Goal: Information Seeking & Learning: Learn about a topic

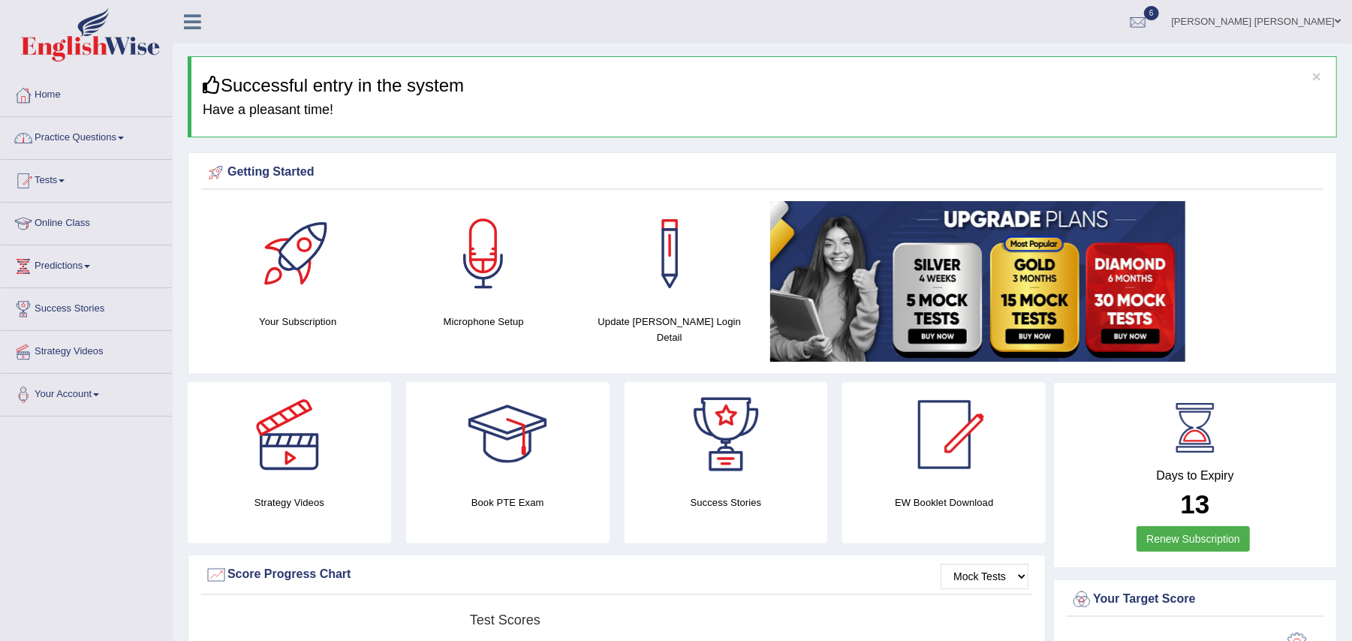
click at [117, 139] on link "Practice Questions" at bounding box center [86, 136] width 171 height 38
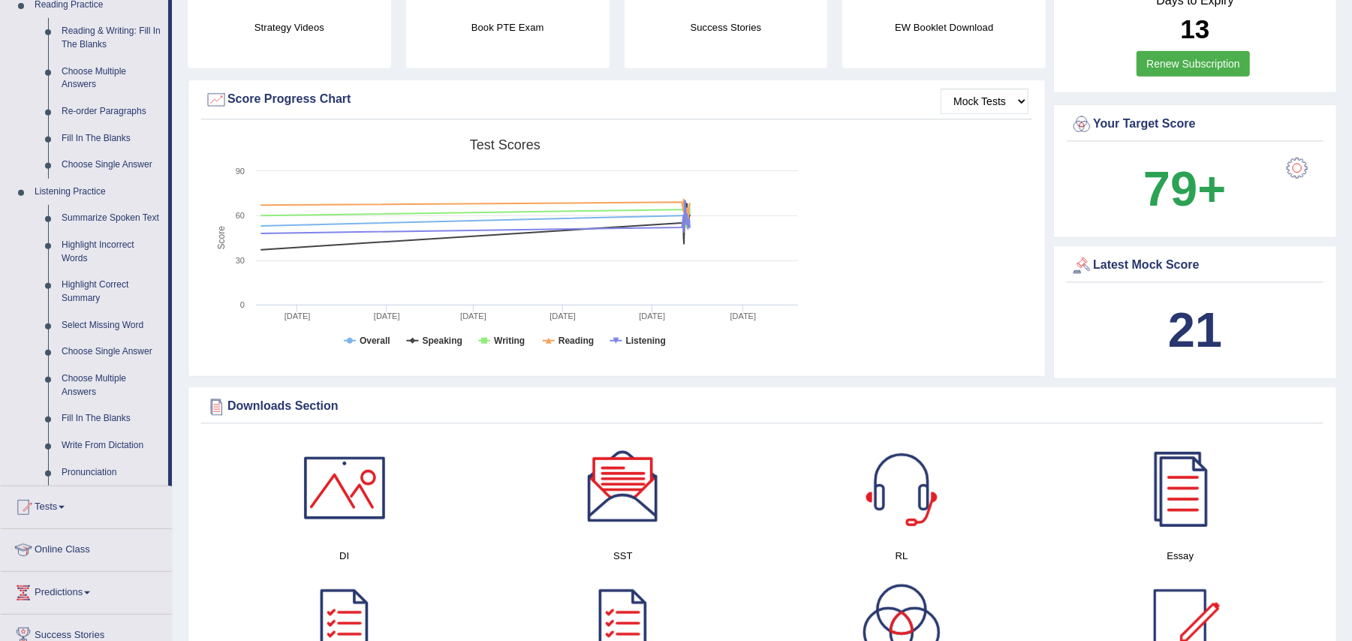
scroll to position [482, 0]
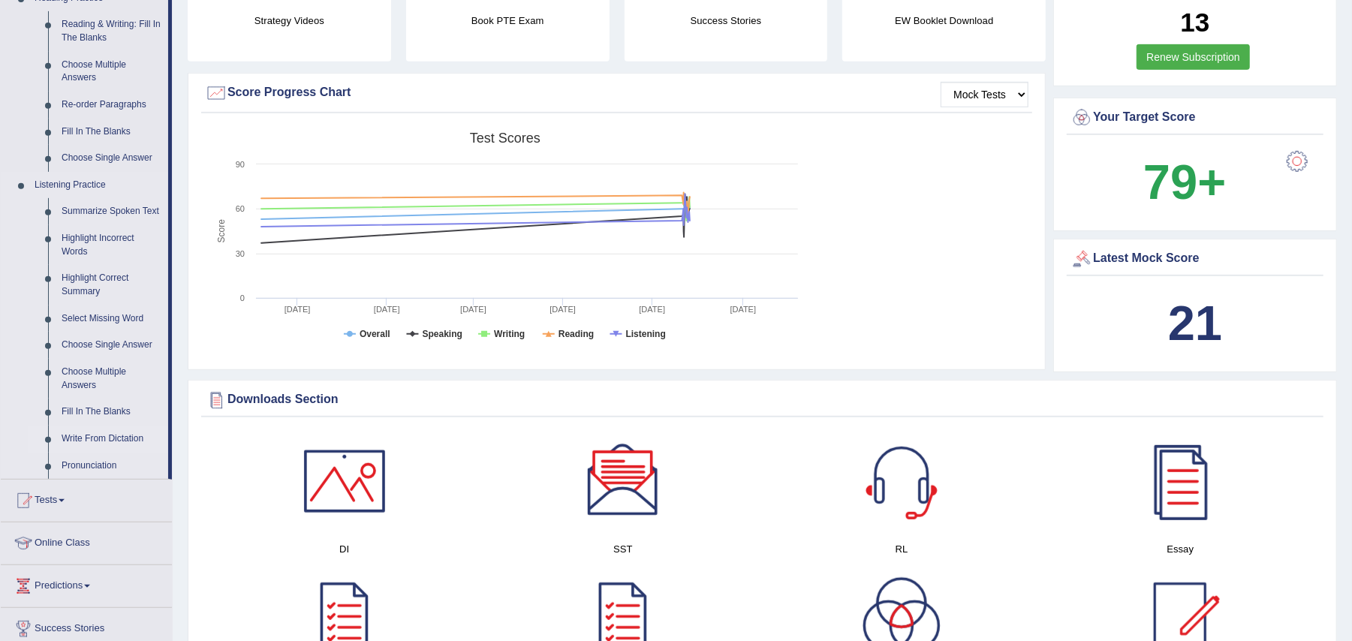
click at [95, 437] on link "Write From Dictation" at bounding box center [111, 439] width 113 height 27
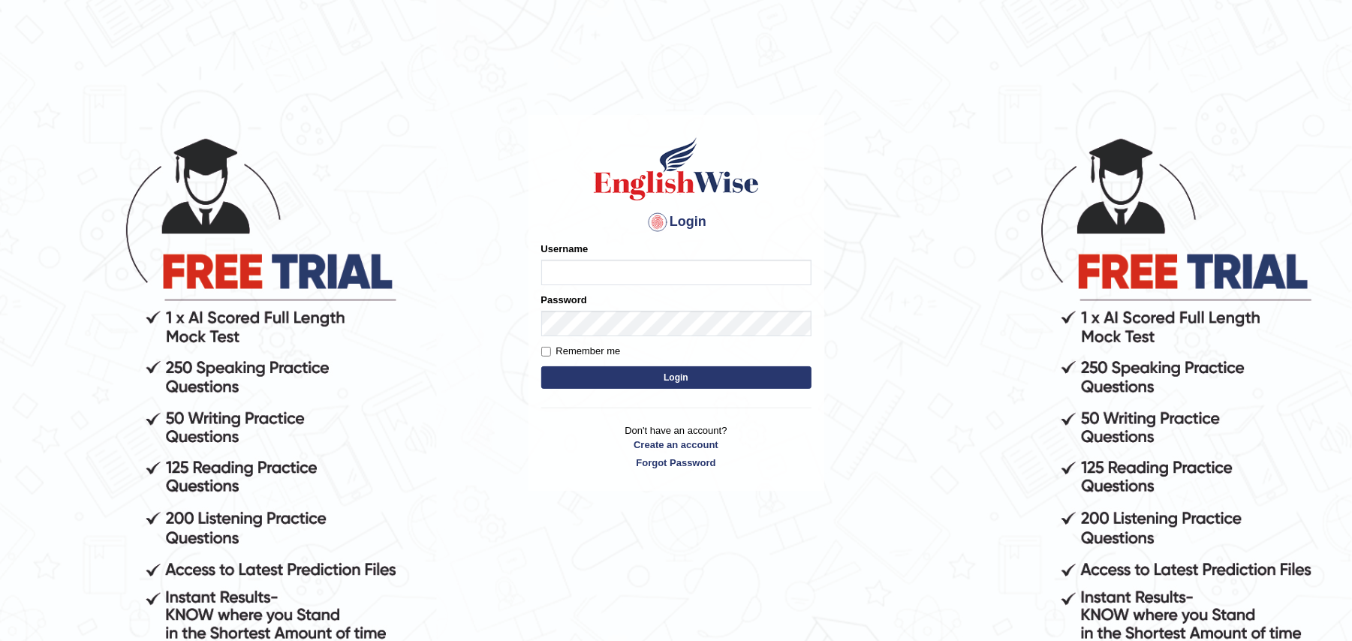
type input "Zehra123"
click at [643, 378] on button "Login" at bounding box center [676, 377] width 270 height 23
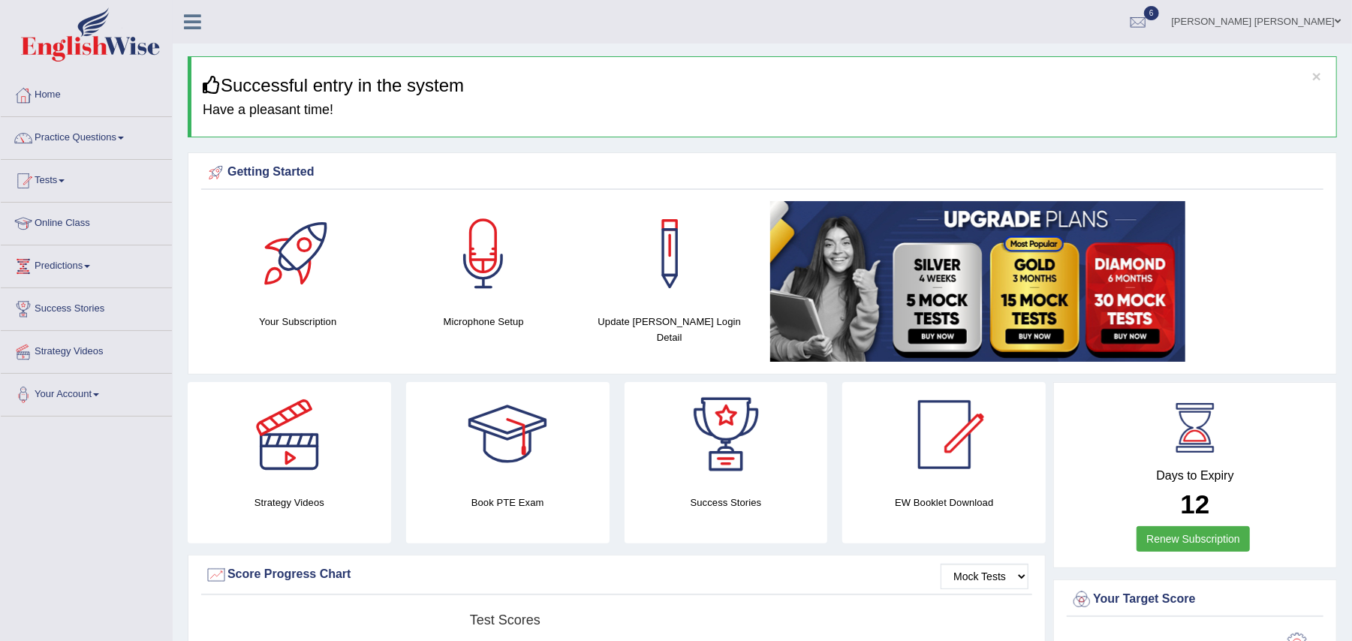
click at [124, 138] on span at bounding box center [121, 138] width 6 height 3
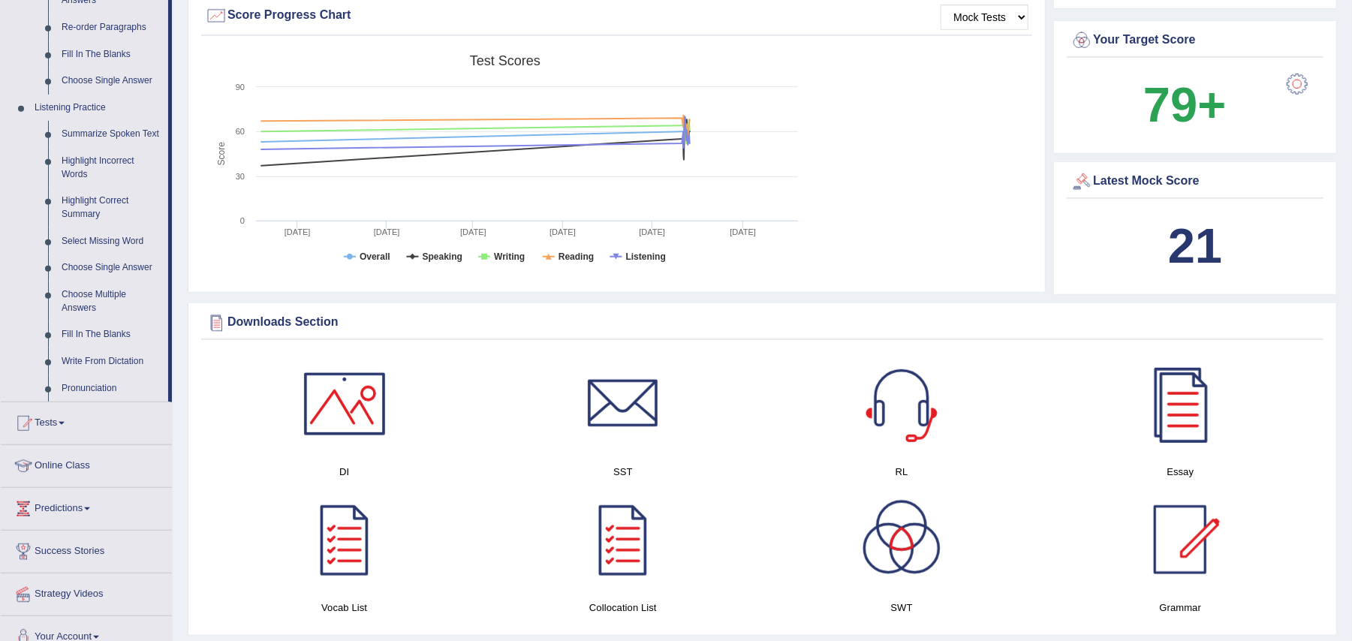
scroll to position [568, 0]
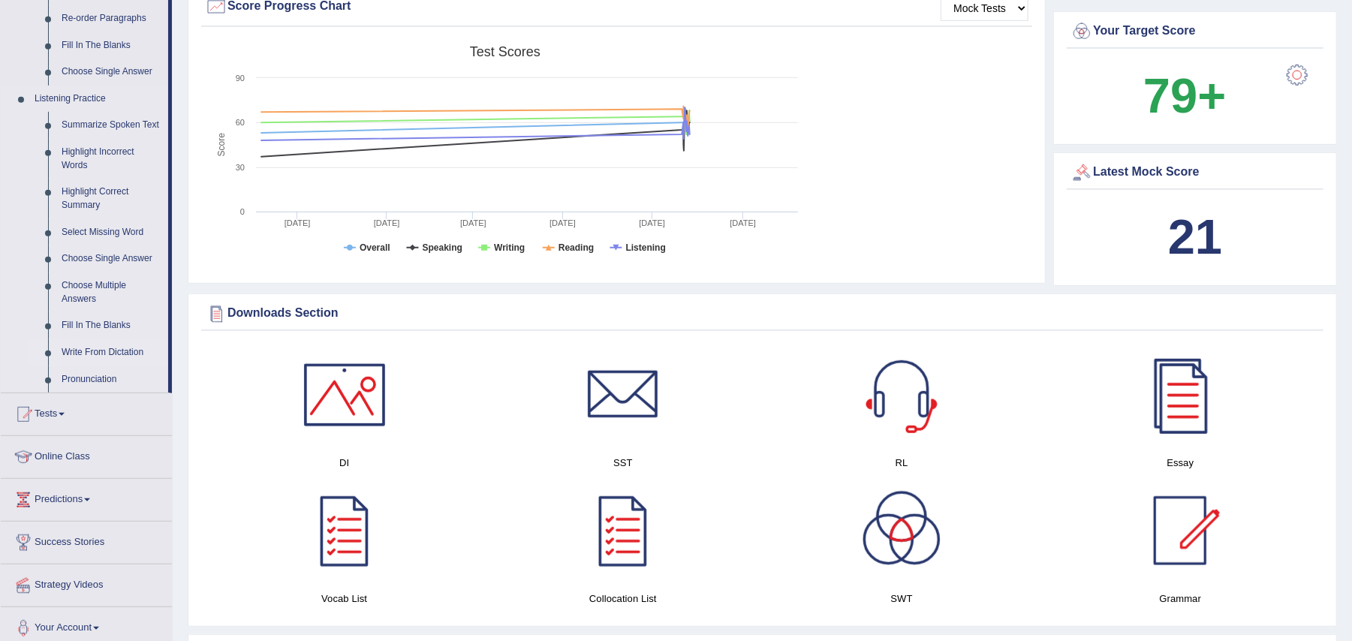
click at [96, 353] on link "Write From Dictation" at bounding box center [111, 352] width 113 height 27
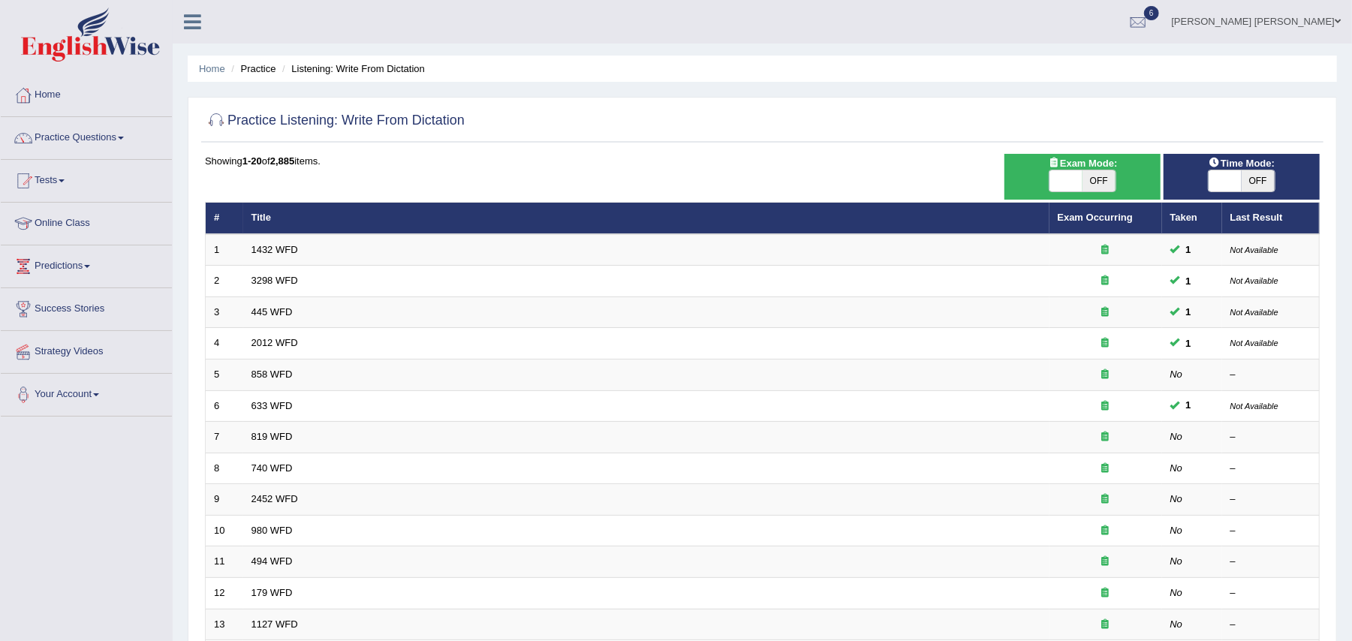
click at [1096, 177] on span "OFF" at bounding box center [1098, 180] width 33 height 21
checkbox input "true"
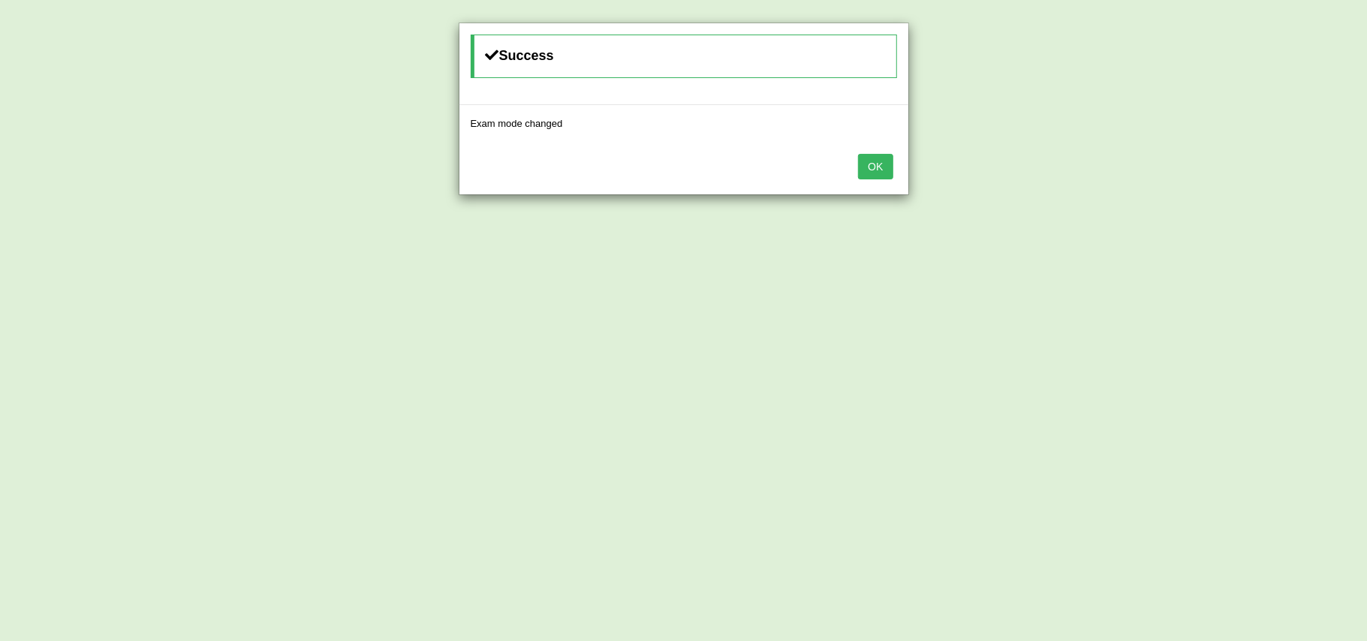
click at [869, 165] on button "OK" at bounding box center [875, 167] width 35 height 26
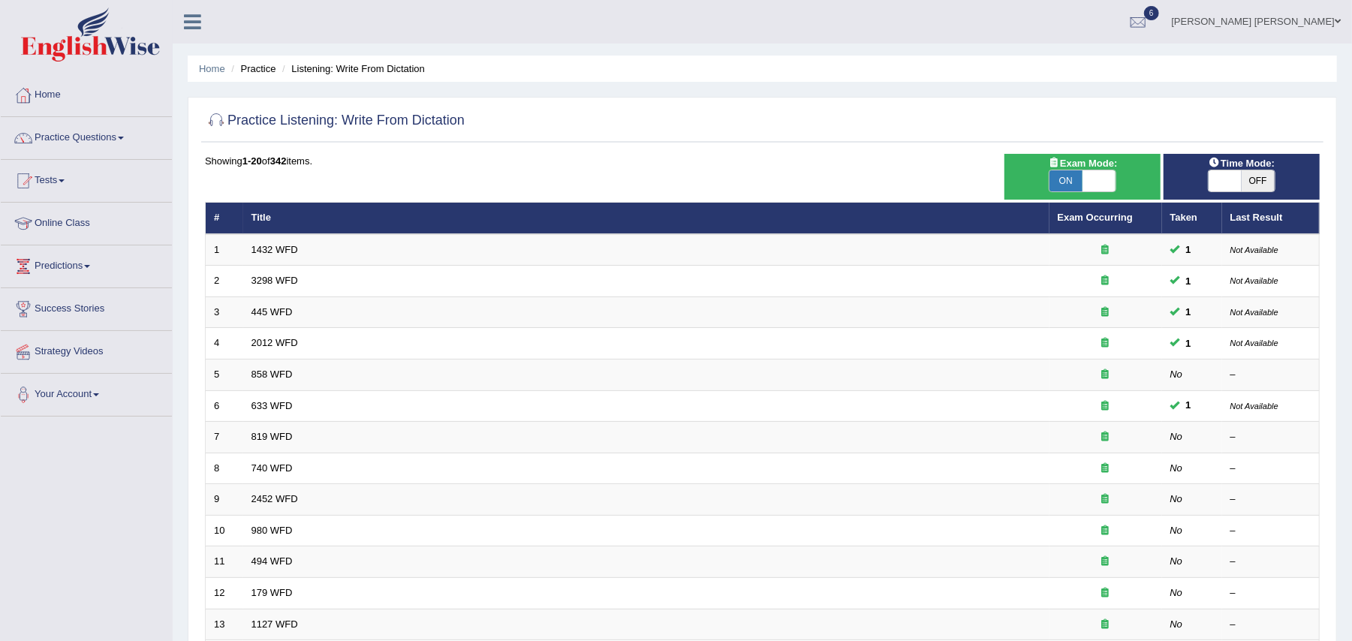
click at [1261, 178] on span "OFF" at bounding box center [1257, 180] width 33 height 21
checkbox input "true"
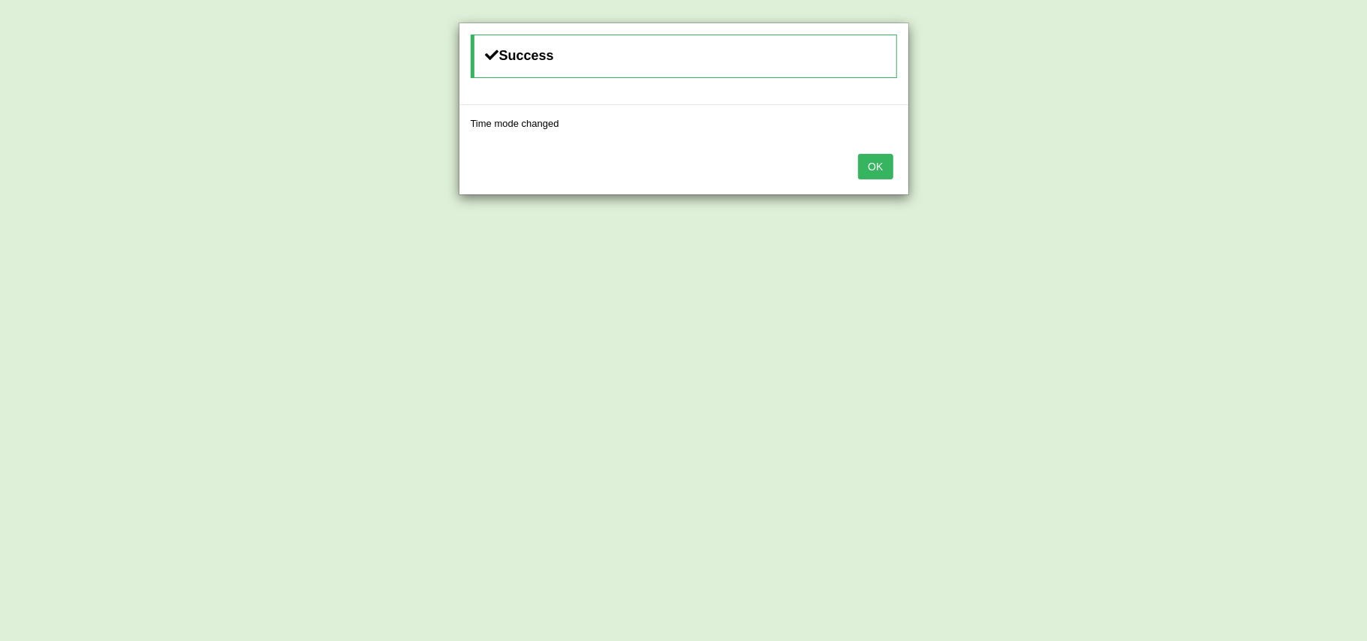
click at [883, 169] on button "OK" at bounding box center [875, 167] width 35 height 26
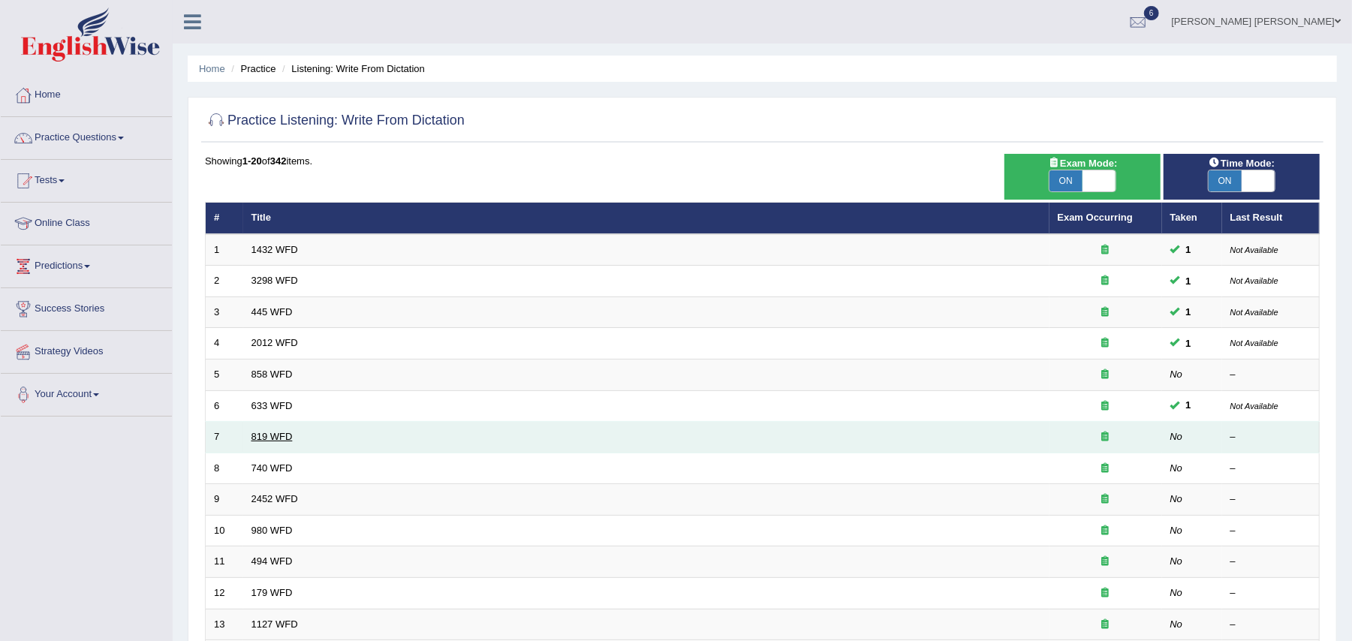
click at [289, 438] on link "819 WFD" at bounding box center [271, 436] width 41 height 11
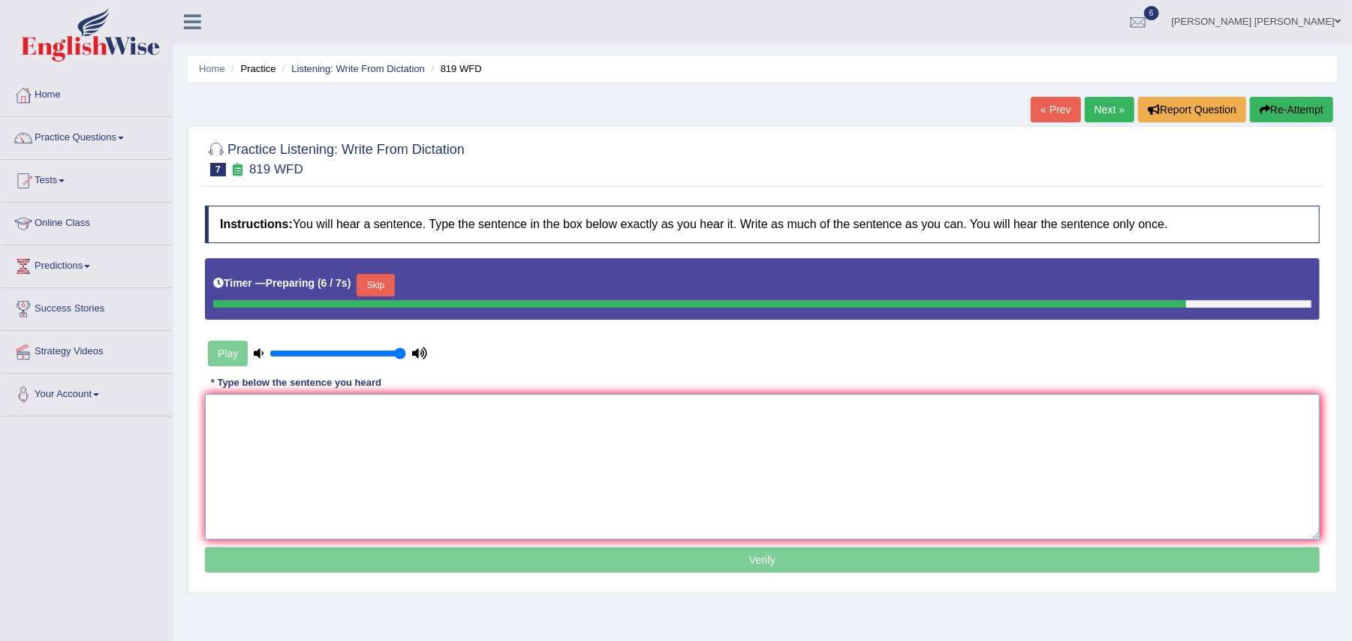
click at [289, 450] on textarea at bounding box center [762, 467] width 1114 height 146
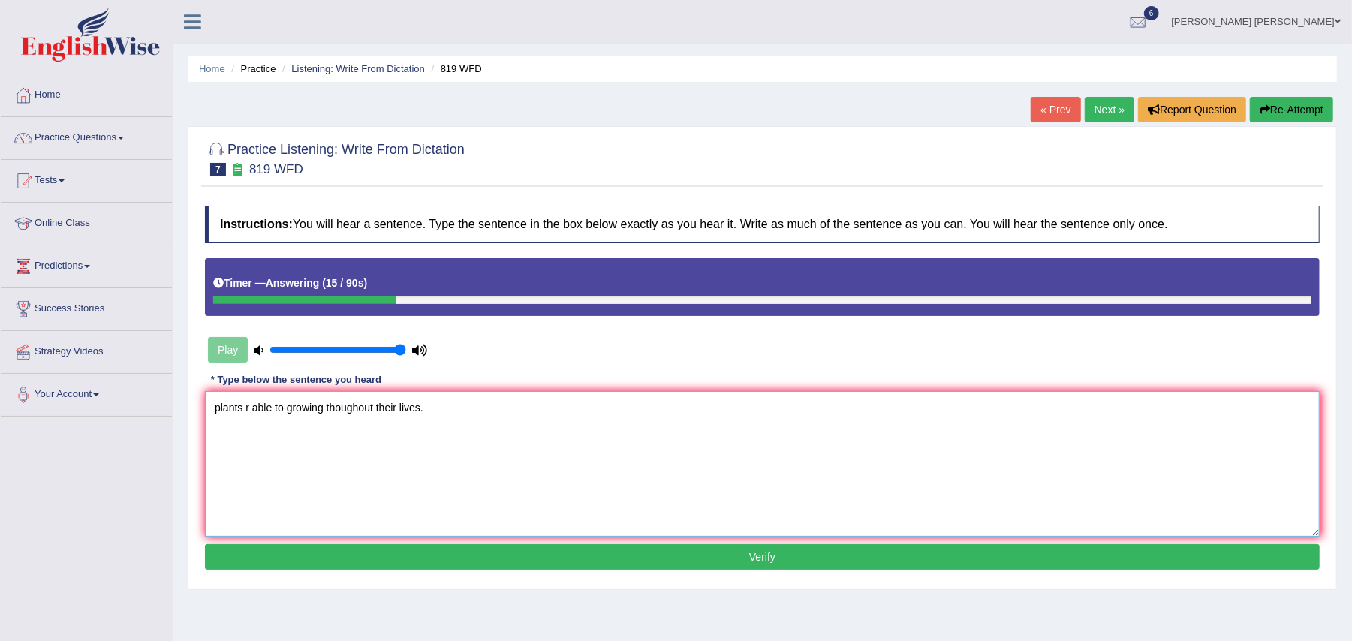
click at [219, 409] on textarea "plants r able to growing thoughout their lives." at bounding box center [762, 464] width 1114 height 146
click at [251, 408] on textarea "Plants r able to growing thoughout their lives." at bounding box center [762, 464] width 1114 height 146
click at [300, 408] on textarea "Plants are able to growing thoughout their lives." at bounding box center [762, 464] width 1114 height 146
click at [429, 404] on textarea "Plants are able to continue growing thoughout their lives." at bounding box center [762, 464] width 1114 height 146
click at [440, 406] on textarea "Plants are able to continue growing thoughout though out their lives." at bounding box center [762, 464] width 1114 height 146
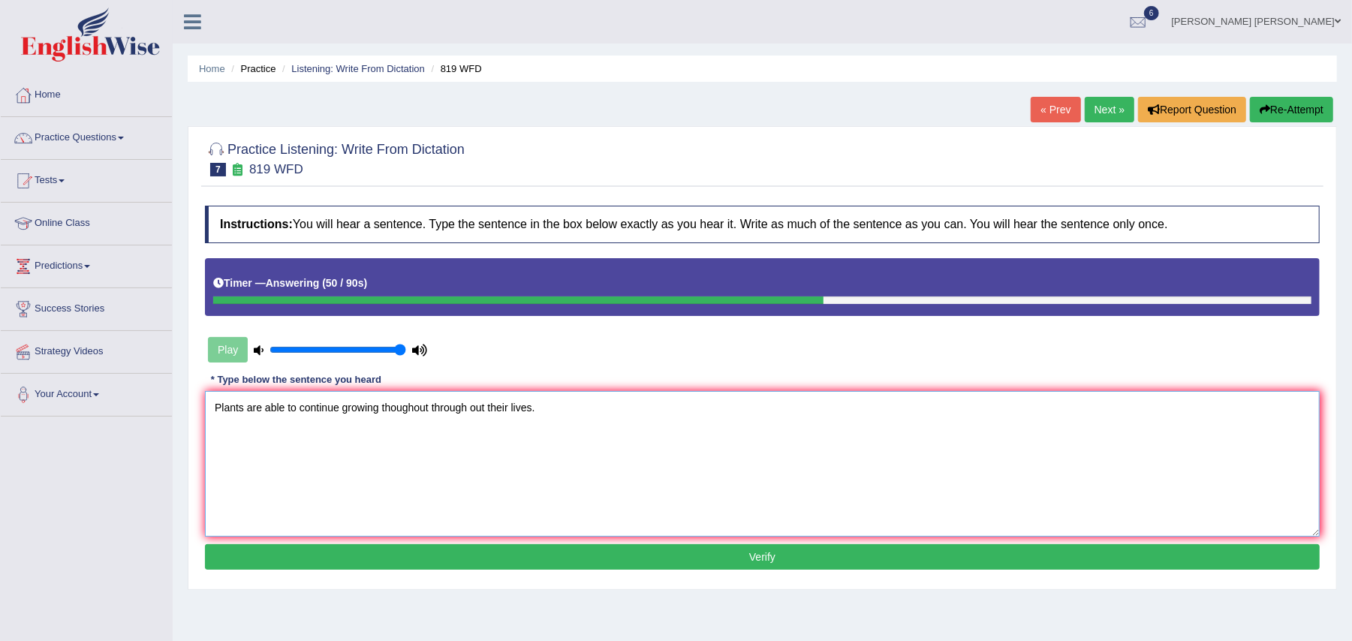
click at [390, 408] on textarea "Plants are able to continue growing thoughout through out their lives." at bounding box center [762, 464] width 1114 height 146
click at [536, 408] on textarea "Plants are able to continue growing throughout through out their lives." at bounding box center [762, 464] width 1114 height 146
type textarea "Plants are able to continue growing throughout through out their lives a the."
click at [508, 562] on button "Verify" at bounding box center [762, 557] width 1114 height 26
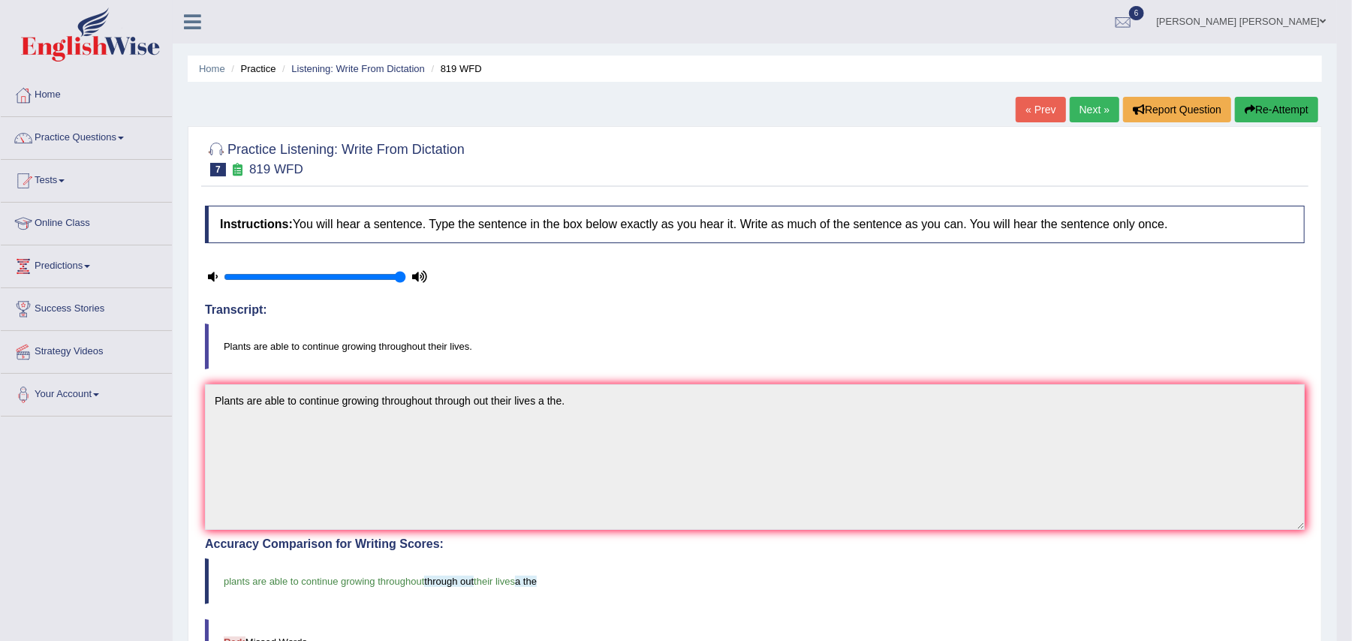
click at [1079, 106] on link "Next »" at bounding box center [1094, 110] width 50 height 26
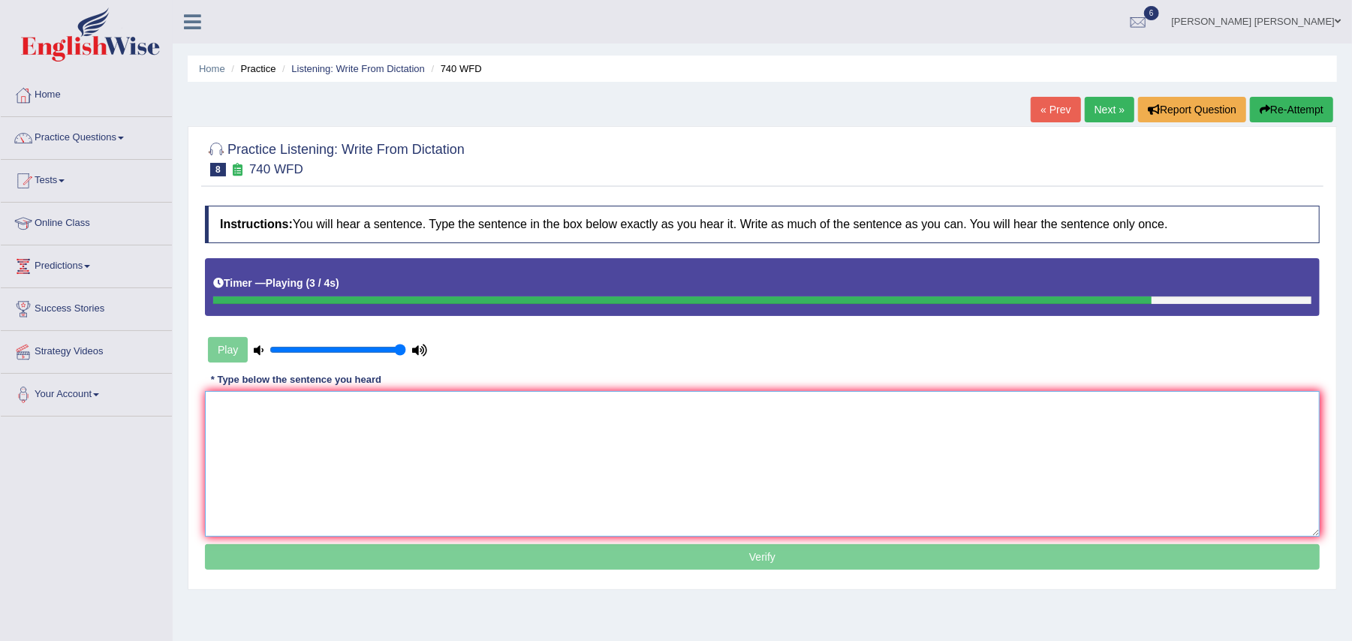
click at [478, 449] on textarea at bounding box center [762, 464] width 1114 height 146
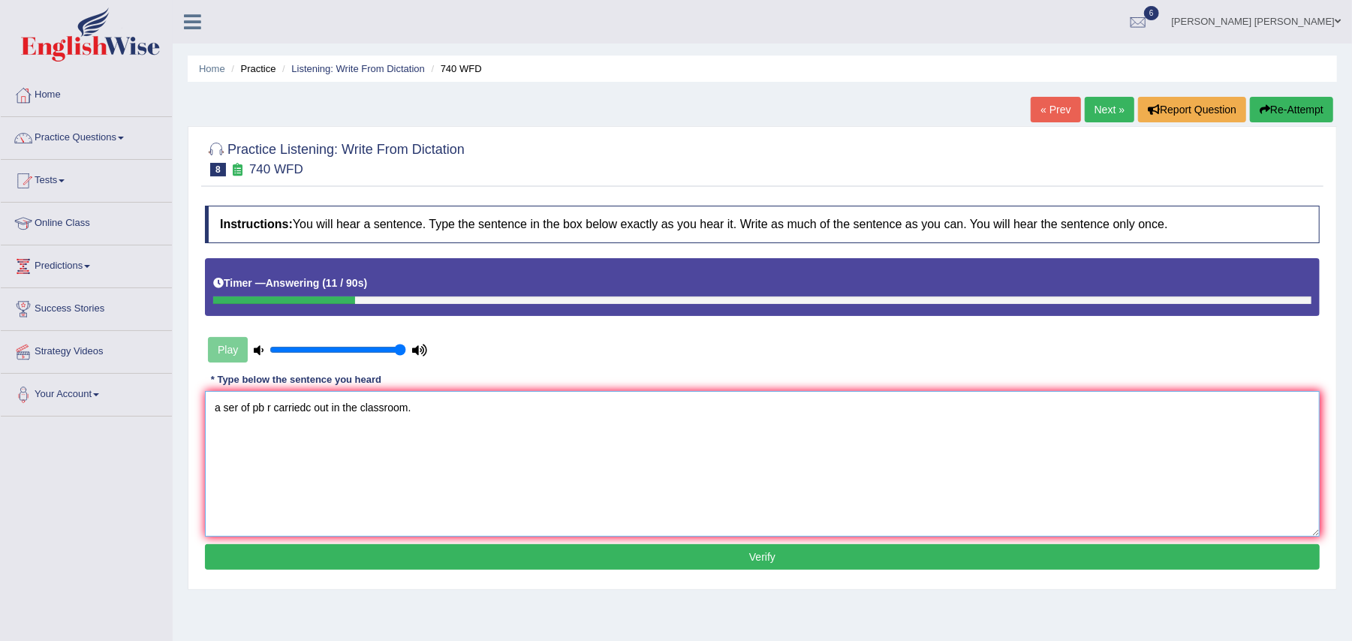
click at [221, 403] on textarea "a ser of pb r carriedc out in the classroom." at bounding box center [762, 464] width 1114 height 146
click at [239, 407] on textarea "A ser of pb r carriedc out in the classroom." at bounding box center [762, 464] width 1114 height 146
click at [277, 406] on textarea "A series of pb r carriedc out in the classroom." at bounding box center [762, 464] width 1114 height 146
click at [392, 406] on textarea "A series of observations observation r carriedc out in the classroom." at bounding box center [762, 464] width 1114 height 146
click at [442, 405] on textarea "A series of observations observation are carriedc out in the classroom." at bounding box center [762, 464] width 1114 height 146
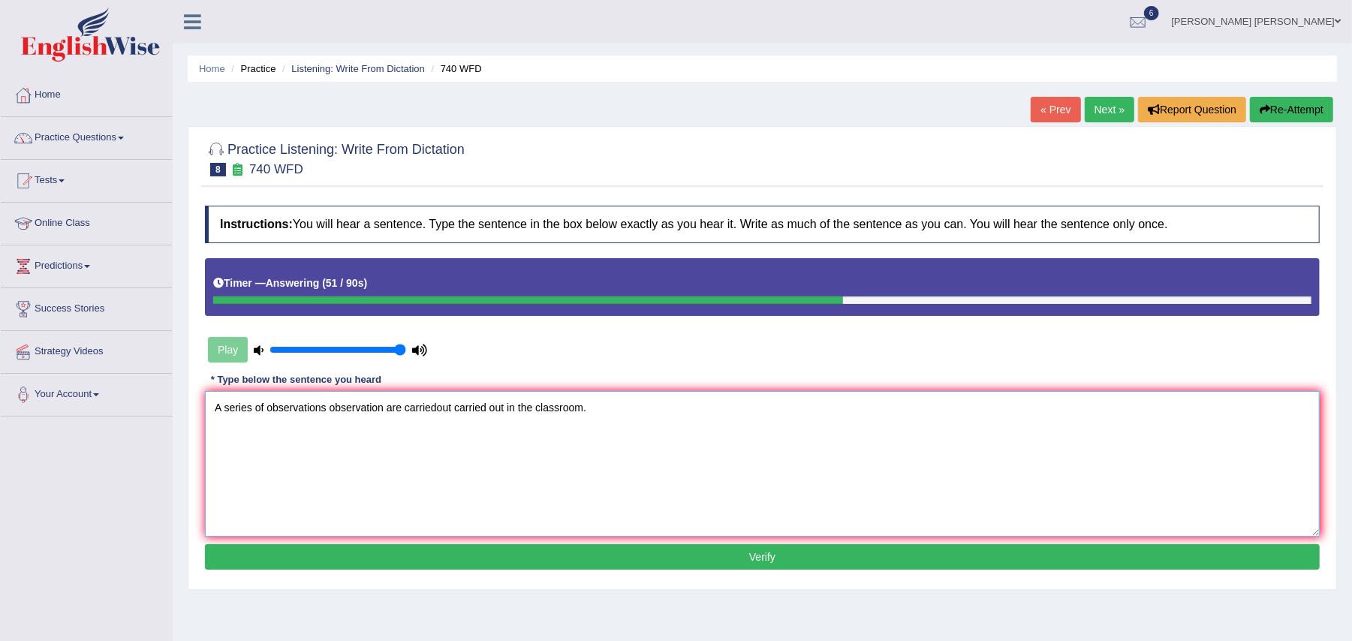
click at [517, 402] on textarea "A series of observations observation are carriedout carried out in the classroo…" at bounding box center [762, 464] width 1114 height 146
click at [595, 404] on textarea "A series of observations observation are carriedout carried out in at the class…" at bounding box center [762, 464] width 1114 height 146
type textarea "A series of observations observation are carriedout carried out in at the class…"
click at [643, 550] on button "Verify" at bounding box center [762, 557] width 1114 height 26
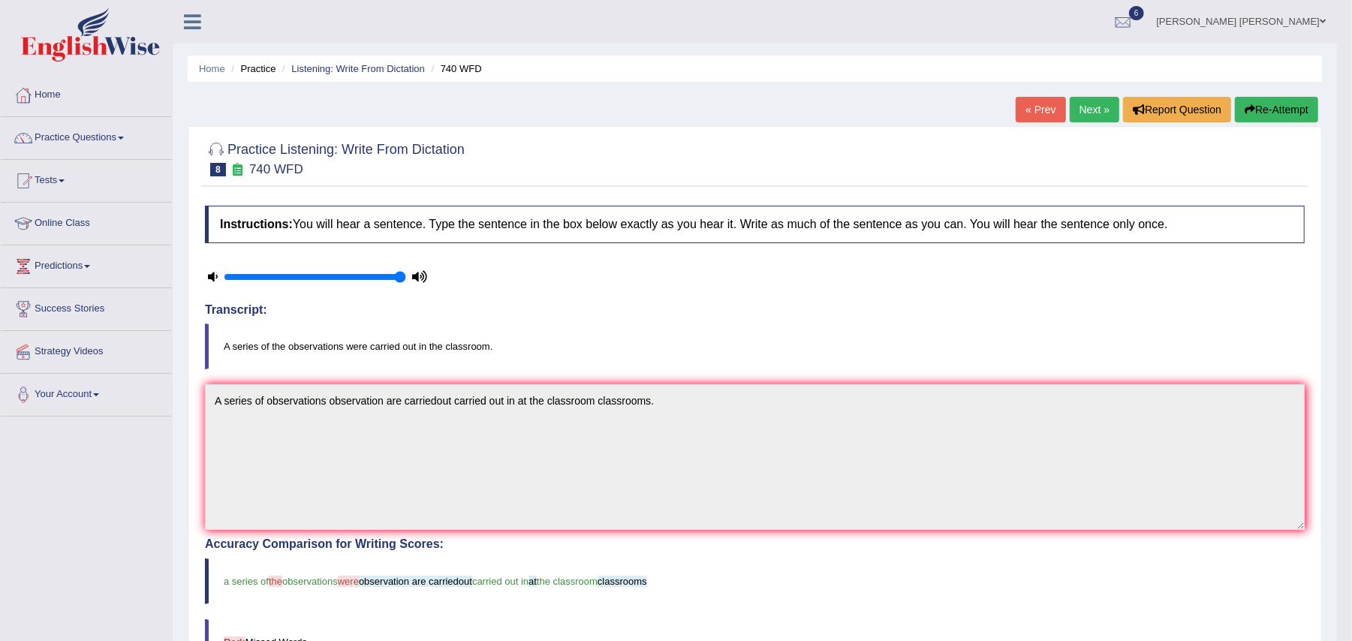
click at [1084, 111] on link "Next »" at bounding box center [1094, 110] width 50 height 26
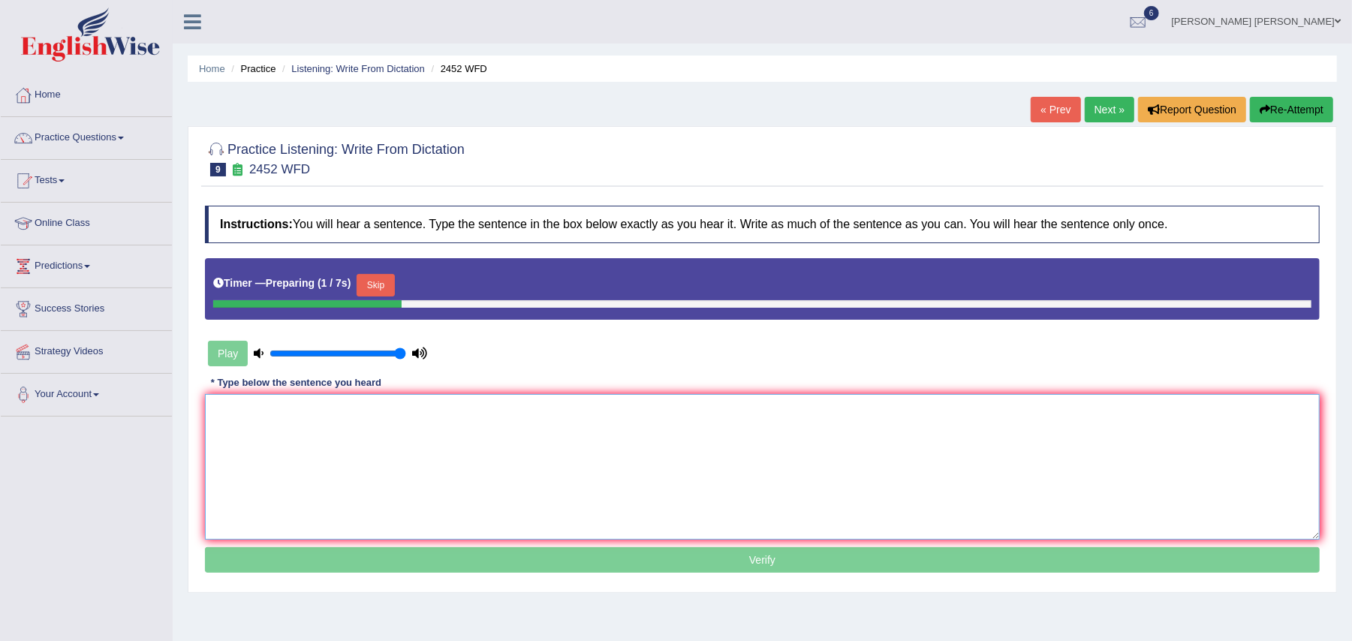
click at [369, 470] on textarea at bounding box center [762, 467] width 1114 height 146
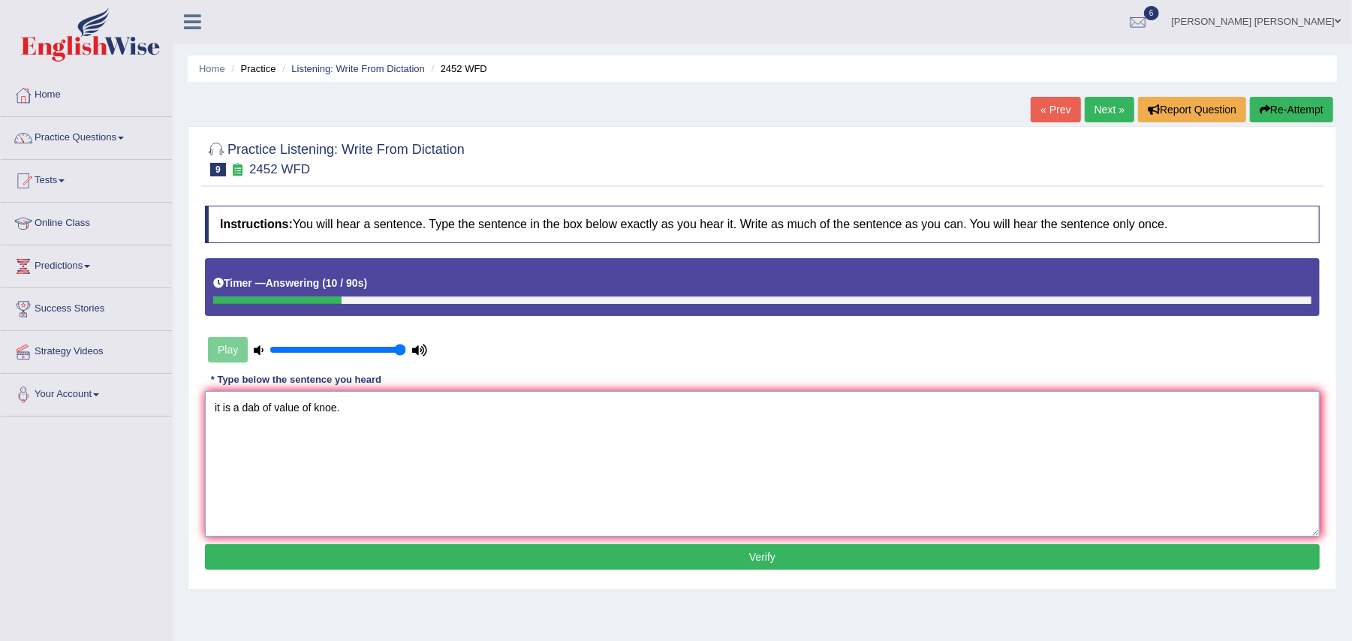
click at [218, 408] on textarea "it is a dab of value of knoe." at bounding box center [762, 464] width 1114 height 146
click at [260, 406] on textarea "It is a dab of value of knoe." at bounding box center [762, 464] width 1114 height 146
click at [292, 405] on textarea "It is a debate of value of knoe." at bounding box center [762, 464] width 1114 height 146
click at [377, 406] on textarea "It is a debate of about the value of knoe." at bounding box center [762, 464] width 1114 height 146
click at [415, 403] on textarea "It is a debate of about the value of or knoe." at bounding box center [762, 464] width 1114 height 146
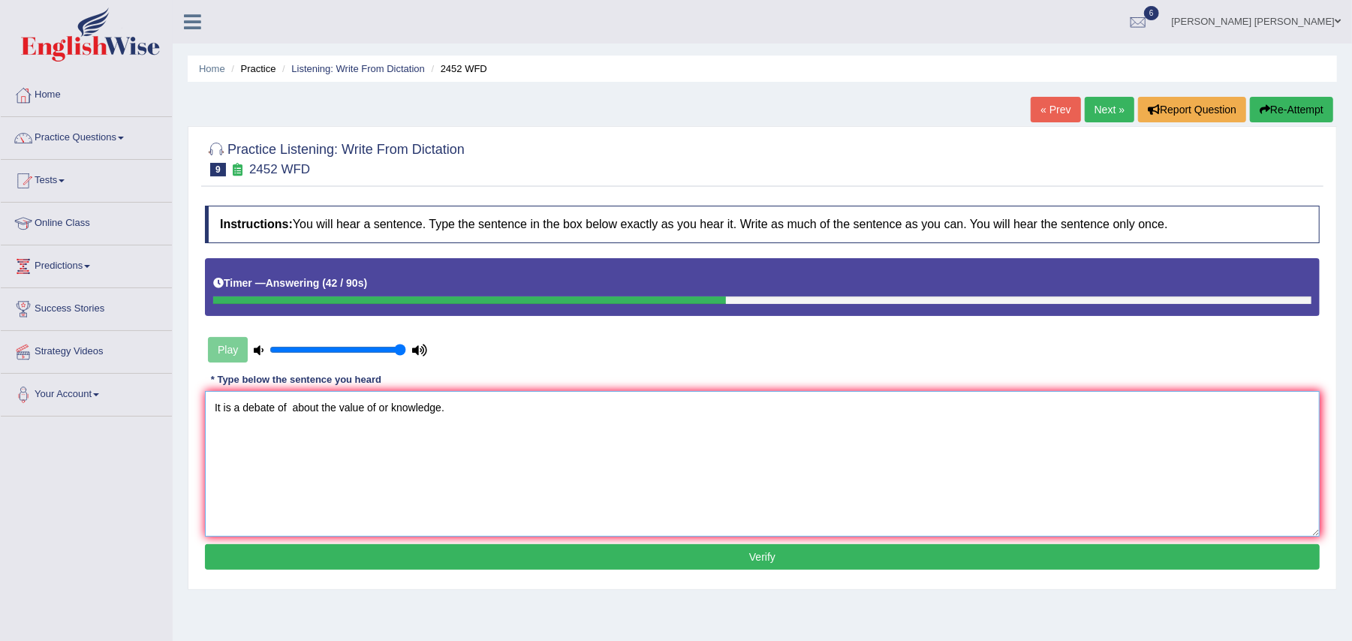
click at [391, 406] on textarea "It is a debate of about the value of or knowledge." at bounding box center [762, 464] width 1114 height 146
type textarea "It is a debate of about the value of or the knowledge."
click at [439, 553] on button "Verify" at bounding box center [762, 557] width 1114 height 26
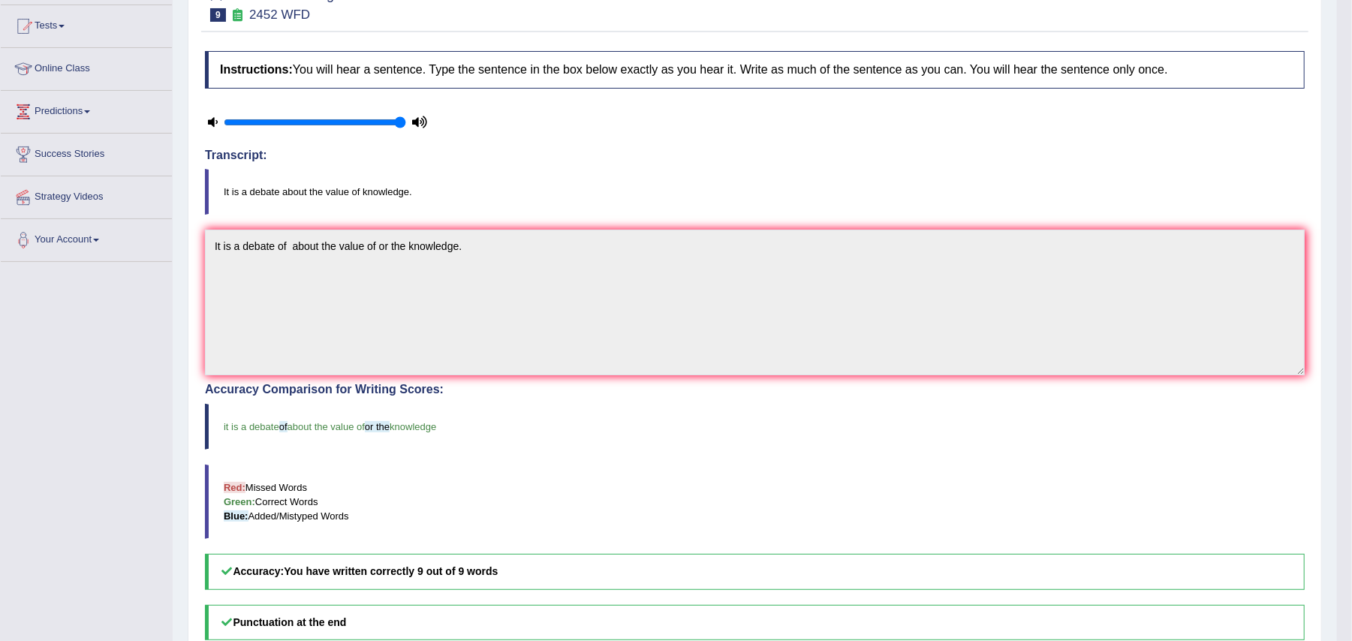
scroll to position [156, 0]
click at [432, 535] on blockquote "Red: Missed Words Green: Correct Words Blue: Added/Mistyped Words" at bounding box center [754, 500] width 1099 height 74
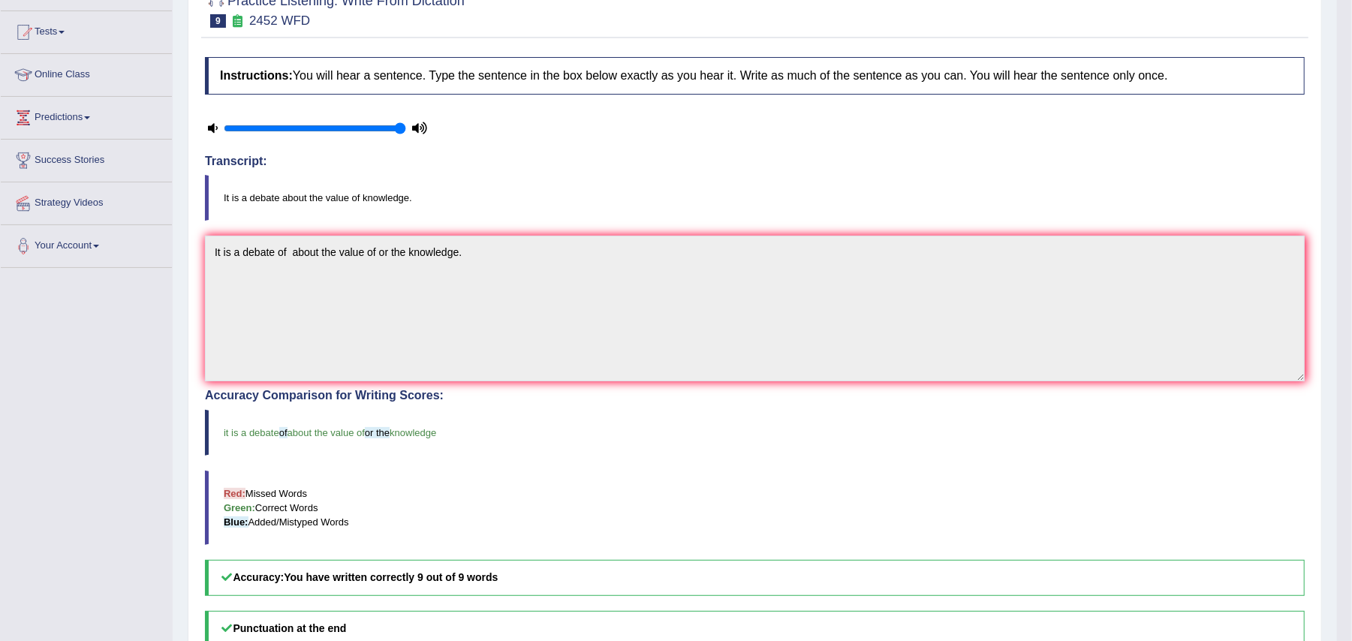
scroll to position [0, 0]
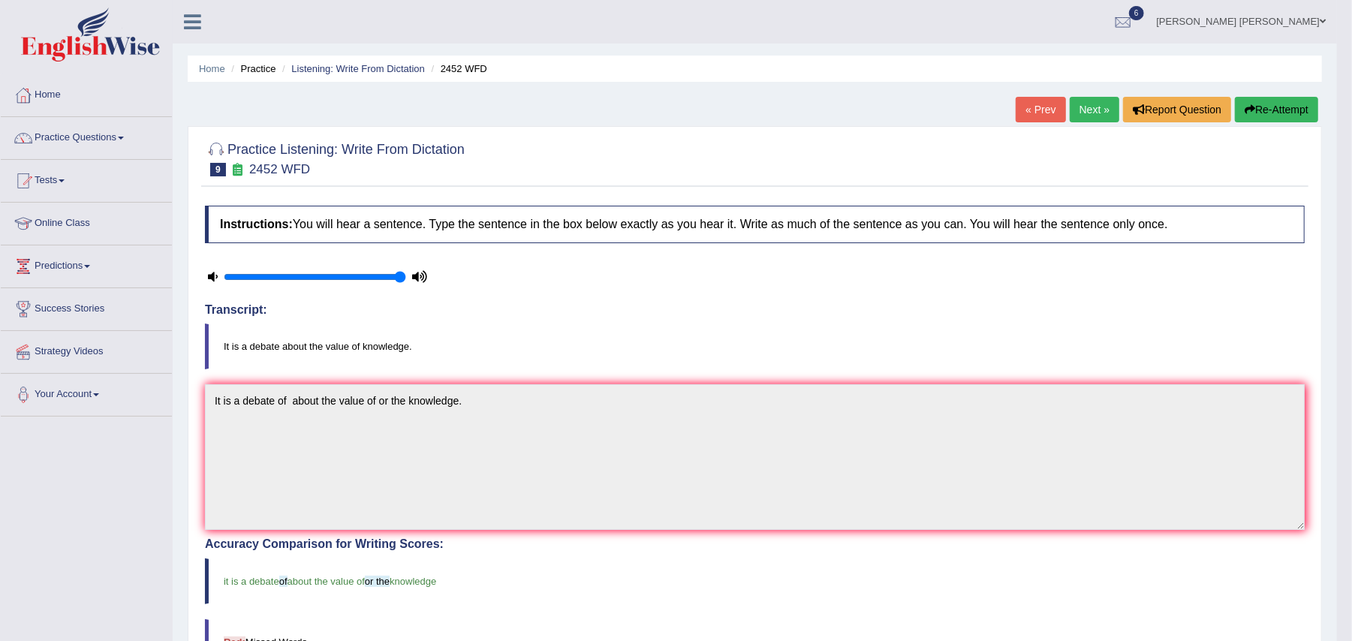
click at [1090, 107] on link "Next »" at bounding box center [1094, 110] width 50 height 26
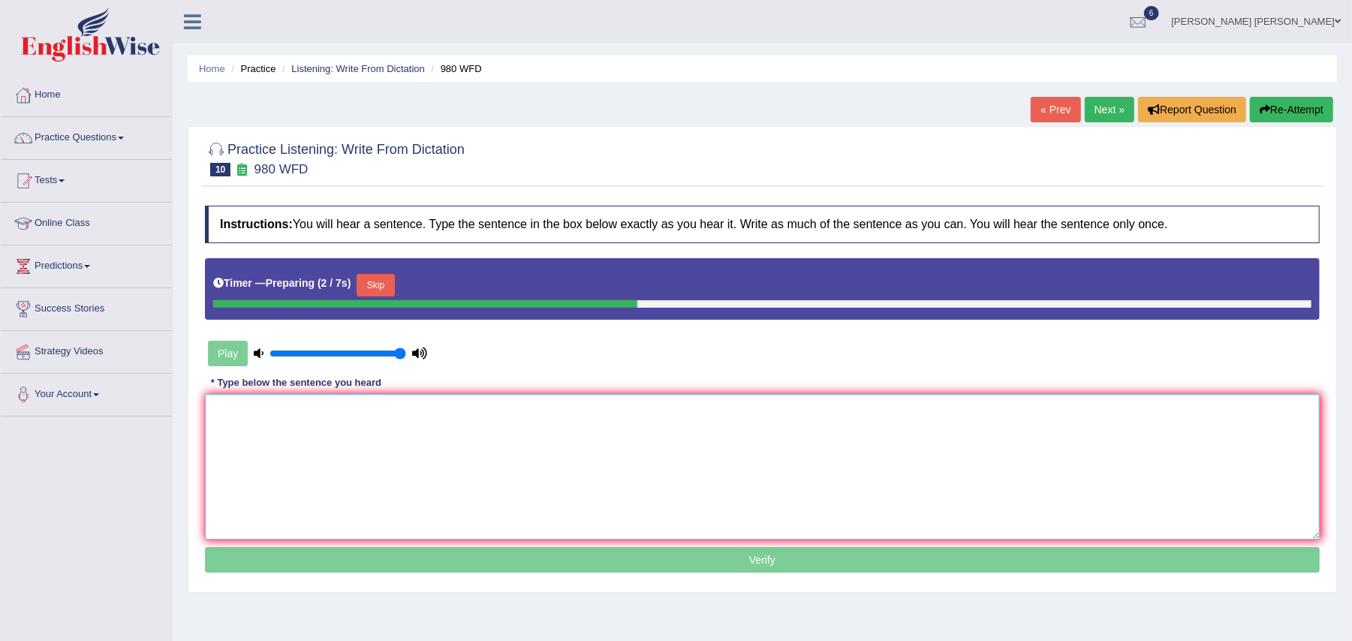
click at [554, 456] on textarea at bounding box center [762, 467] width 1114 height 146
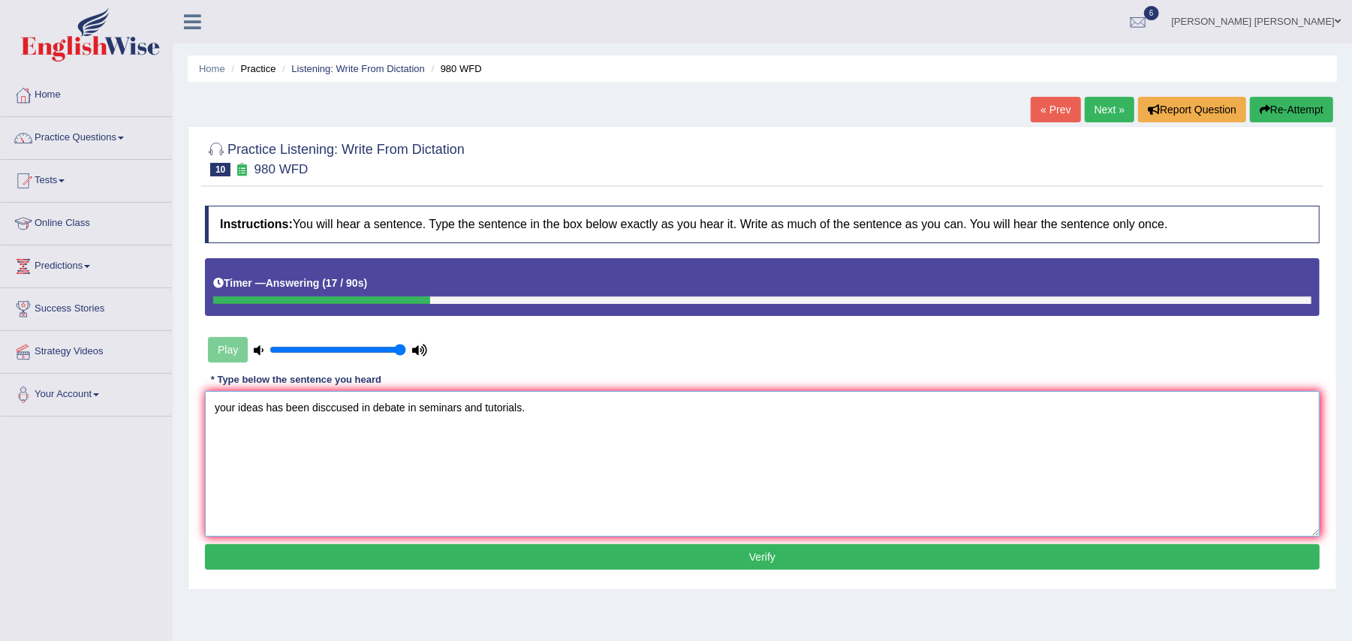
click at [335, 403] on textarea "your ideas has been disccused in debate in seminars and tutorials." at bounding box center [762, 464] width 1114 height 146
click at [341, 403] on textarea "your ideas has been discused in debate in seminars and tutorials." at bounding box center [762, 464] width 1114 height 146
click at [418, 402] on textarea "your ideas has been discussed in debate in seminars and tutorials." at bounding box center [762, 464] width 1114 height 146
click at [372, 406] on textarea "your ideas has been discussed in debate in of seminars and tutorials." at bounding box center [762, 464] width 1114 height 146
click at [220, 407] on textarea "your ideas has been discussed in the debate in of seminars and tutorials." at bounding box center [762, 464] width 1114 height 146
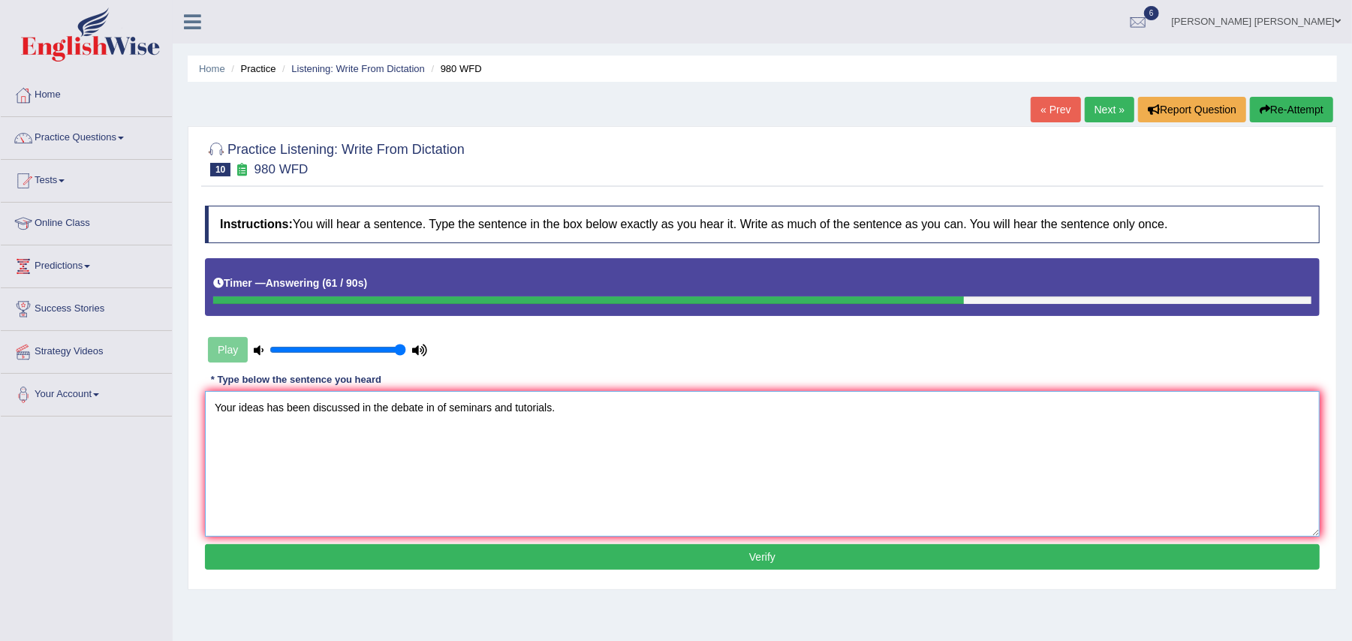
click at [288, 405] on textarea "Your ideas has been discussed in the debate in of seminars and tutorials." at bounding box center [762, 464] width 1114 height 146
click at [478, 406] on textarea "Your ideas has have been discussed in the debate in of seminars and tutorials." at bounding box center [762, 464] width 1114 height 146
click at [474, 407] on textarea "Your ideas has have been discussed in the debate in of seminars and tutorials." at bounding box center [762, 464] width 1114 height 146
type textarea "Your ideas has have been discussed in the debate in of the seminars and tutoria…"
click at [657, 568] on button "Verify" at bounding box center [762, 557] width 1114 height 26
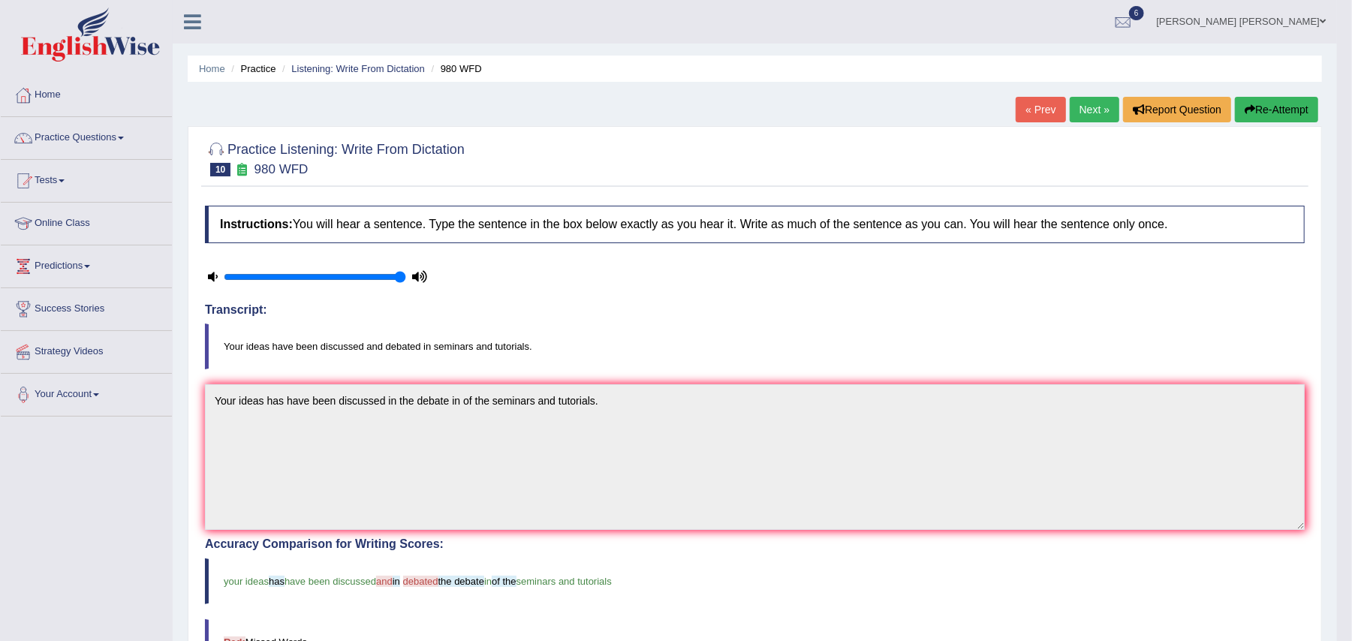
click at [1088, 101] on link "Next »" at bounding box center [1094, 110] width 50 height 26
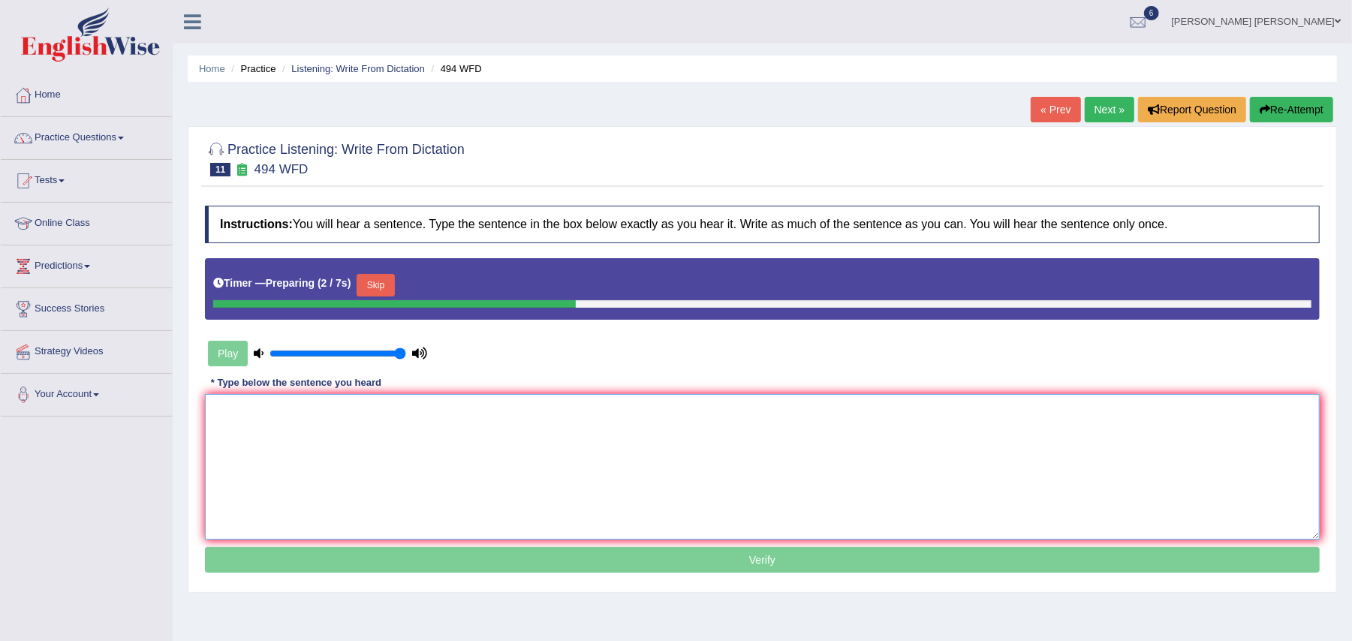
click at [519, 468] on textarea at bounding box center [762, 467] width 1114 height 146
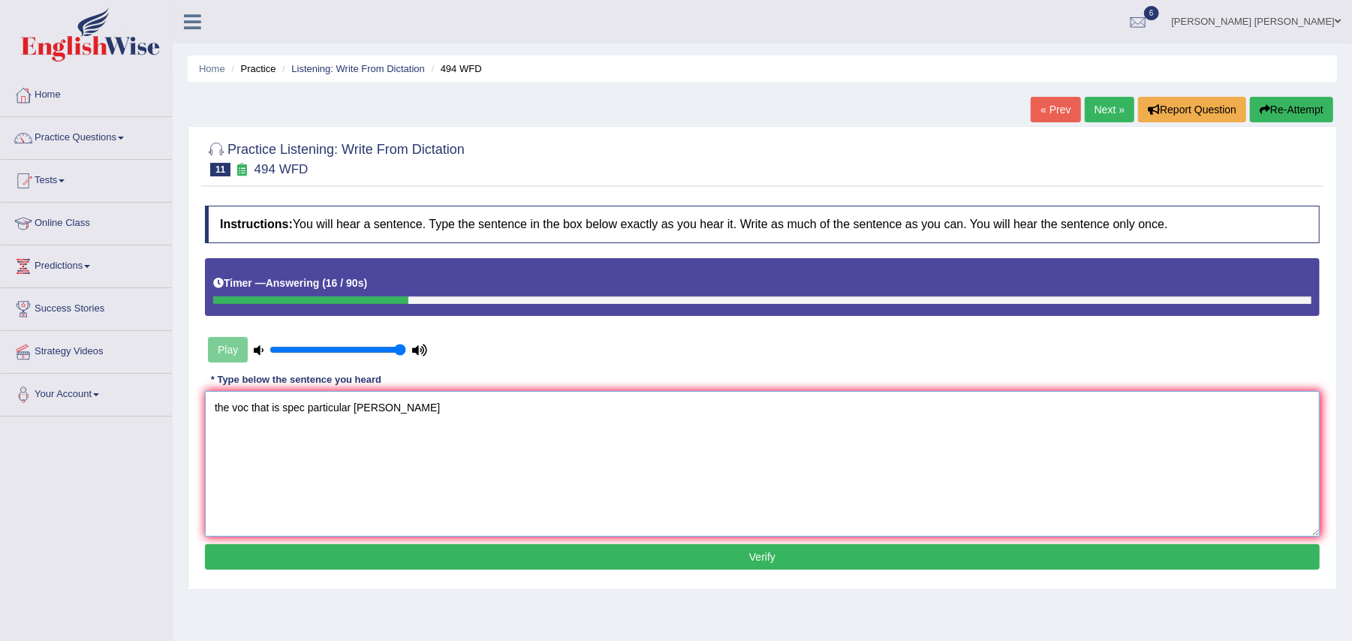
click at [247, 404] on textarea "the voc that is spec particular [PERSON_NAME]" at bounding box center [762, 464] width 1114 height 146
type textarea "the vocab that is spec particular [PERSON_NAME]"
click at [451, 552] on button "Verify" at bounding box center [762, 557] width 1114 height 26
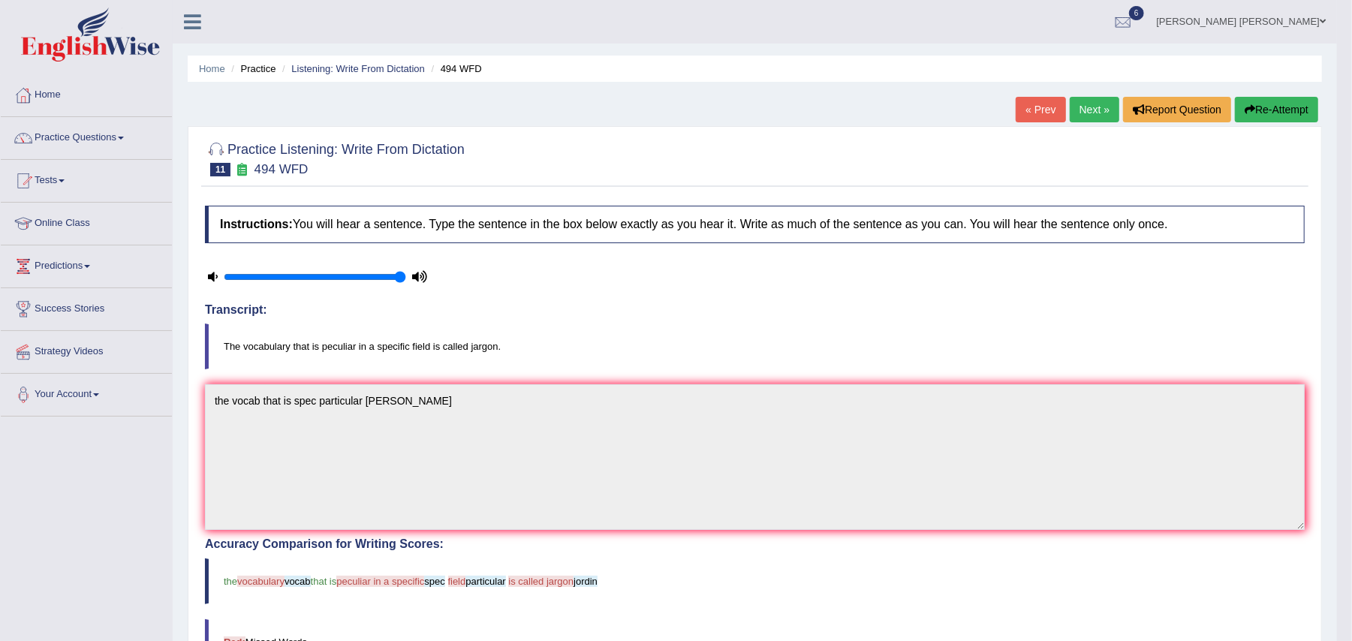
click at [1088, 98] on link "Next »" at bounding box center [1094, 110] width 50 height 26
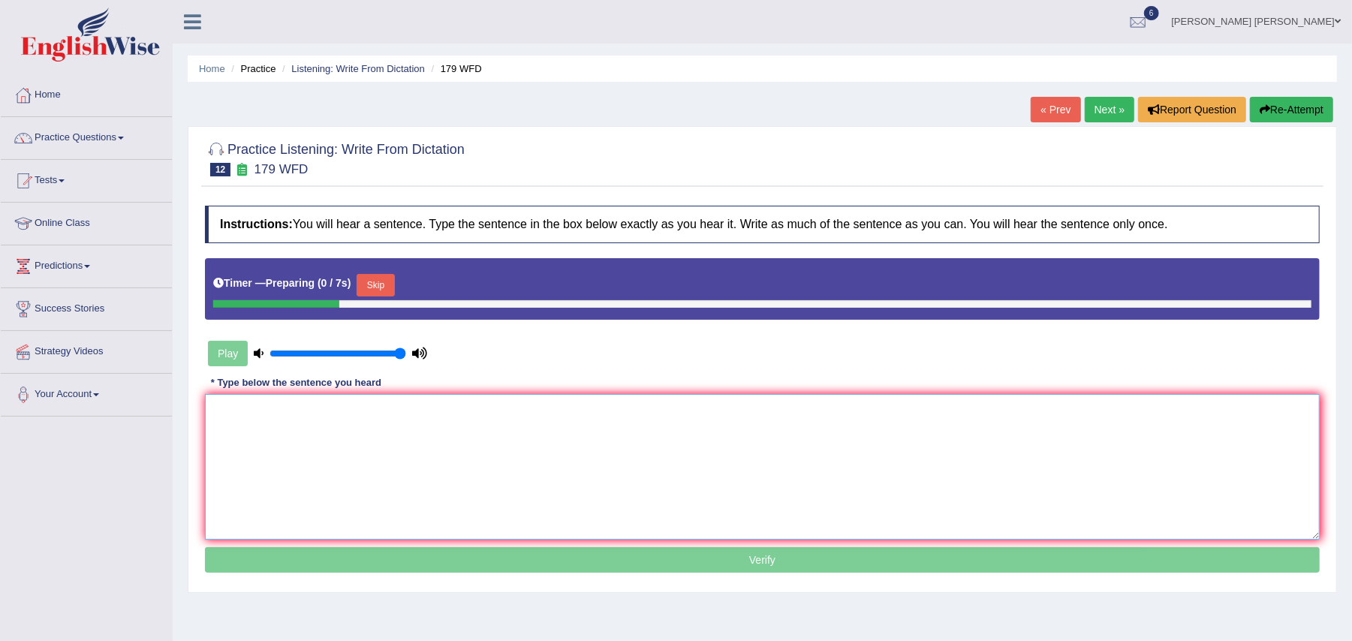
click at [352, 476] on textarea at bounding box center [762, 467] width 1114 height 146
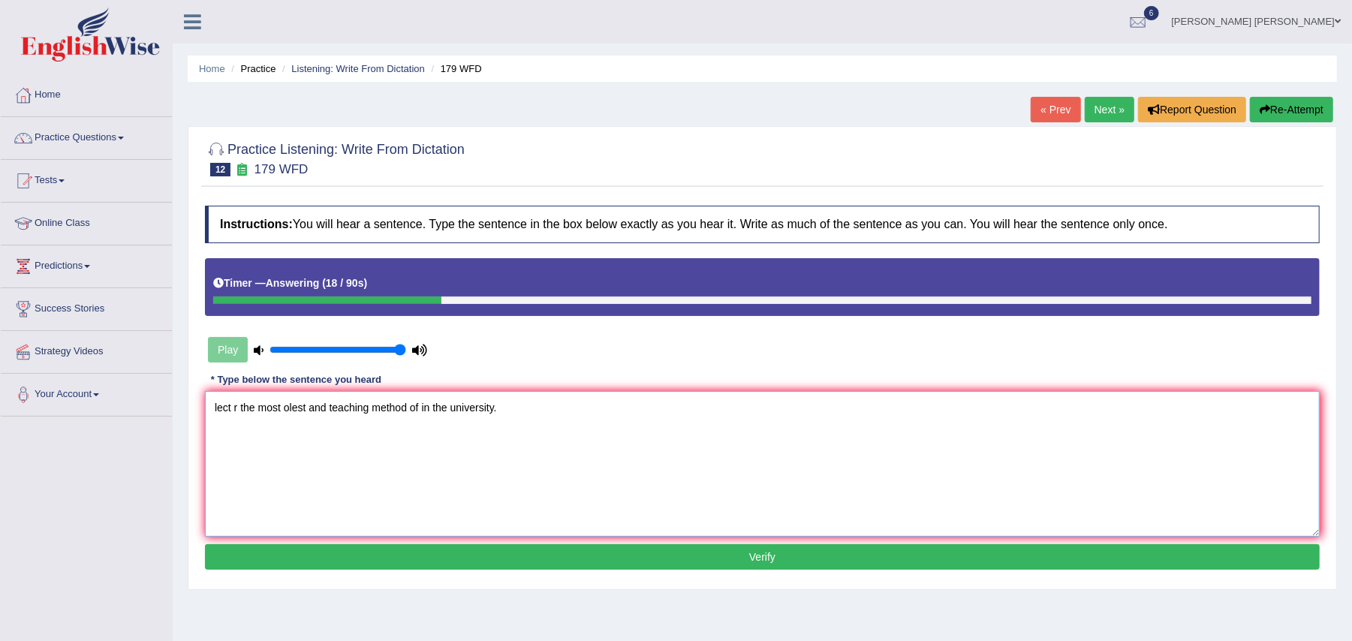
click at [231, 404] on textarea "lect r the most olest and teaching method of in the university." at bounding box center [762, 464] width 1114 height 146
click at [257, 406] on textarea "lectures r the most olest and teaching method of in the university." at bounding box center [762, 464] width 1114 height 146
click at [325, 406] on textarea "lectures are the most olest and teaching method of in the university." at bounding box center [762, 464] width 1114 height 146
type textarea "lectures are the most oldest and teaching method of in the university."
click at [326, 549] on button "Verify" at bounding box center [762, 557] width 1114 height 26
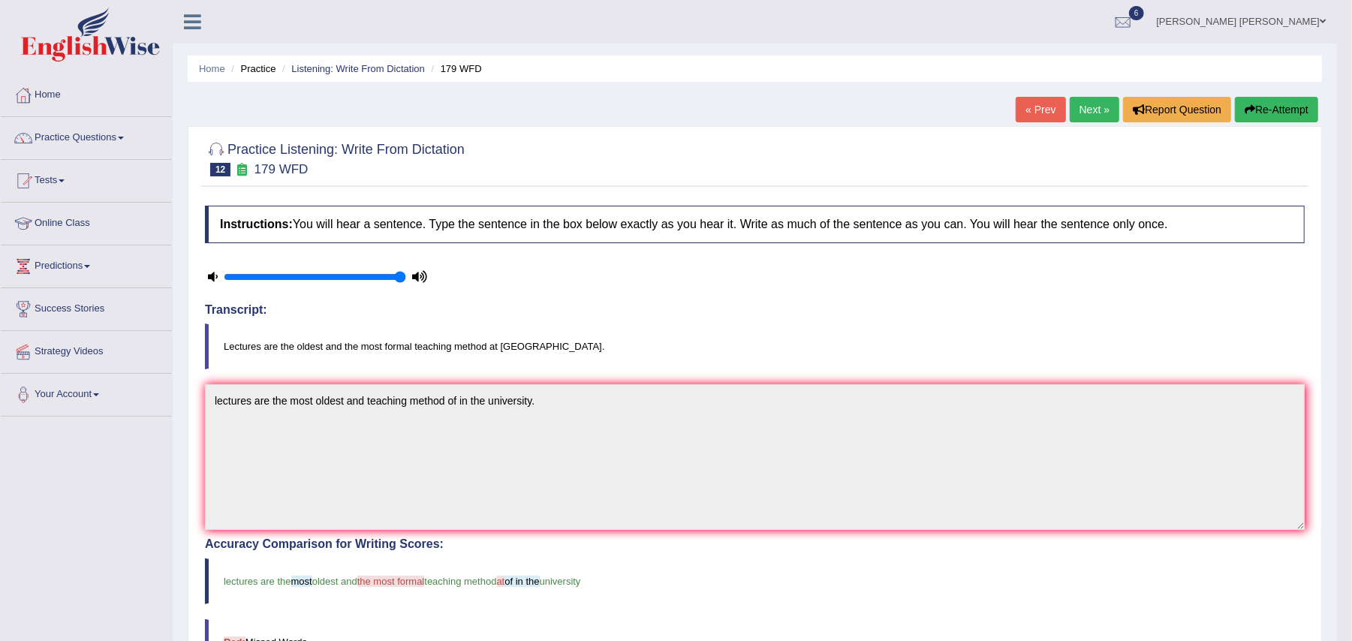
click at [1094, 111] on link "Next »" at bounding box center [1094, 110] width 50 height 26
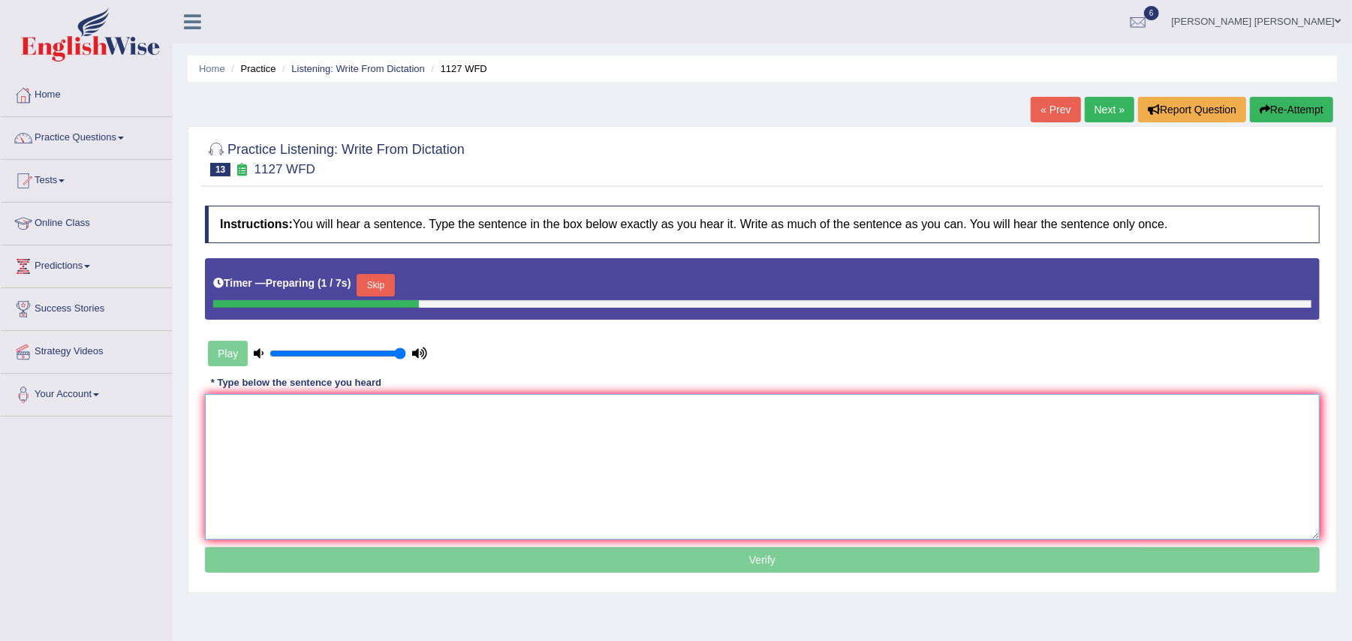
click at [586, 497] on textarea at bounding box center [762, 467] width 1114 height 146
click at [376, 289] on button "Skip" at bounding box center [375, 285] width 38 height 23
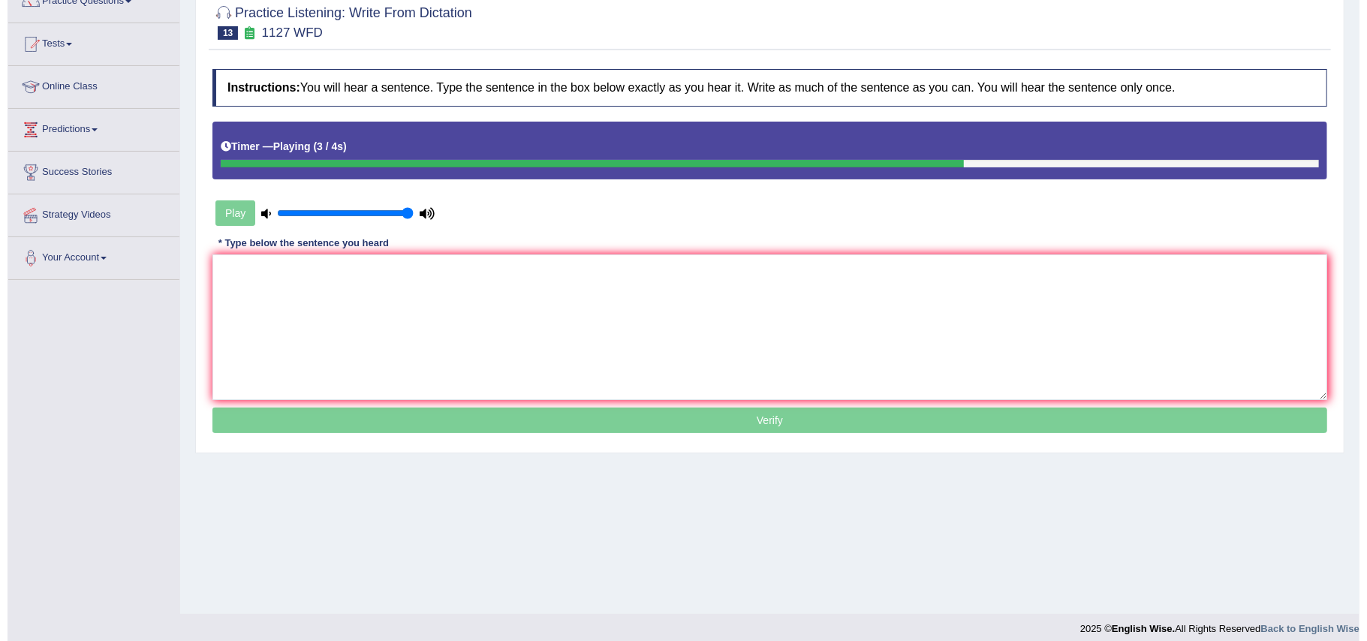
scroll to position [147, 0]
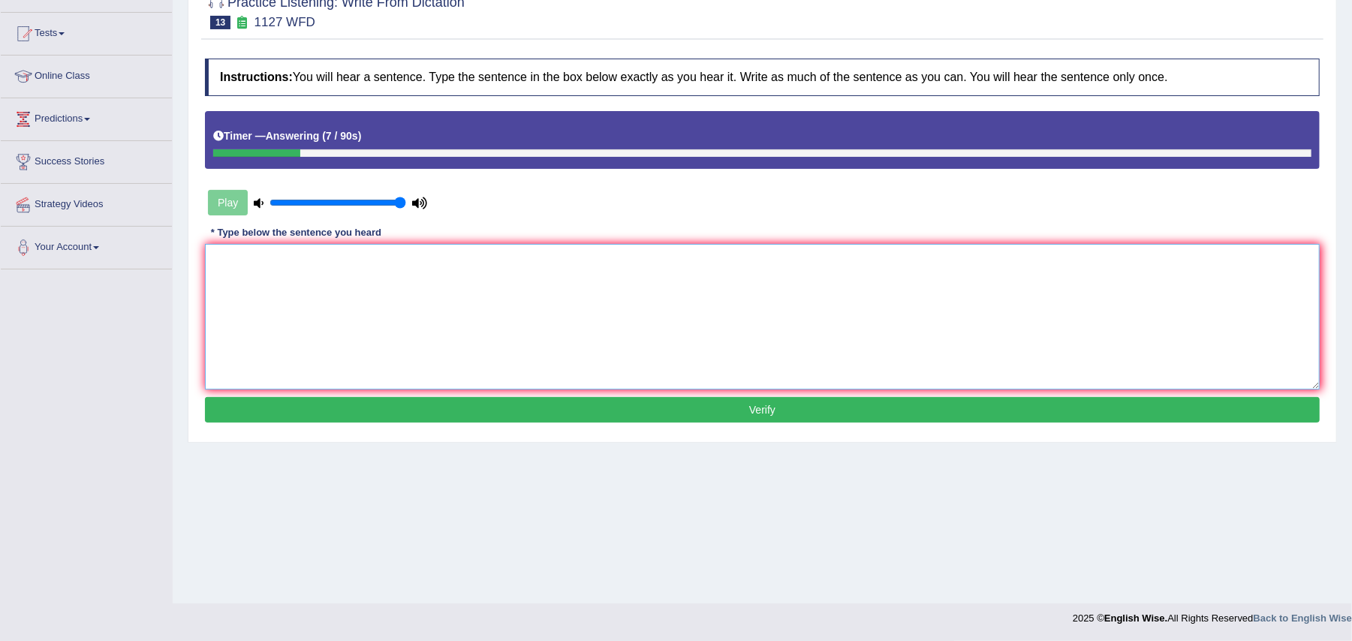
click at [379, 366] on textarea at bounding box center [762, 317] width 1114 height 146
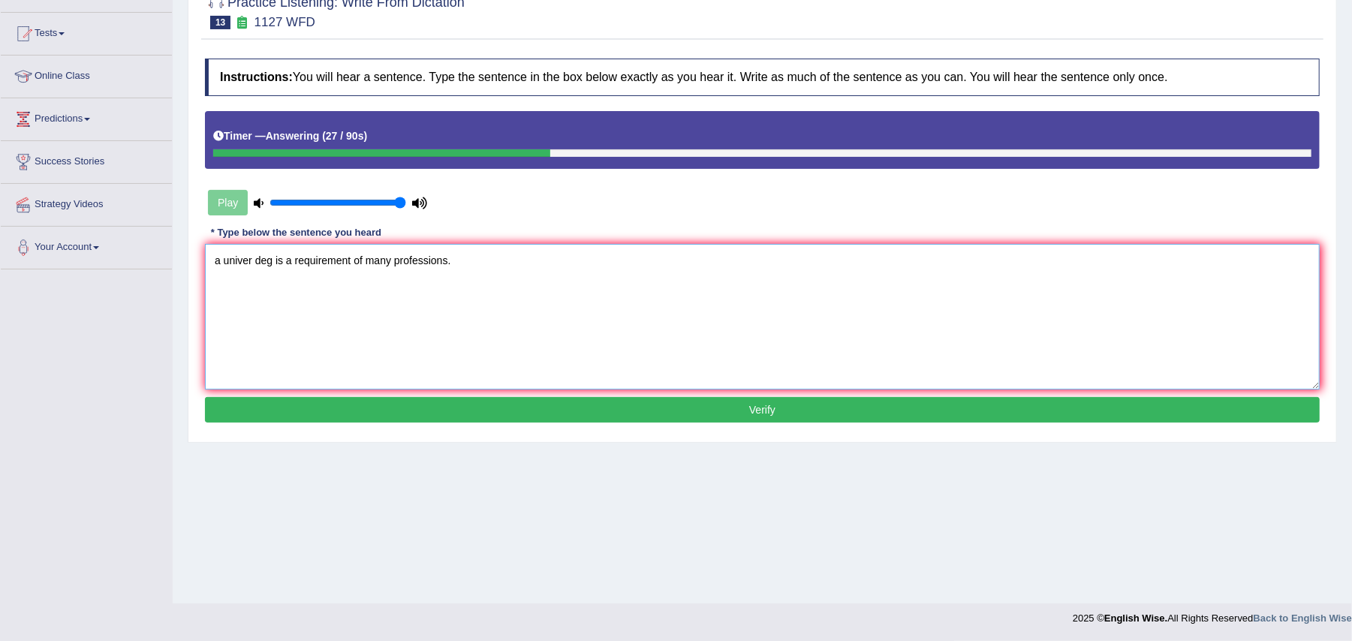
click at [273, 260] on textarea "a univer deg is a requirement of many professions." at bounding box center [762, 317] width 1114 height 146
click at [252, 260] on textarea "a univer degree is a requirement of many professions." at bounding box center [762, 317] width 1114 height 146
type textarea "a university degree is a requirement of many professions."
click at [298, 410] on button "Verify" at bounding box center [762, 410] width 1114 height 26
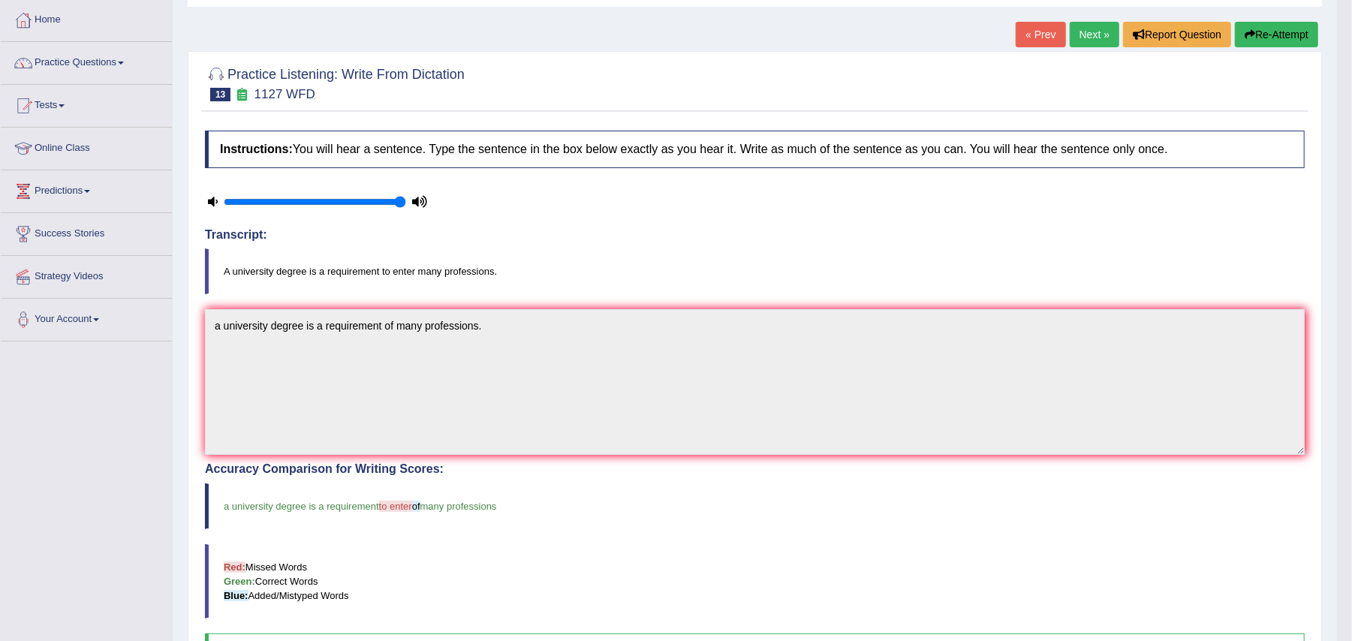
scroll to position [0, 0]
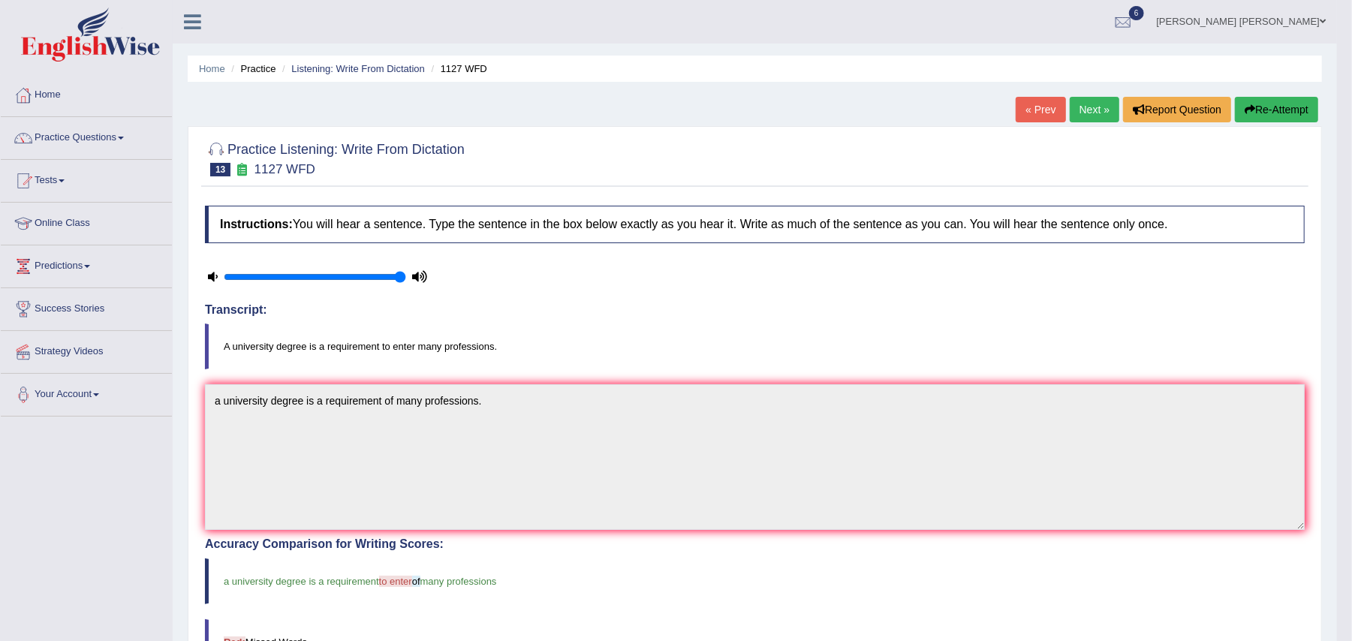
click at [1102, 110] on link "Next »" at bounding box center [1094, 110] width 50 height 26
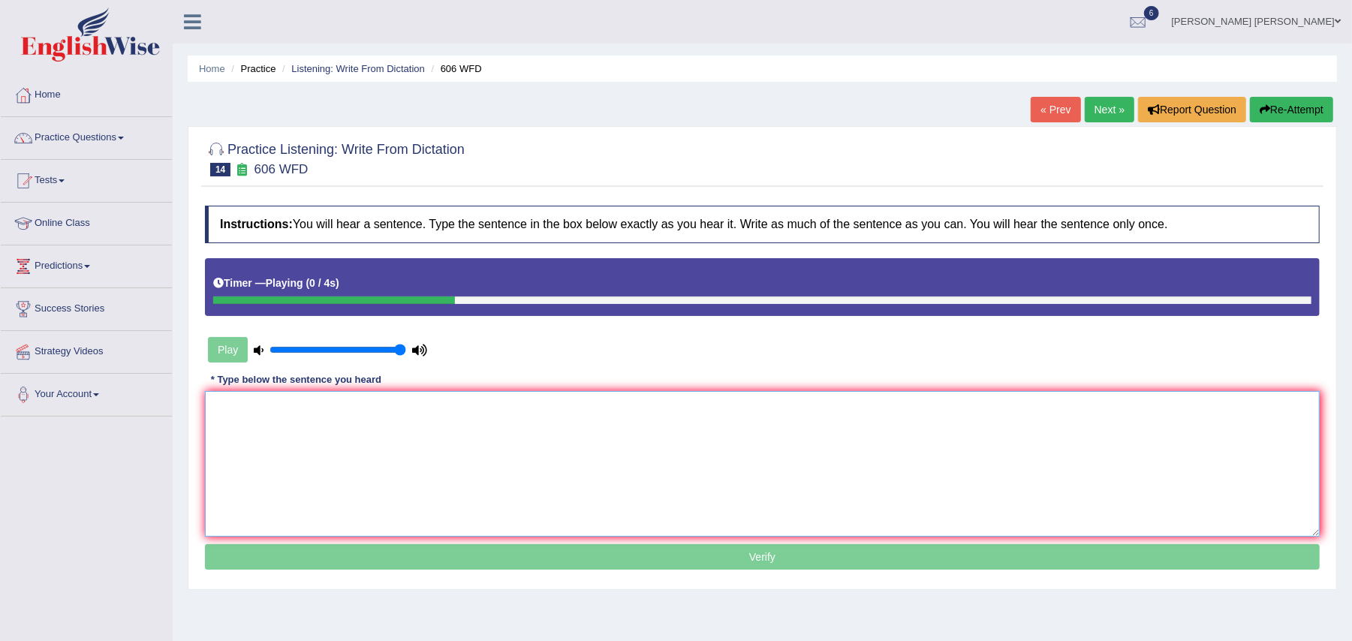
click at [593, 466] on textarea at bounding box center [762, 464] width 1114 height 146
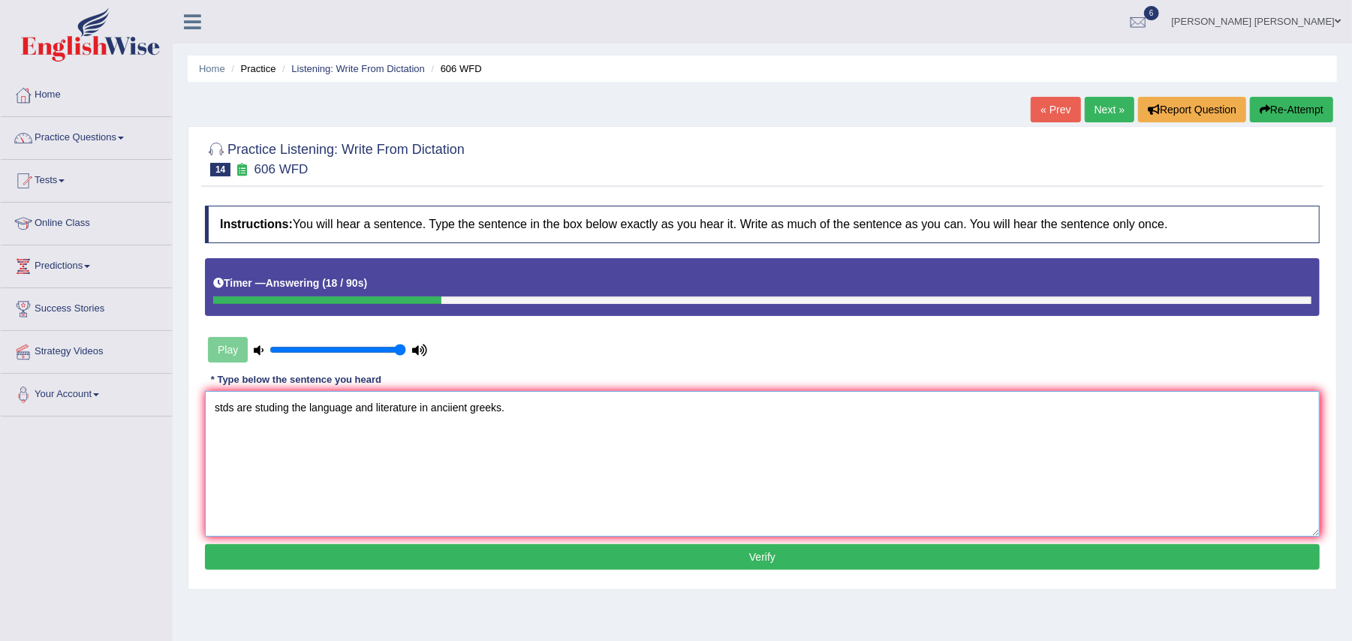
click at [454, 406] on textarea "stds are studing the language and literature in anciient greeks." at bounding box center [762, 464] width 1114 height 146
click at [273, 407] on textarea "stds are studing the language and literature in ancient greeks." at bounding box center [762, 464] width 1114 height 146
click at [231, 407] on textarea "stds are studying the language and literature in ancient greeks." at bounding box center [762, 464] width 1114 height 146
click at [220, 407] on textarea "students are studying the language and literature in ancient greeks." at bounding box center [762, 464] width 1114 height 146
type textarea "Students are studying the language and literature in ancient greeks."
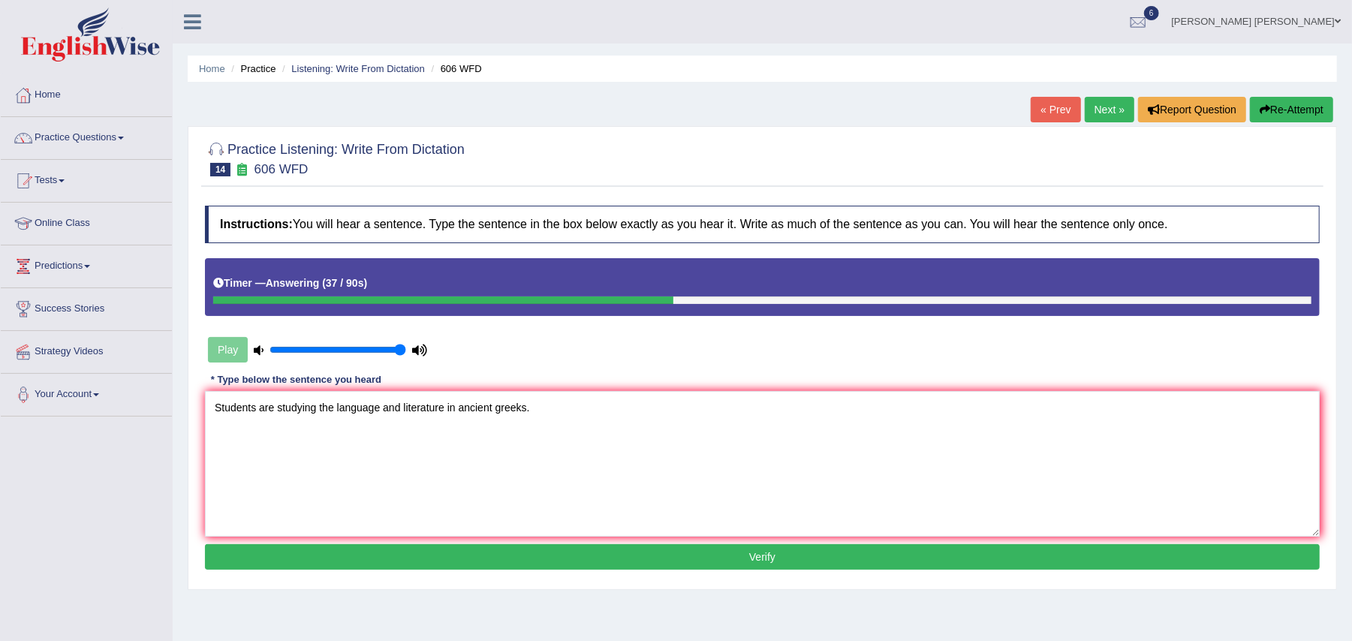
click at [354, 547] on button "Verify" at bounding box center [762, 557] width 1114 height 26
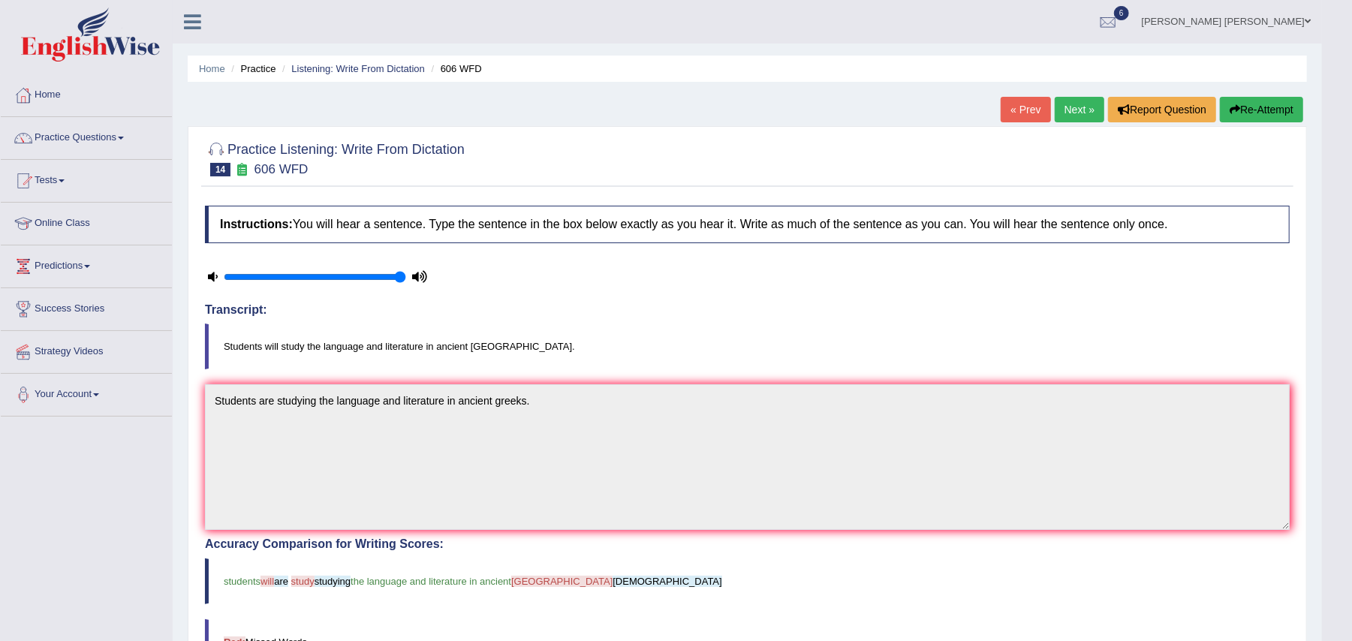
click at [1072, 106] on link "Next »" at bounding box center [1079, 110] width 50 height 26
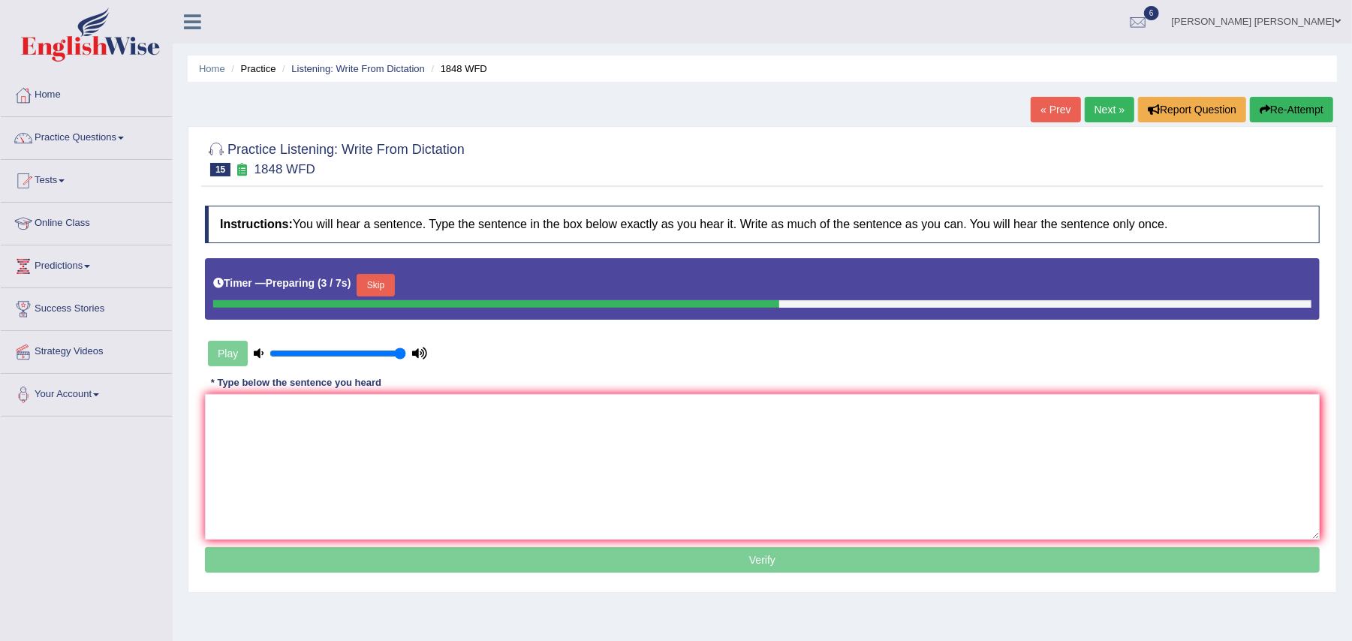
click at [377, 286] on button "Skip" at bounding box center [375, 285] width 38 height 23
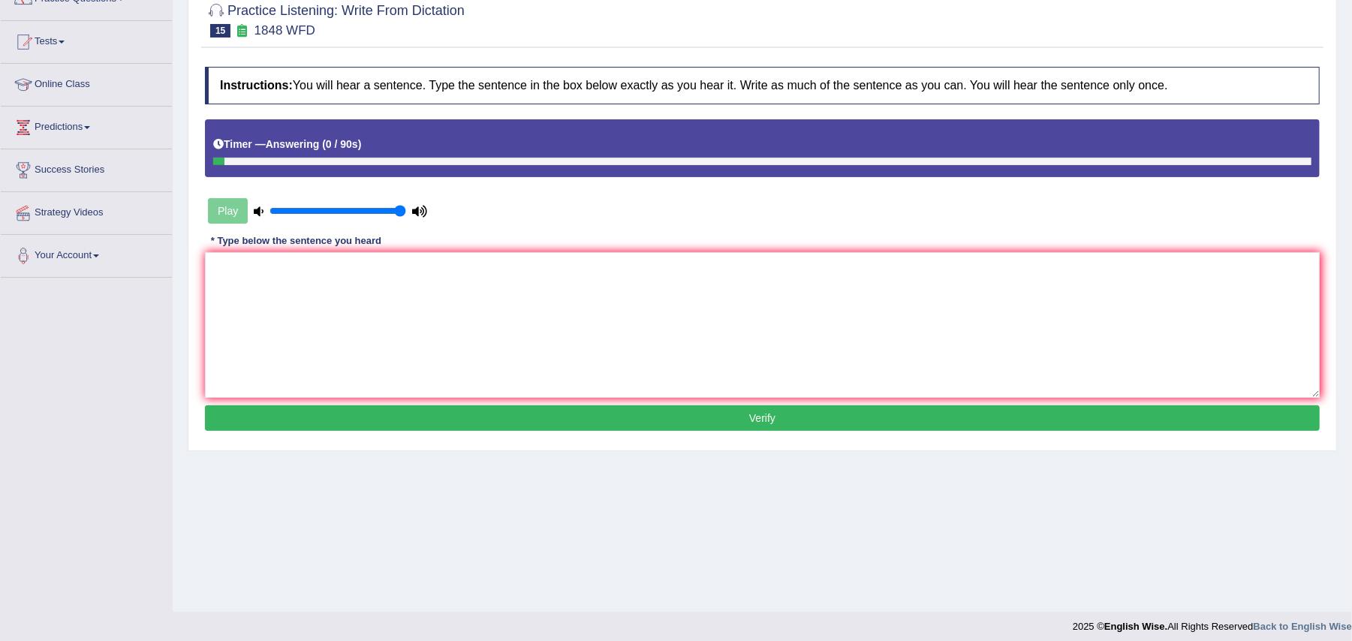
scroll to position [147, 0]
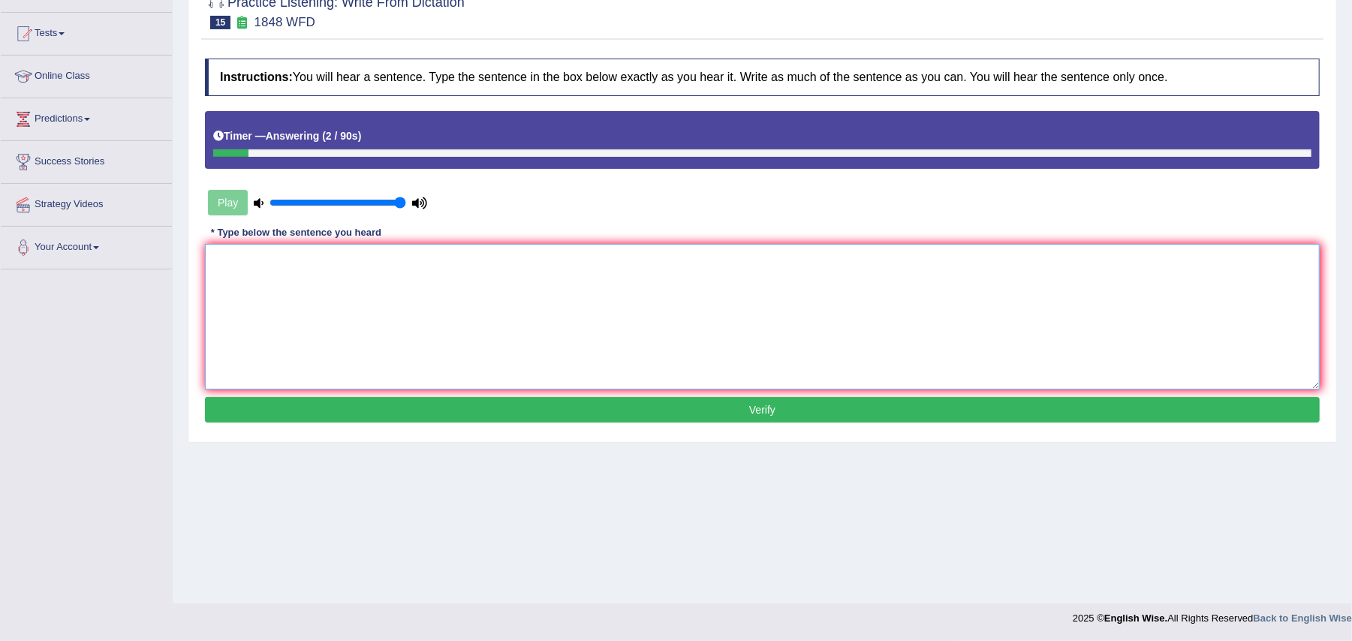
click at [377, 288] on textarea at bounding box center [762, 317] width 1114 height 146
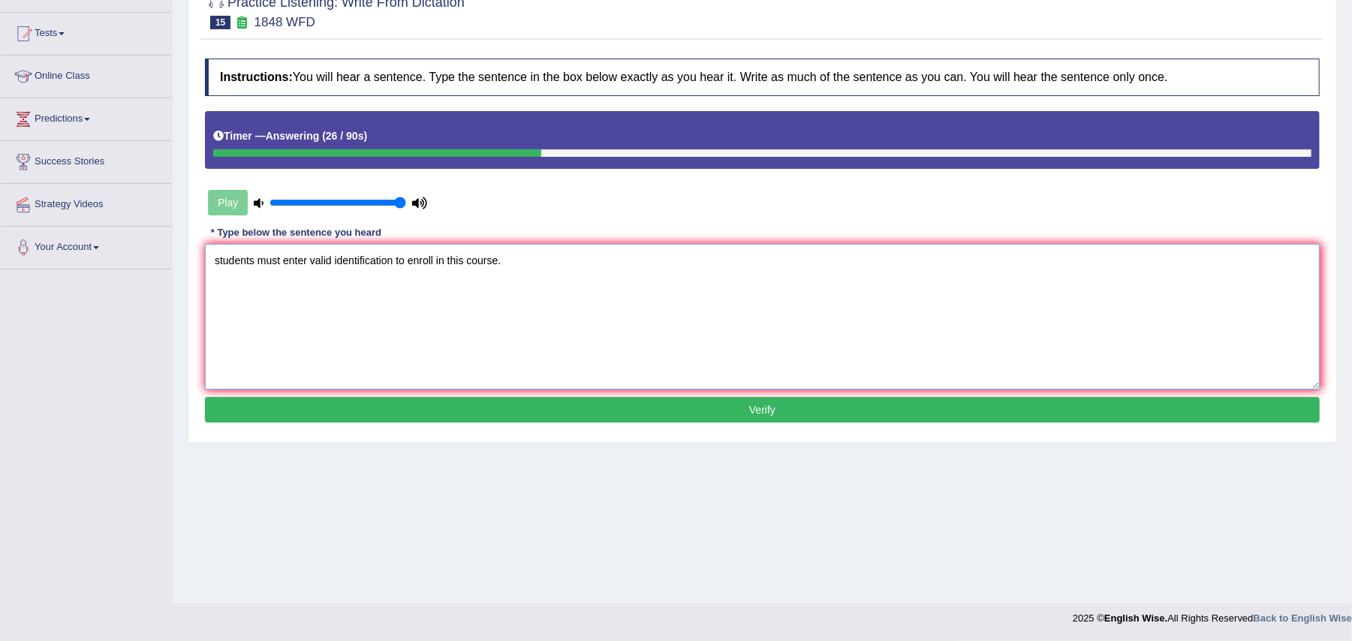
type textarea "students must enter valid identification to enroll in this course."
click at [433, 399] on button "Verify" at bounding box center [762, 410] width 1114 height 26
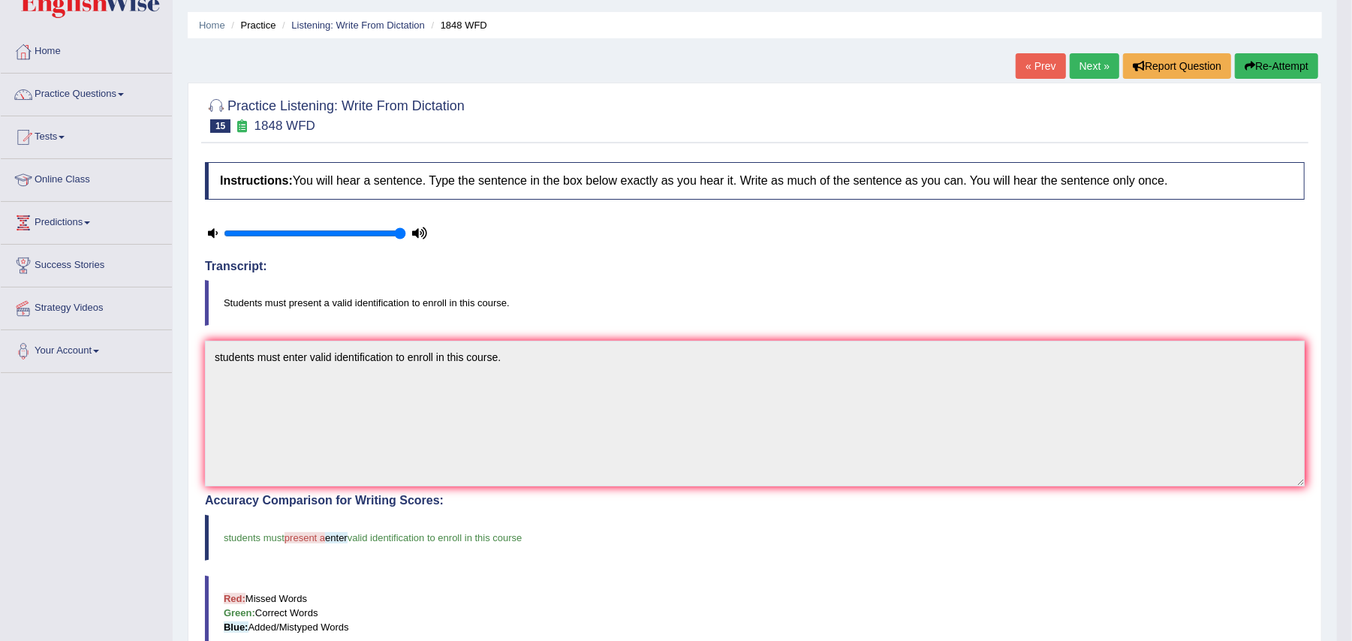
scroll to position [0, 0]
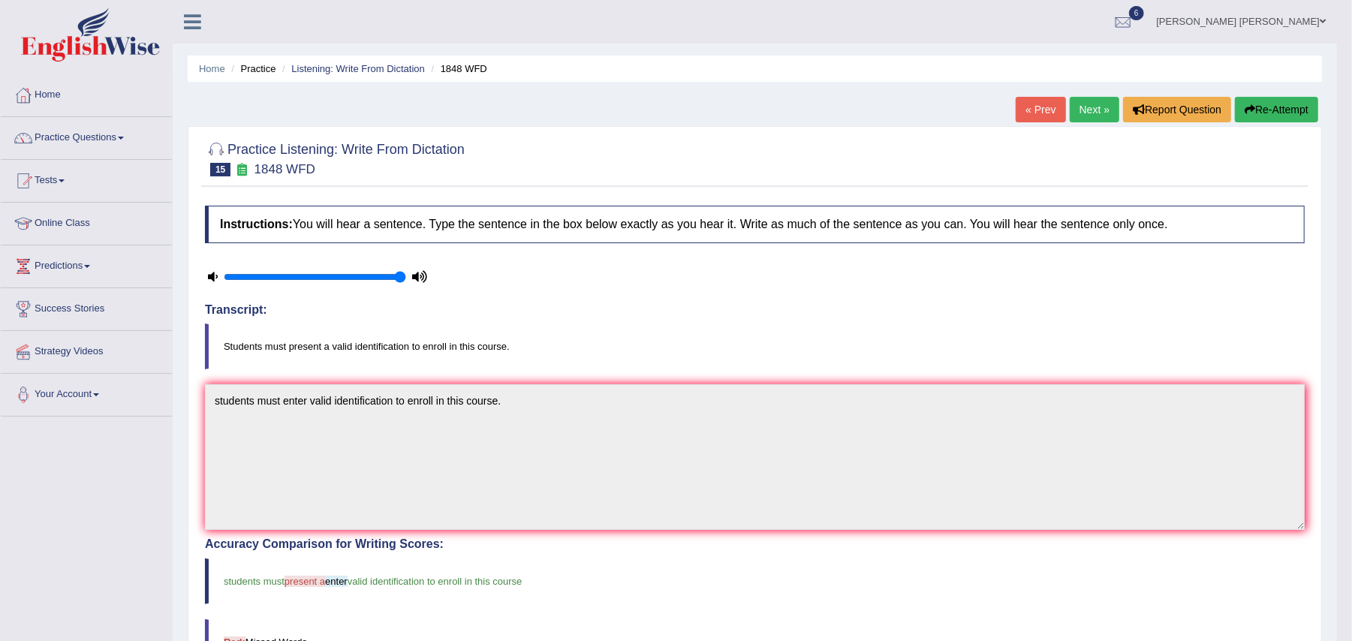
click at [1073, 116] on link "Next »" at bounding box center [1094, 110] width 50 height 26
click at [1096, 102] on link "Next »" at bounding box center [1094, 110] width 50 height 26
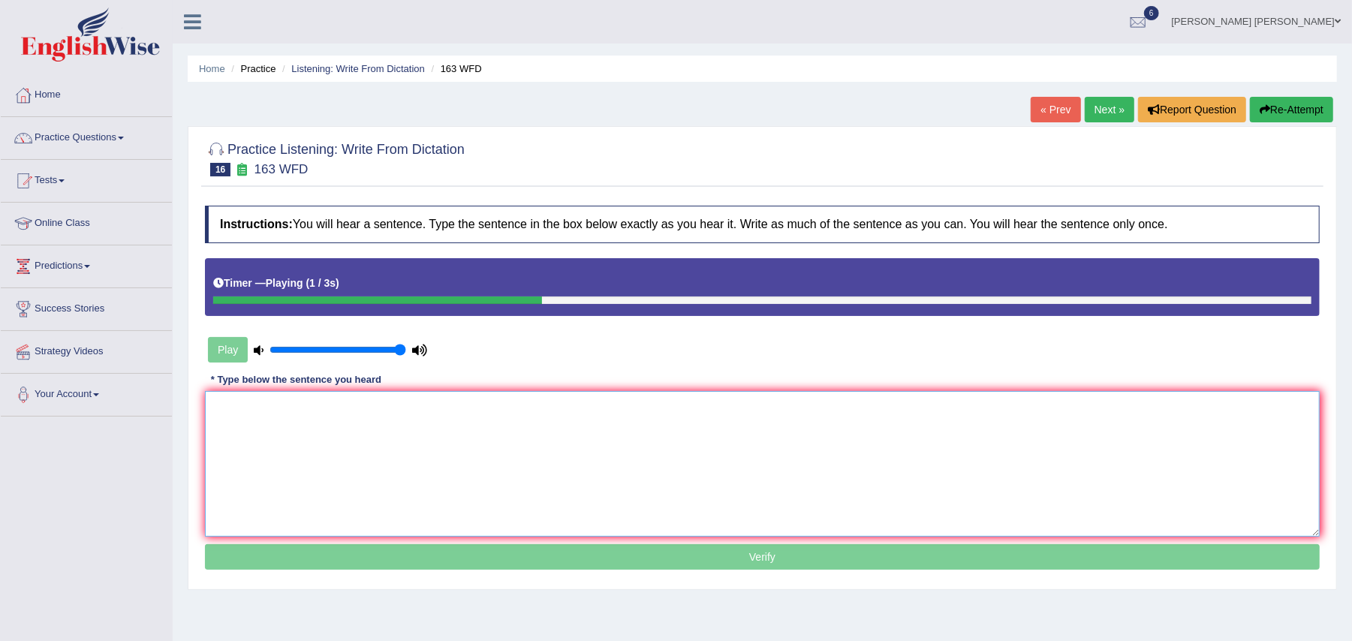
click at [325, 427] on textarea at bounding box center [762, 464] width 1114 height 146
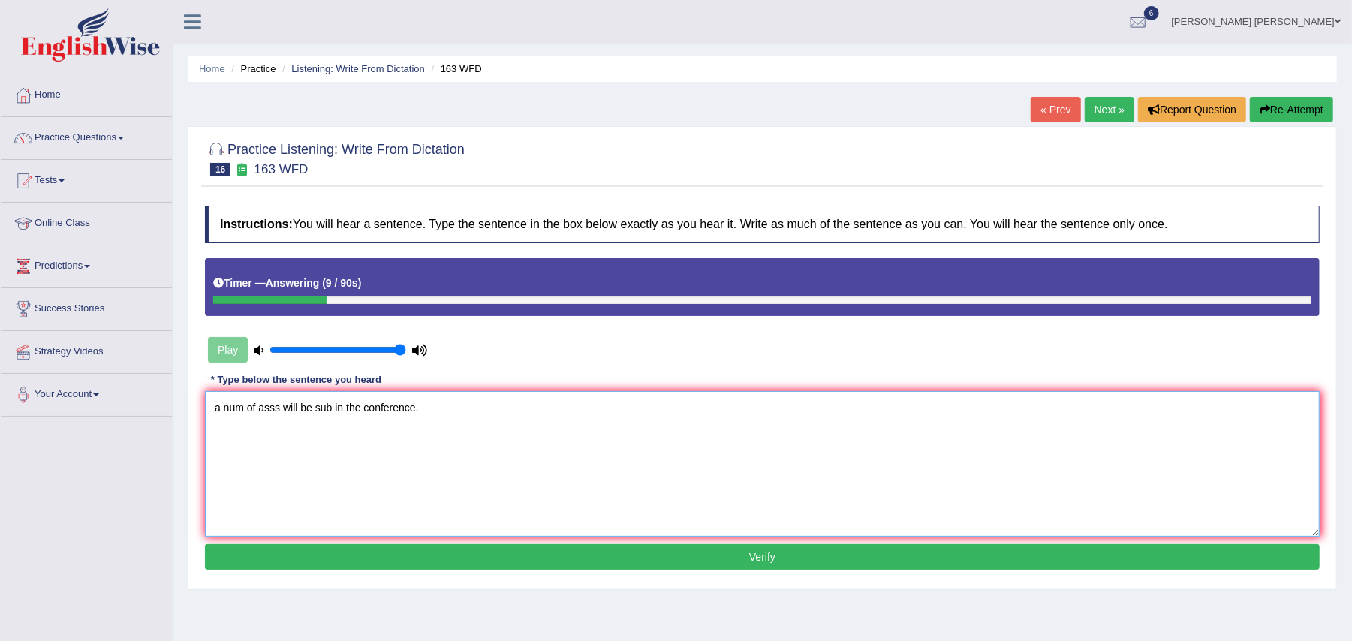
click at [222, 401] on textarea "a num of asss will be sub in the conference." at bounding box center [762, 464] width 1114 height 146
click at [244, 408] on textarea "A num of asss will be sub in the conference." at bounding box center [762, 464] width 1114 height 146
click at [296, 406] on textarea "A number of asss will be sub in the conference." at bounding box center [762, 464] width 1114 height 146
click at [383, 404] on textarea "A number of assignments will be sub in the conference." at bounding box center [762, 464] width 1114 height 146
click at [354, 404] on textarea "A number of assignments will be submitted at in the conference." at bounding box center [762, 464] width 1114 height 146
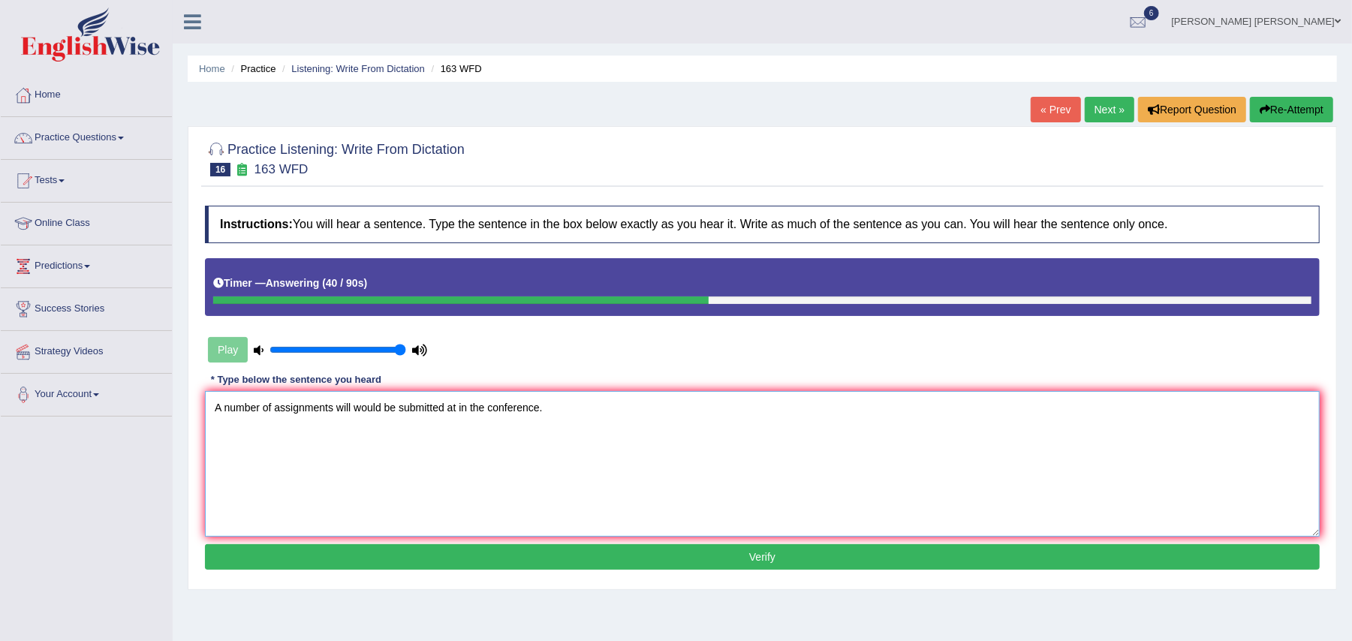
type textarea "A number of assignments will would be submitted at in the conference."
click at [533, 559] on button "Verify" at bounding box center [762, 557] width 1114 height 26
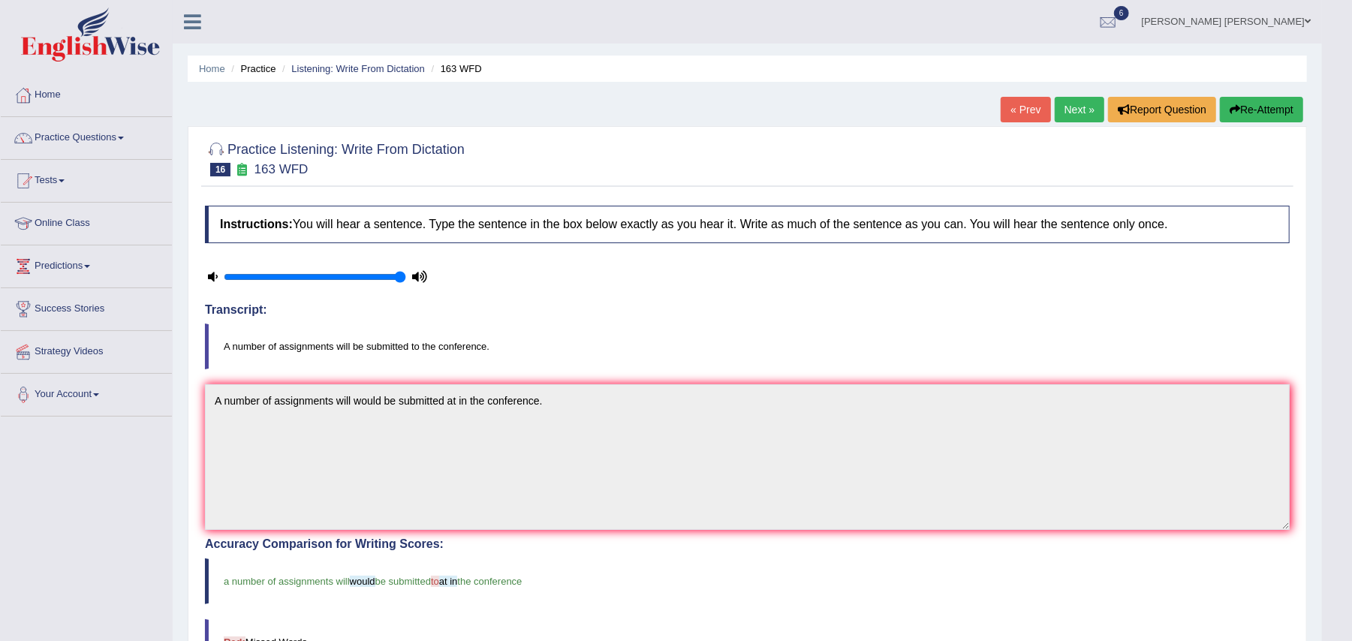
click at [1081, 115] on link "Next »" at bounding box center [1079, 110] width 50 height 26
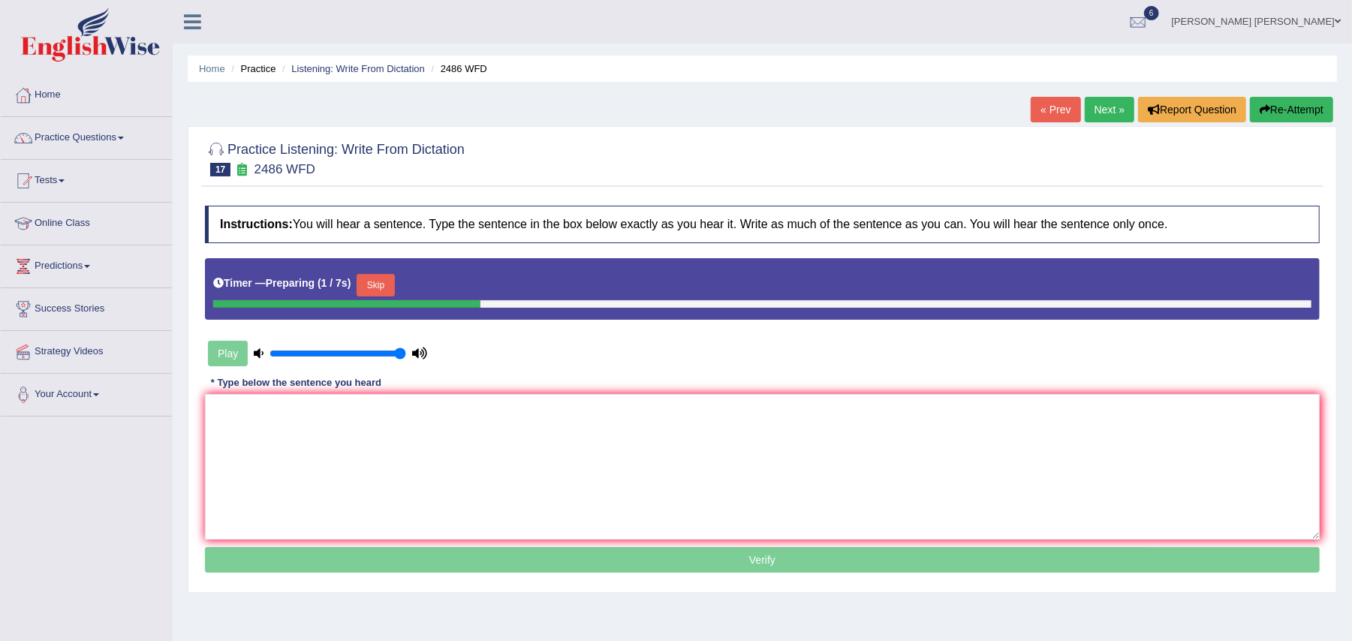
click at [399, 273] on div "Timer — Preparing ( 1 / 7s ) Skip" at bounding box center [762, 285] width 1098 height 30
click at [389, 282] on button "Skip" at bounding box center [375, 285] width 38 height 23
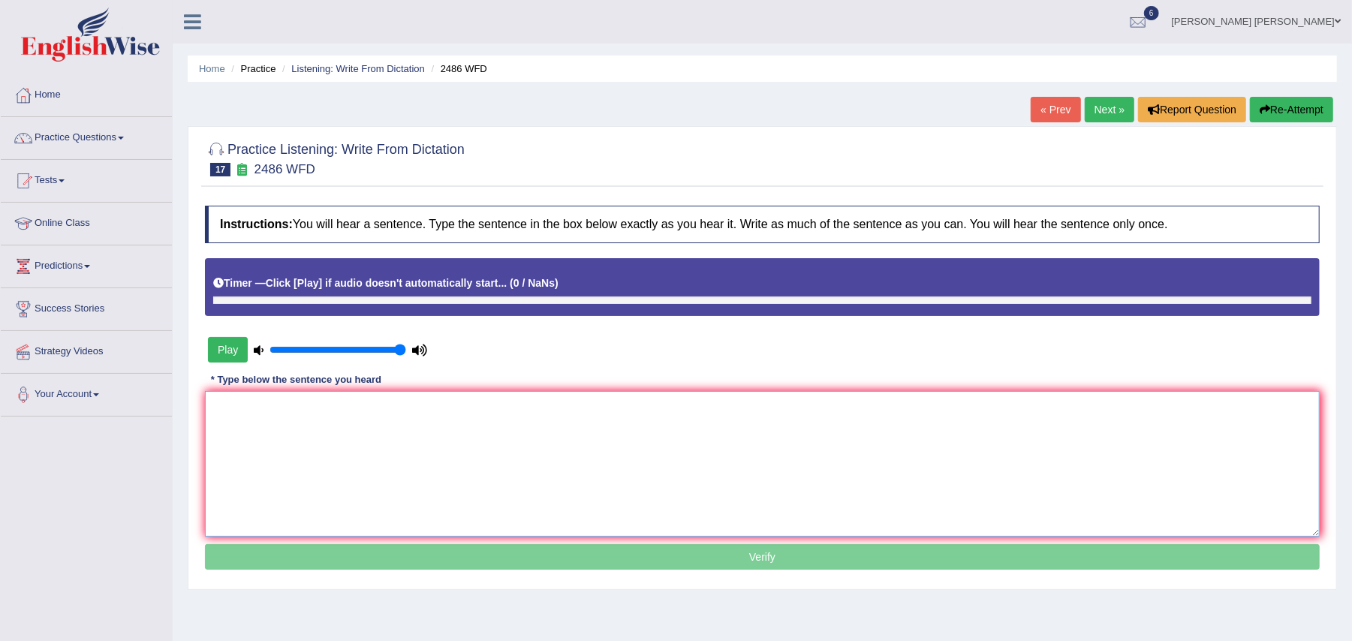
click at [289, 444] on textarea at bounding box center [762, 464] width 1114 height 146
click at [239, 354] on button "Play" at bounding box center [228, 350] width 40 height 26
click at [251, 416] on textarea at bounding box center [762, 464] width 1114 height 146
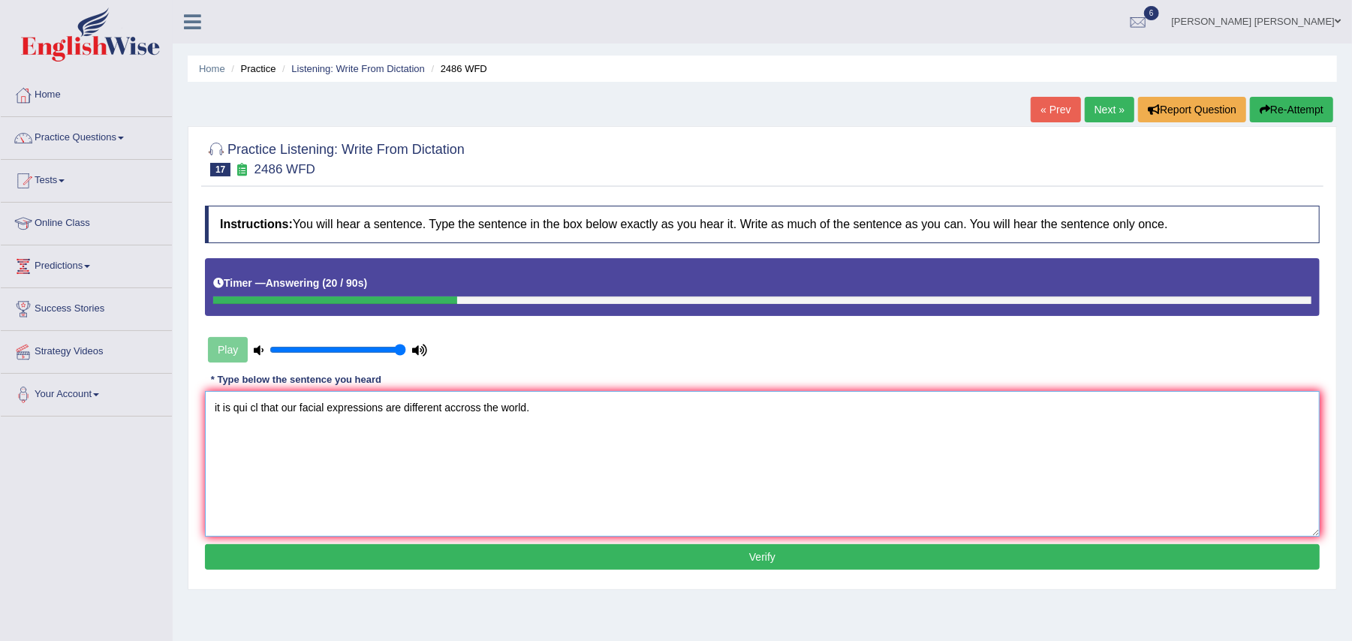
click at [218, 404] on textarea "it is qui cl that our facial expressions are different accross the world." at bounding box center [762, 464] width 1114 height 146
click at [247, 408] on textarea "It is qui cl that our facial expressions are different accross the world." at bounding box center [762, 464] width 1114 height 146
click at [250, 408] on textarea "It is qui cl that our facial expressions are different accross the world." at bounding box center [762, 464] width 1114 height 146
click at [247, 405] on textarea "It is qui cl that our facial expressions are different accross the world." at bounding box center [762, 464] width 1114 height 146
click at [248, 406] on textarea "It is qui cl that our facial expressions are different accross the world." at bounding box center [762, 464] width 1114 height 146
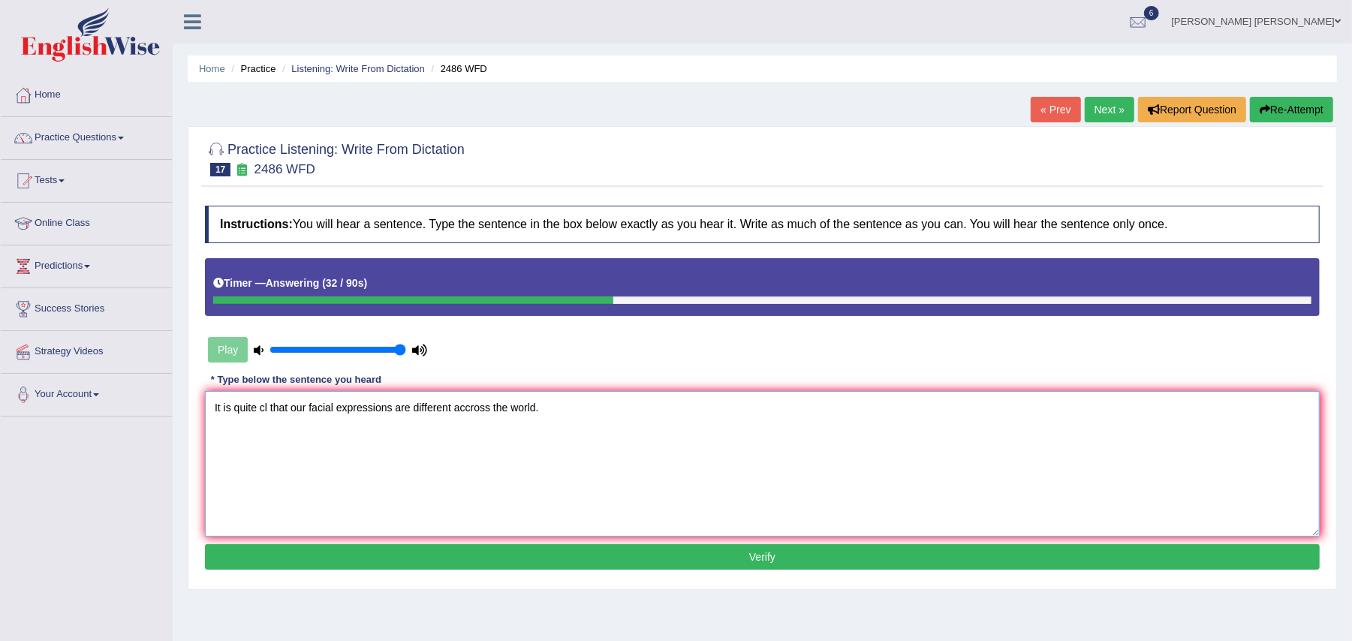
click at [265, 404] on textarea "It is quite cl that our facial expressions are different accross the world." at bounding box center [762, 464] width 1114 height 146
click at [268, 405] on textarea "It is quite cl that our facial expressions are different accross the world." at bounding box center [762, 464] width 1114 height 146
click at [480, 405] on textarea "It is quite clear that our facial expressions are different accross the world." at bounding box center [762, 464] width 1114 height 146
type textarea "It is quite clear that our facial expressions are different across the world."
click at [556, 568] on button "Verify" at bounding box center [762, 557] width 1114 height 26
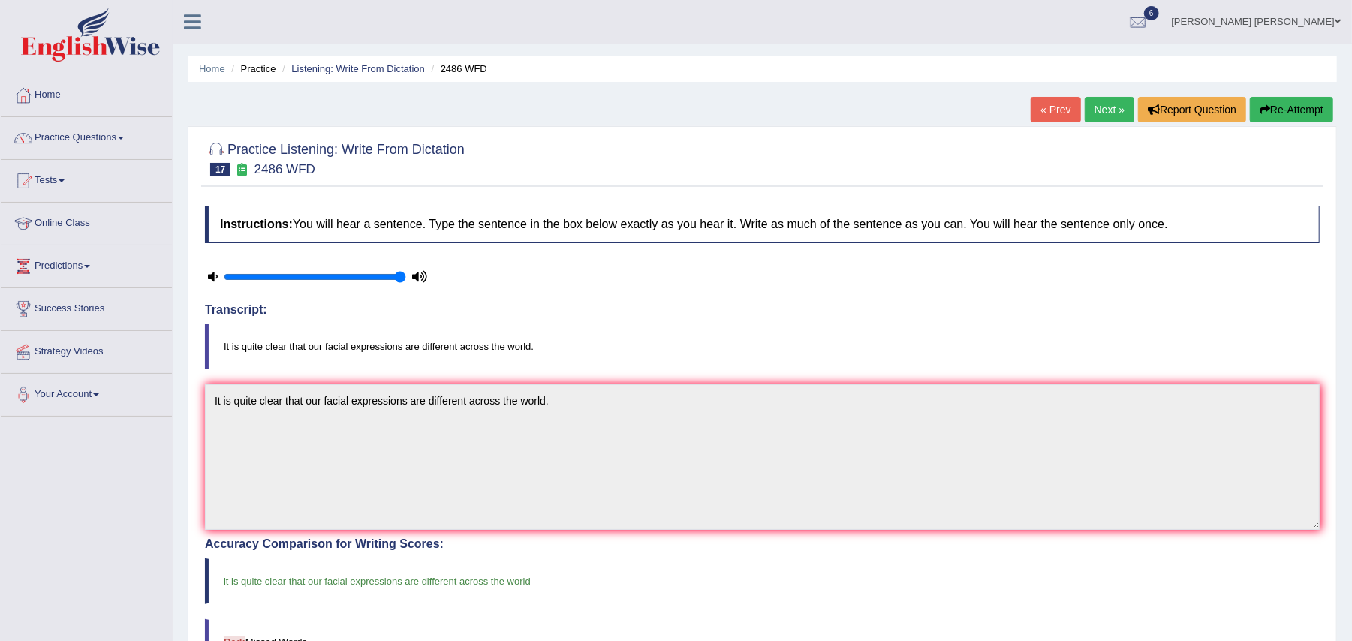
click at [1120, 104] on link "Next »" at bounding box center [1109, 110] width 50 height 26
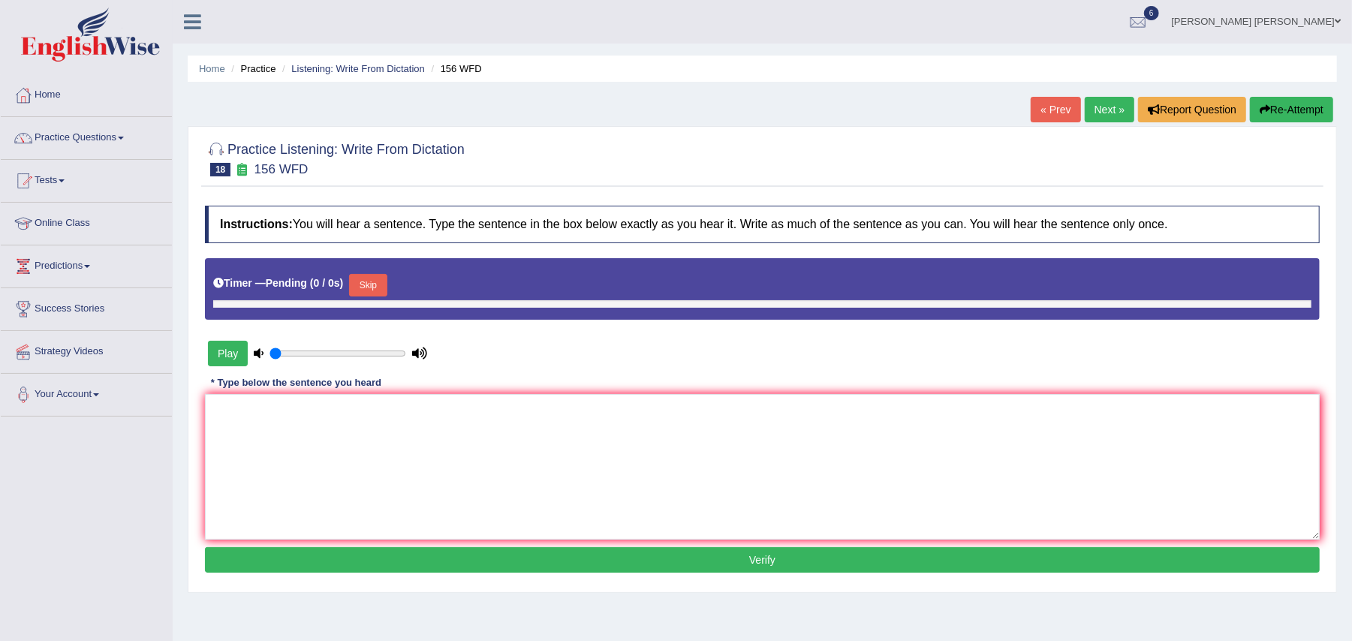
type input "1"
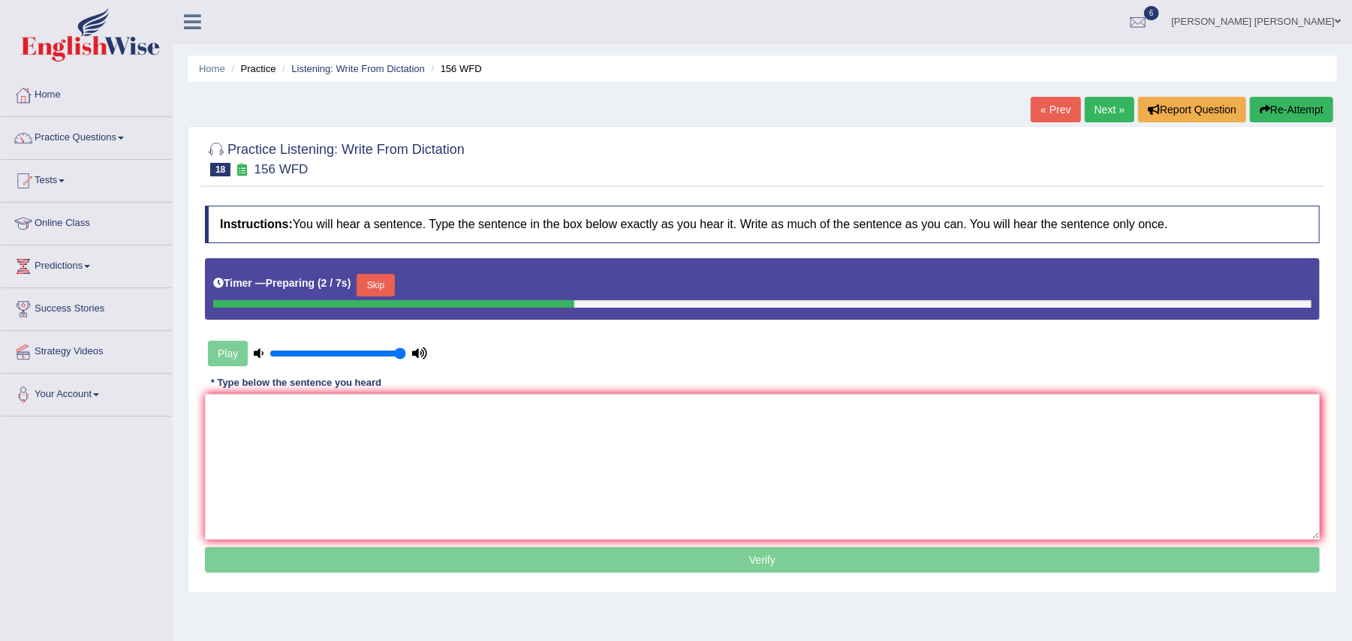
click at [393, 284] on button "Skip" at bounding box center [375, 285] width 38 height 23
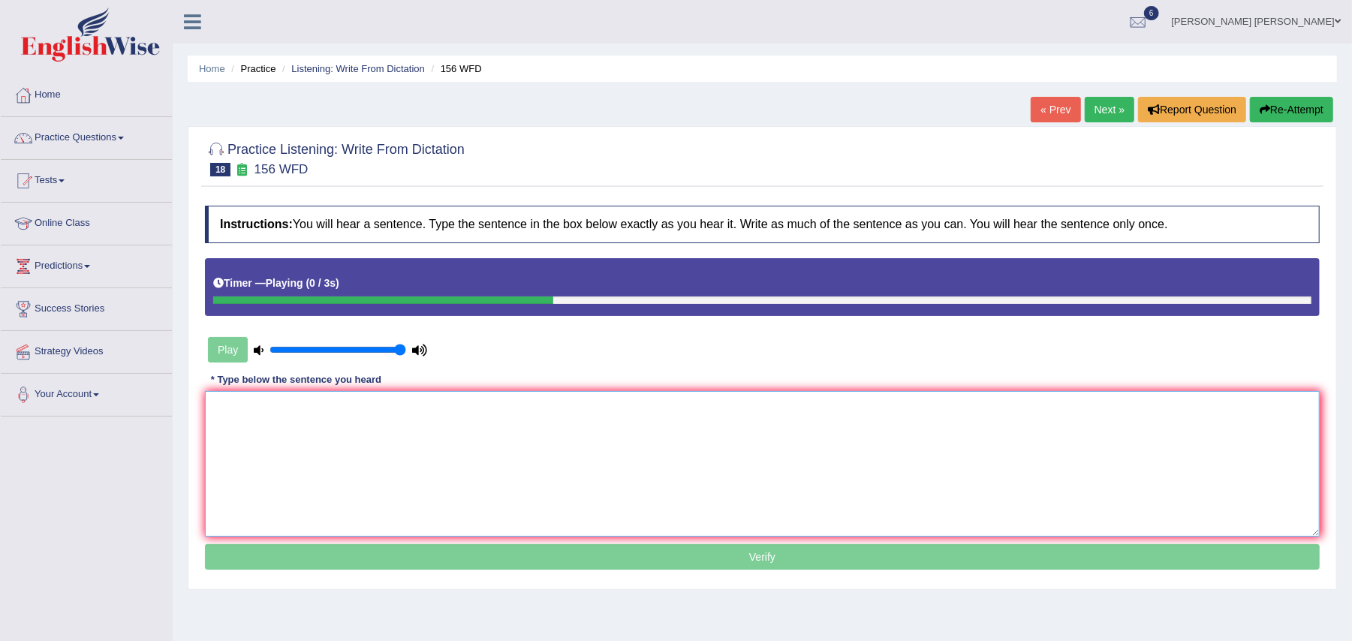
click at [337, 421] on textarea at bounding box center [762, 464] width 1114 height 146
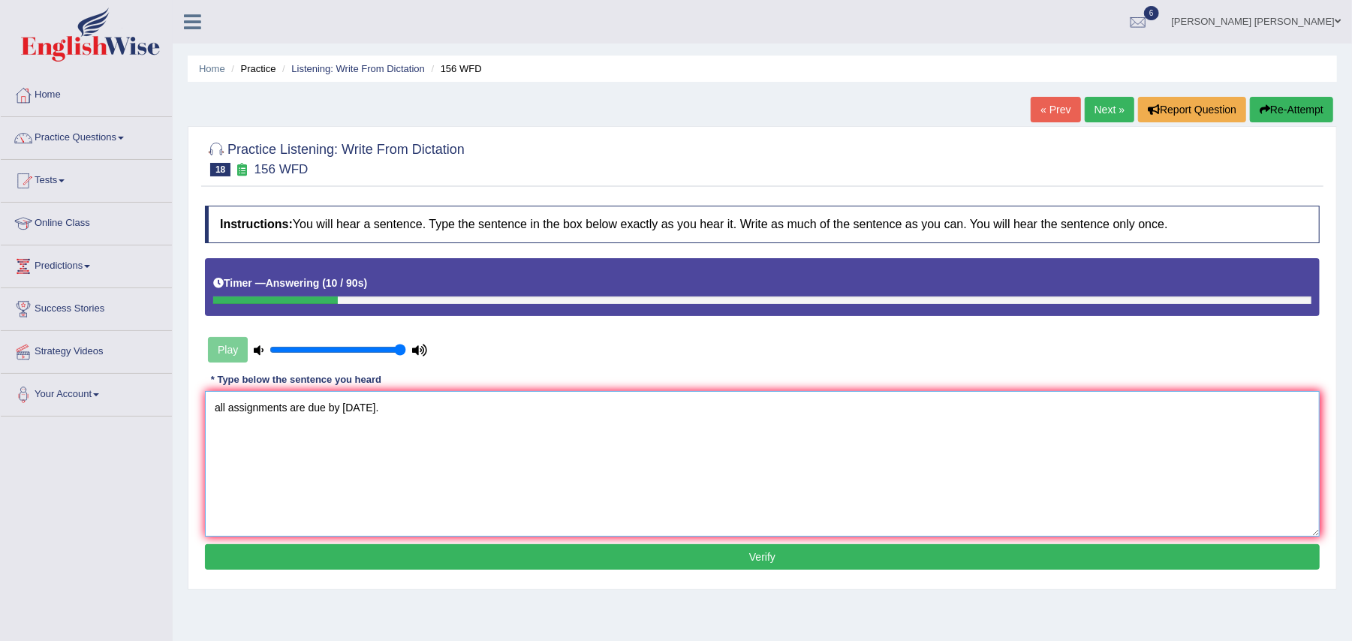
click at [231, 404] on textarea "all assignments are due by [DATE]." at bounding box center [762, 464] width 1114 height 146
click at [218, 408] on textarea "all other your yours the assignments are due by [DATE]." at bounding box center [762, 464] width 1114 height 146
type textarea "All other your yours the assignments are due by [DATE]."
click at [495, 558] on button "Verify" at bounding box center [762, 557] width 1114 height 26
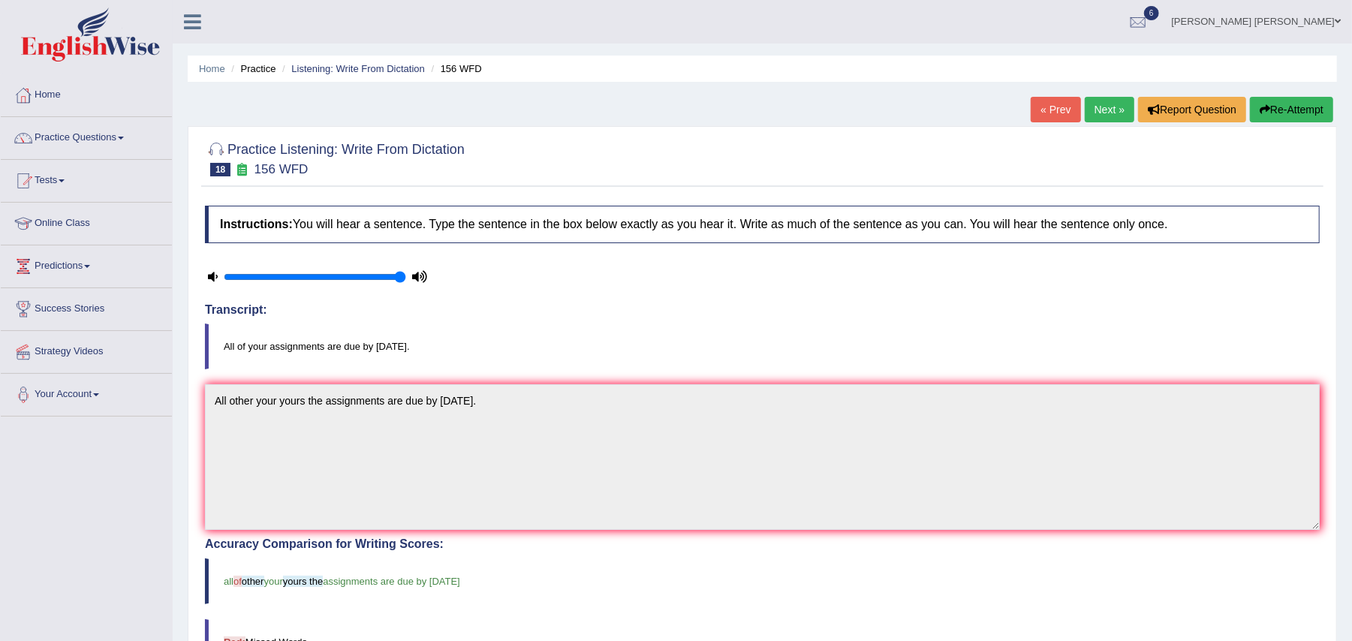
click at [1120, 95] on div "Home Practice Listening: Write From Dictation 156 WFD « Prev Next » Report Ques…" at bounding box center [762, 483] width 1179 height 966
click at [1109, 103] on link "Next »" at bounding box center [1109, 110] width 50 height 26
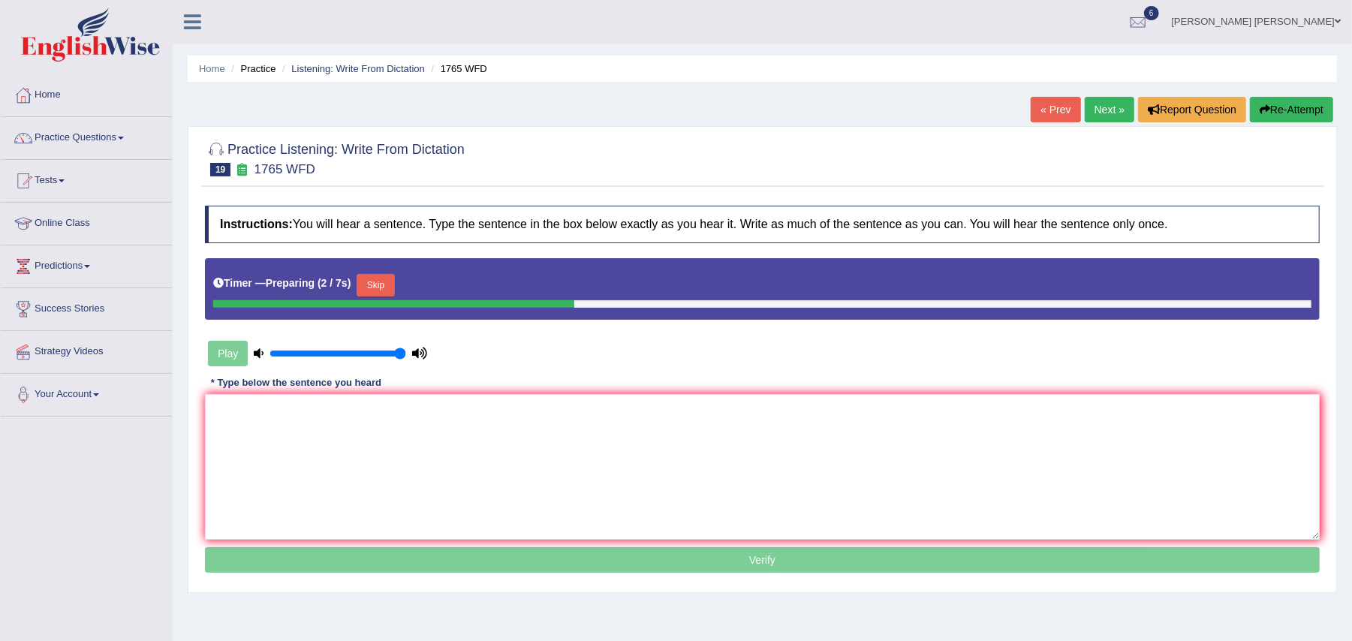
click at [386, 287] on button "Skip" at bounding box center [375, 285] width 38 height 23
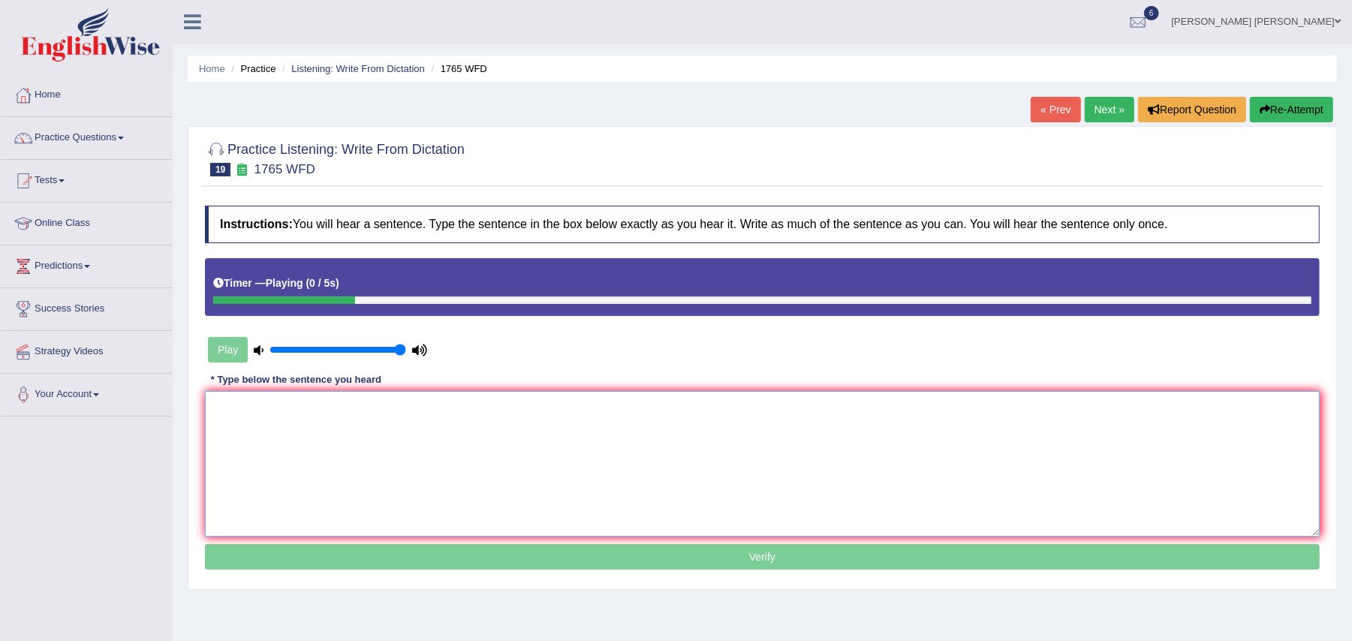
click at [346, 454] on textarea at bounding box center [762, 464] width 1114 height 146
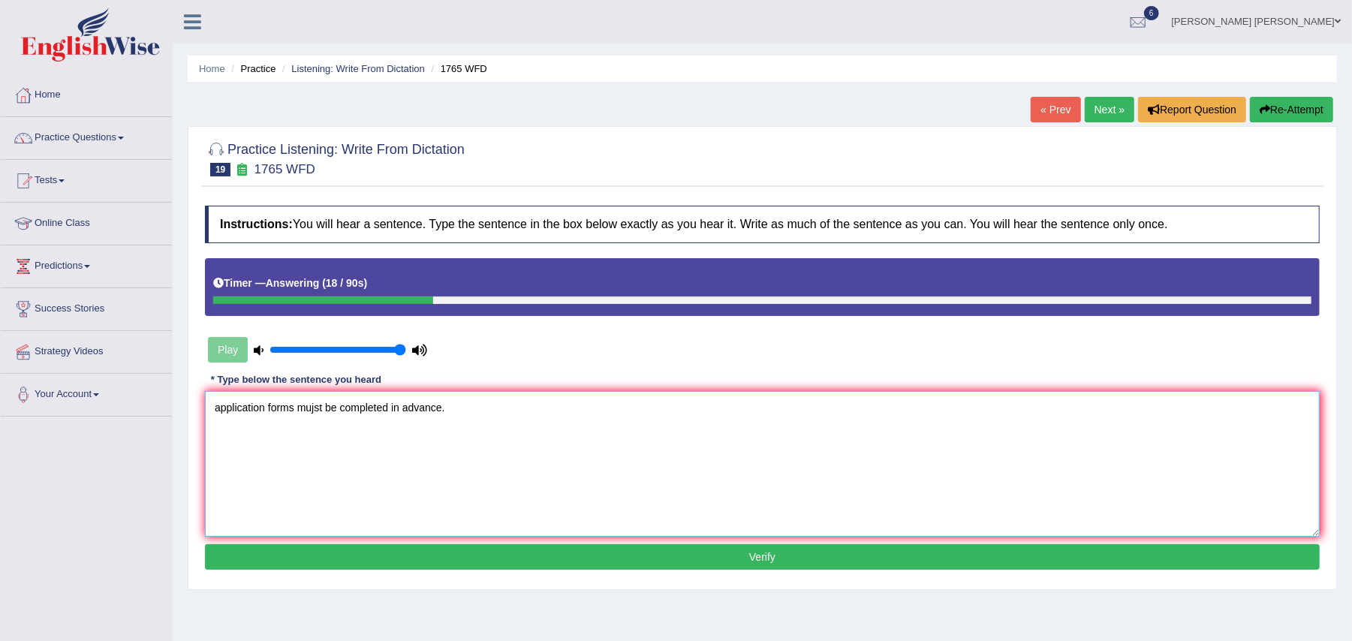
click at [313, 405] on textarea "application forms mujst be completed in advance." at bounding box center [762, 464] width 1114 height 146
click at [315, 408] on textarea "application forms mujst be completed in advance." at bounding box center [762, 464] width 1114 height 146
click at [390, 404] on textarea "application forms must be completed in advance." at bounding box center [762, 464] width 1114 height 146
type textarea "application forms must be completed two months earlier in advance."
click at [479, 574] on div "Instructions: You will hear a sentence. Type the sentence in the box below exac…" at bounding box center [762, 389] width 1122 height 383
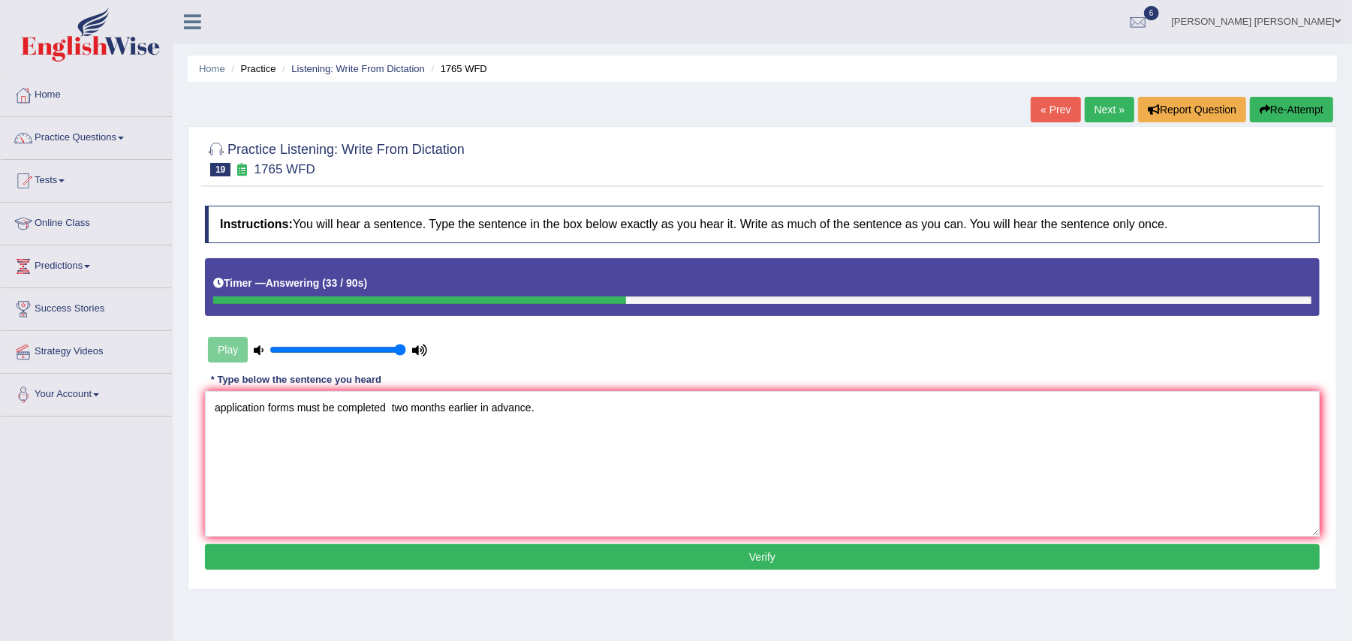
click at [484, 567] on button "Verify" at bounding box center [762, 557] width 1114 height 26
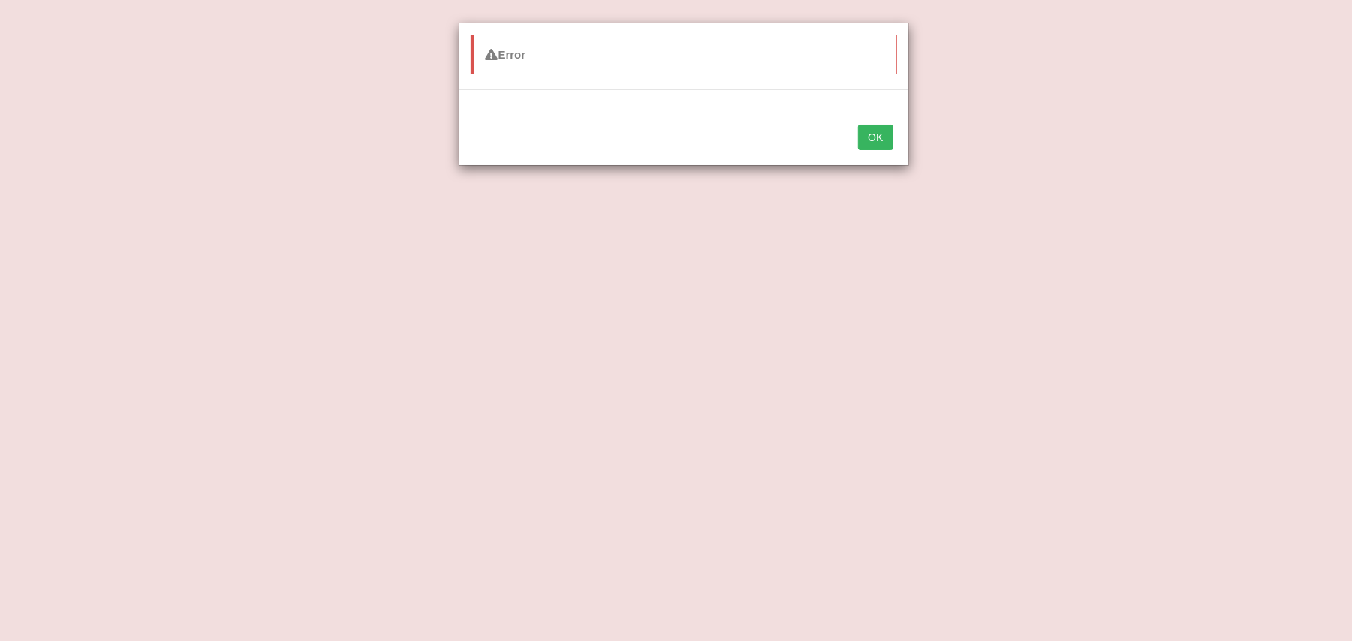
click at [892, 134] on button "OK" at bounding box center [875, 138] width 35 height 26
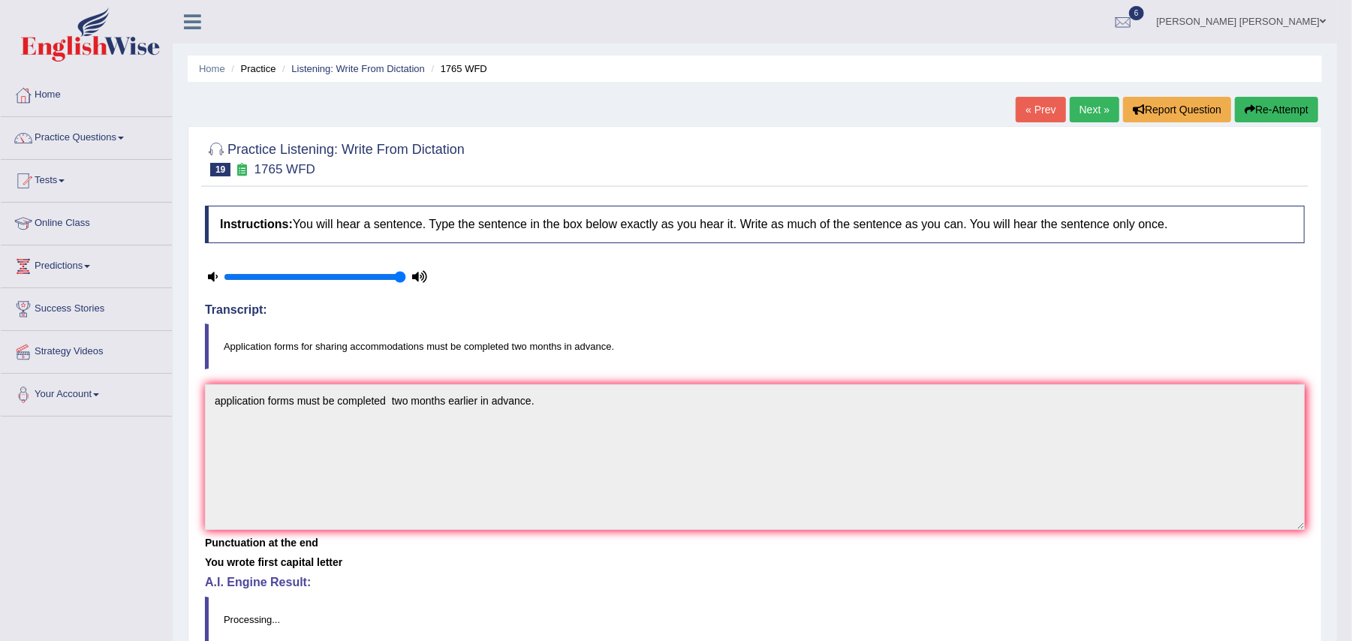
click at [1082, 107] on link "Next »" at bounding box center [1094, 110] width 50 height 26
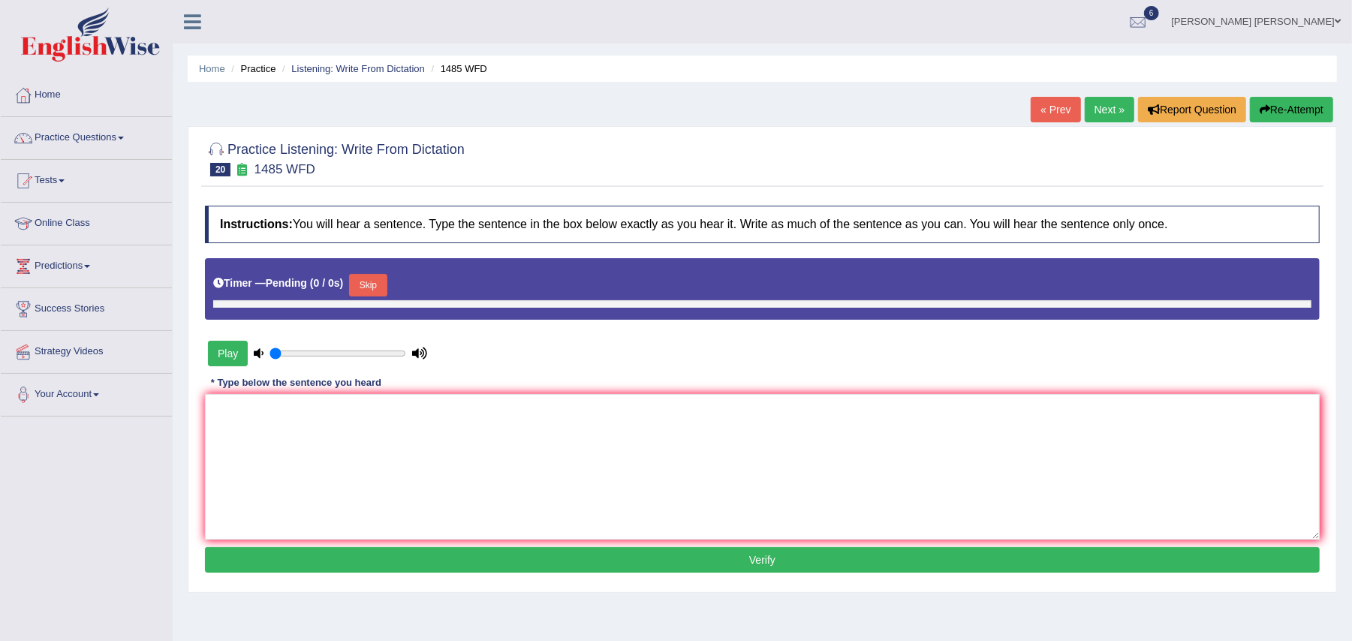
type input "1"
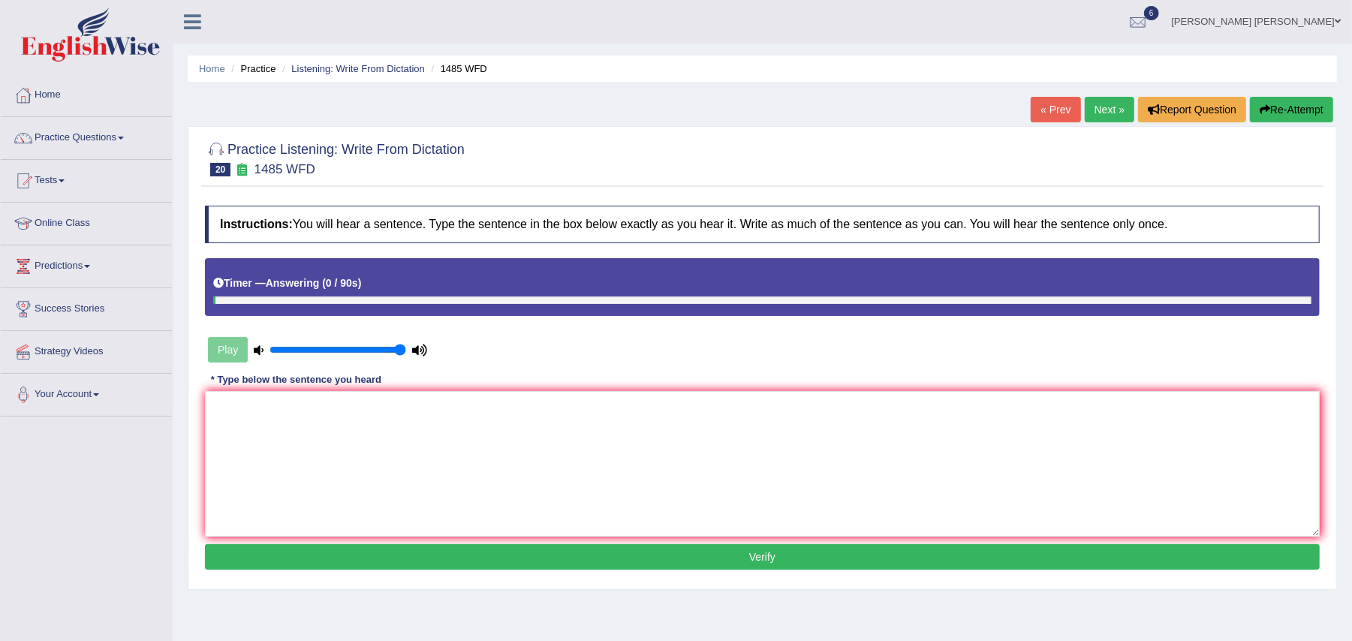
click at [1100, 115] on link "Next »" at bounding box center [1109, 110] width 50 height 26
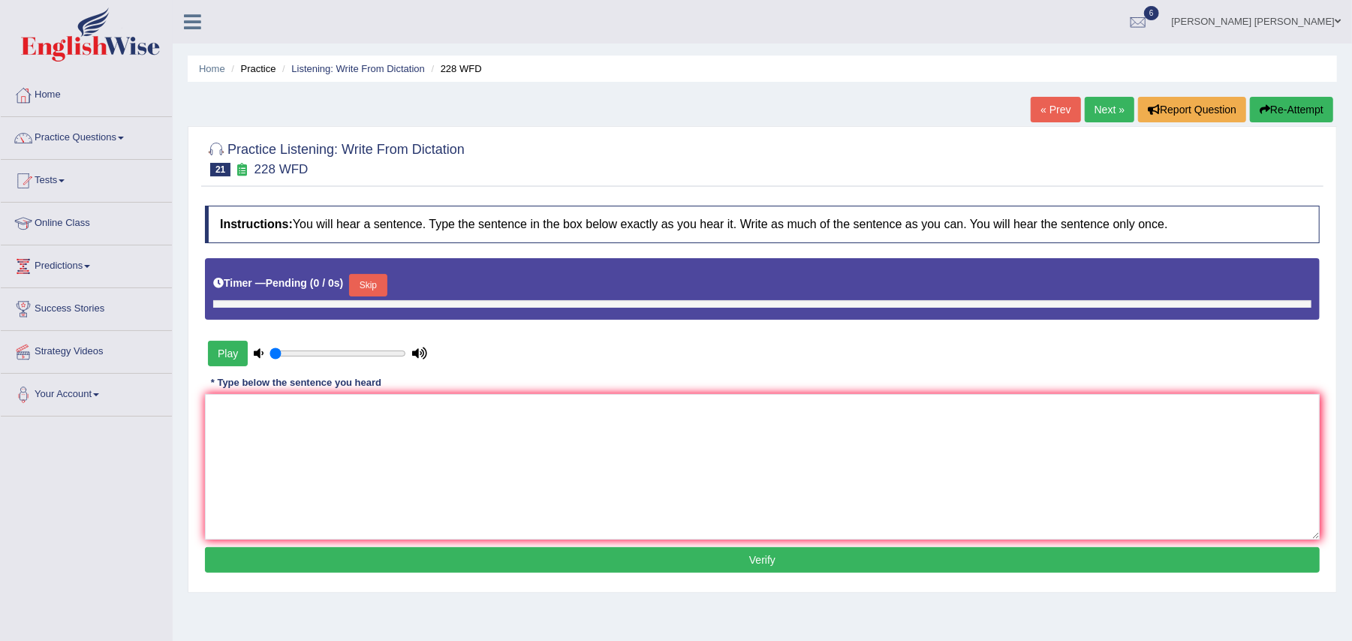
type input "1"
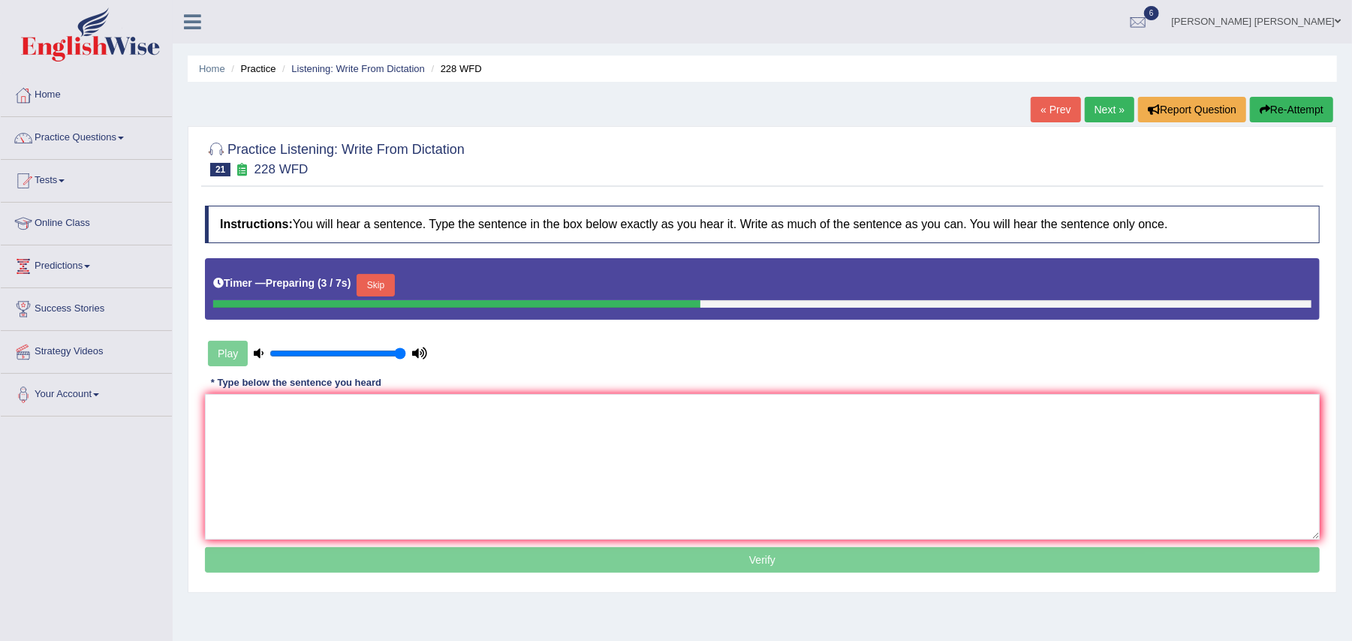
click at [379, 288] on button "Skip" at bounding box center [375, 285] width 38 height 23
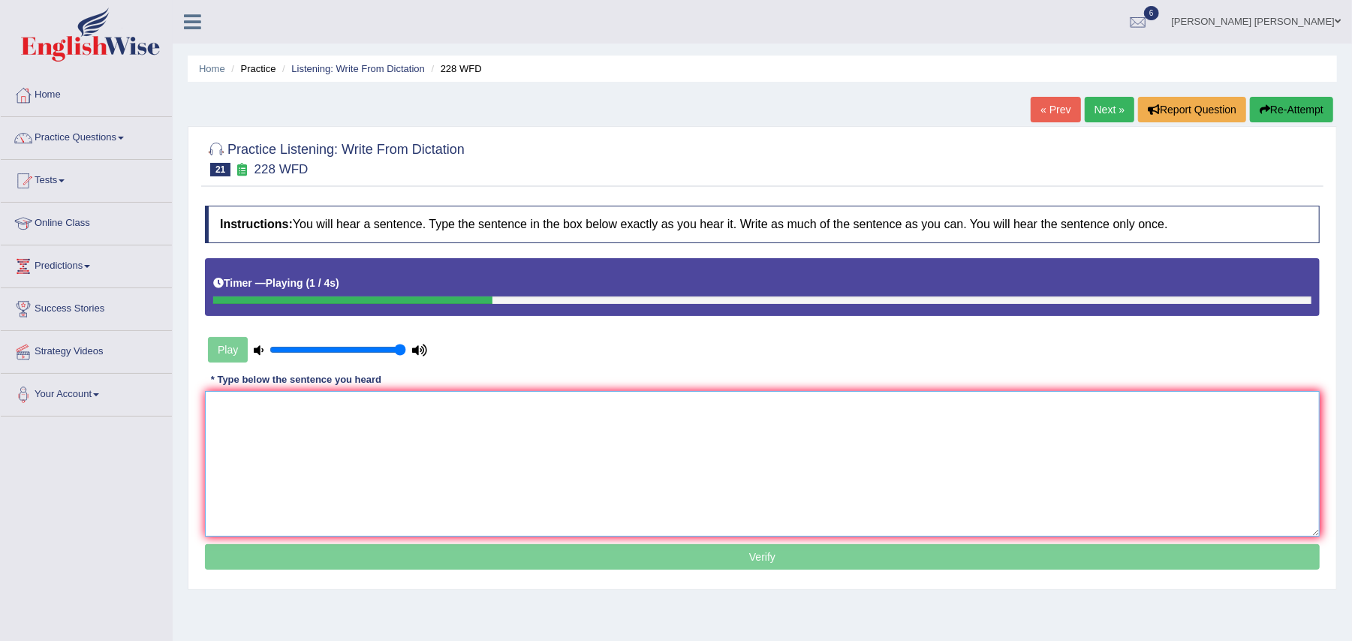
click at [348, 471] on textarea at bounding box center [762, 464] width 1114 height 146
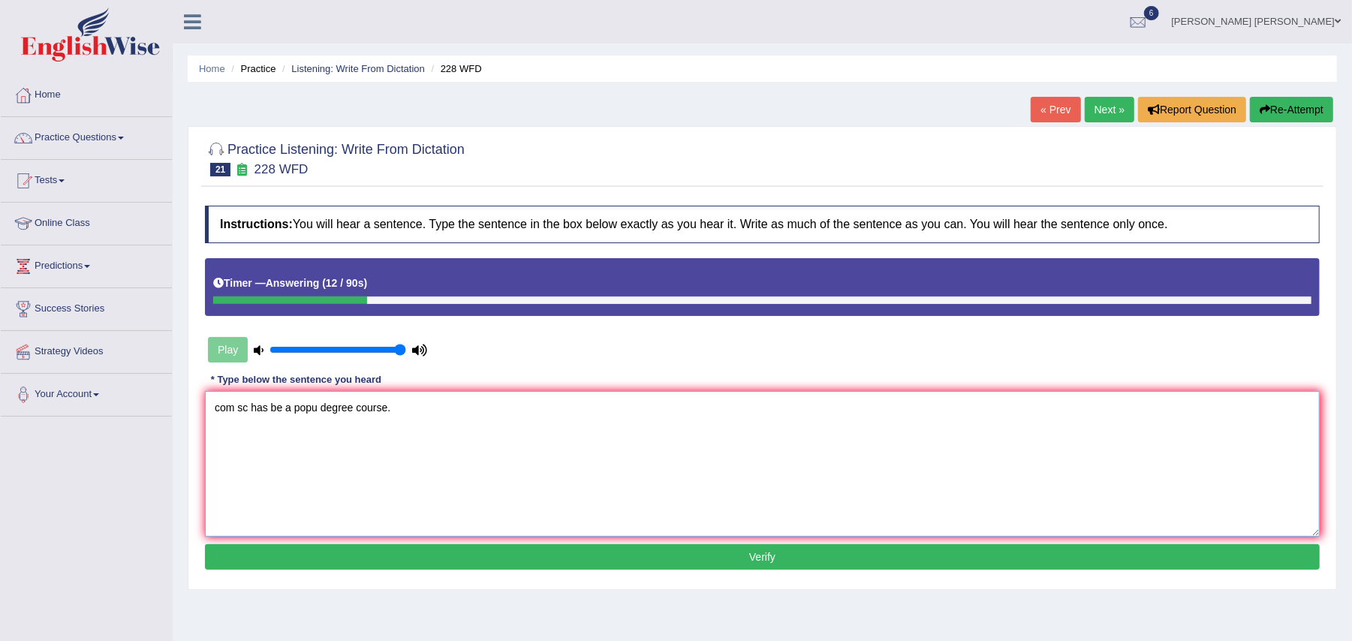
click at [234, 406] on textarea "com sc has be a popu degree course." at bounding box center [762, 464] width 1114 height 146
click at [272, 409] on textarea "computer sc has be a popu degree course." at bounding box center [762, 464] width 1114 height 146
click at [331, 407] on textarea "computer science has be a popu degree course." at bounding box center [762, 464] width 1114 height 146
click at [391, 406] on textarea "computer science has become a popu degree course." at bounding box center [762, 464] width 1114 height 146
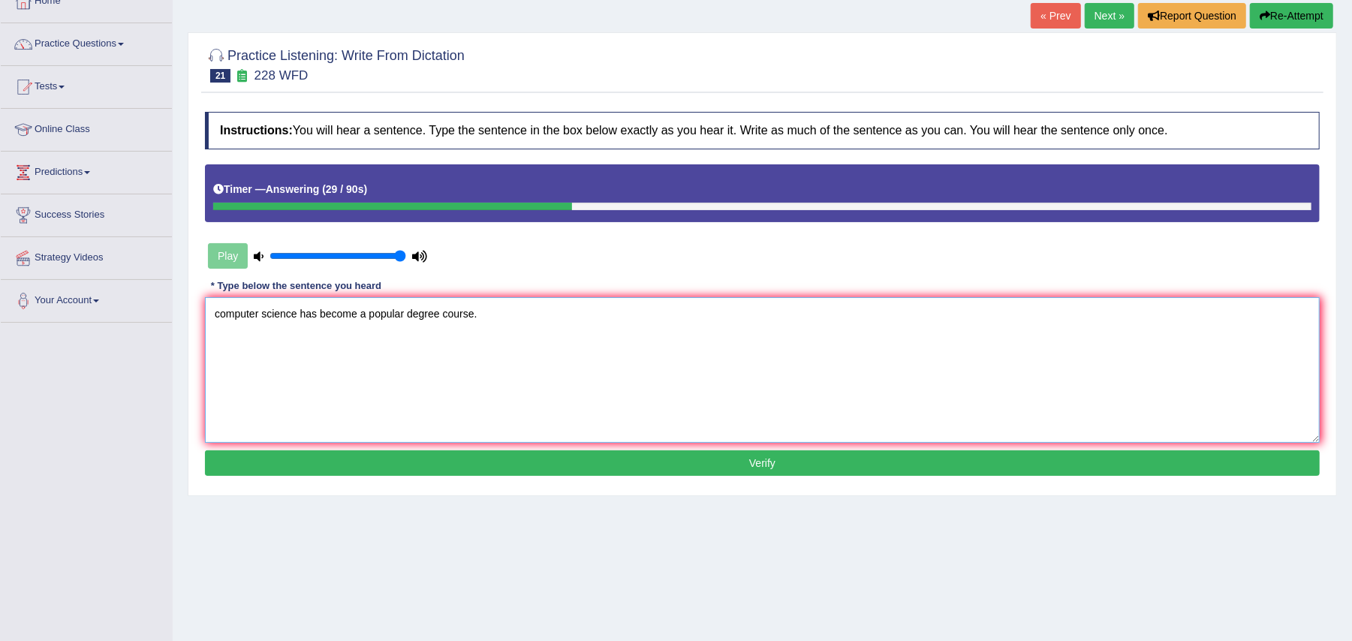
scroll to position [147, 0]
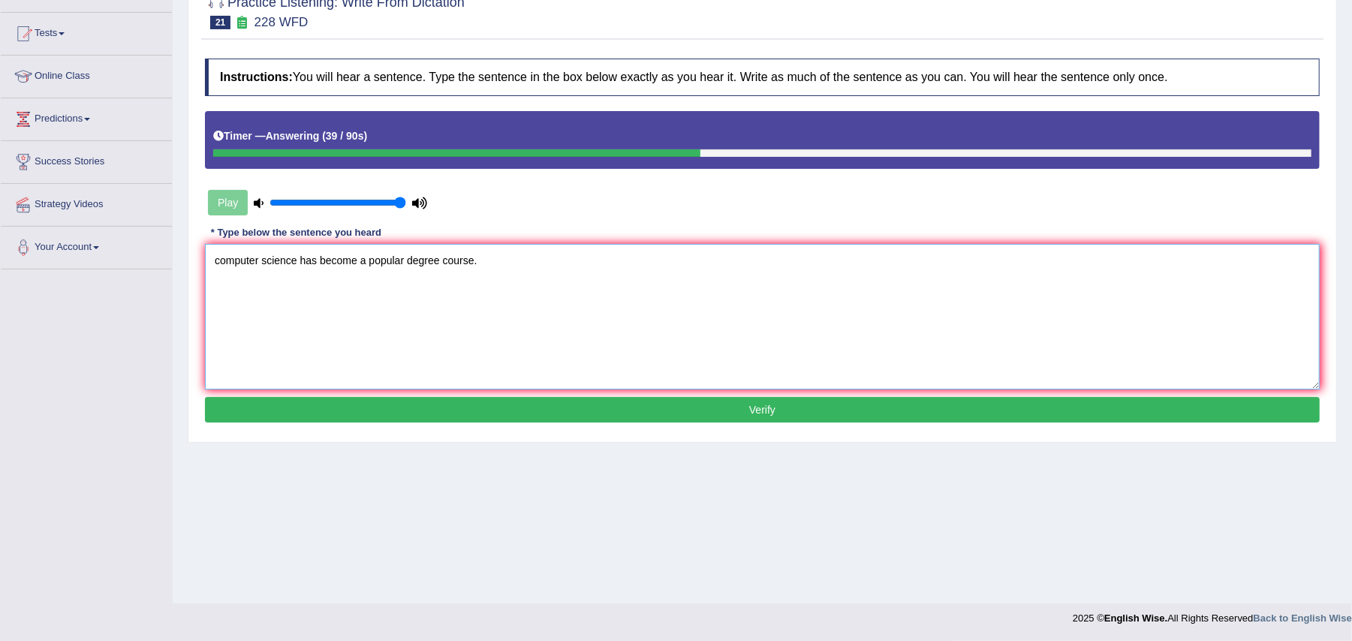
type textarea "computer science has become a popular degree course."
click at [502, 403] on button "Verify" at bounding box center [762, 410] width 1114 height 26
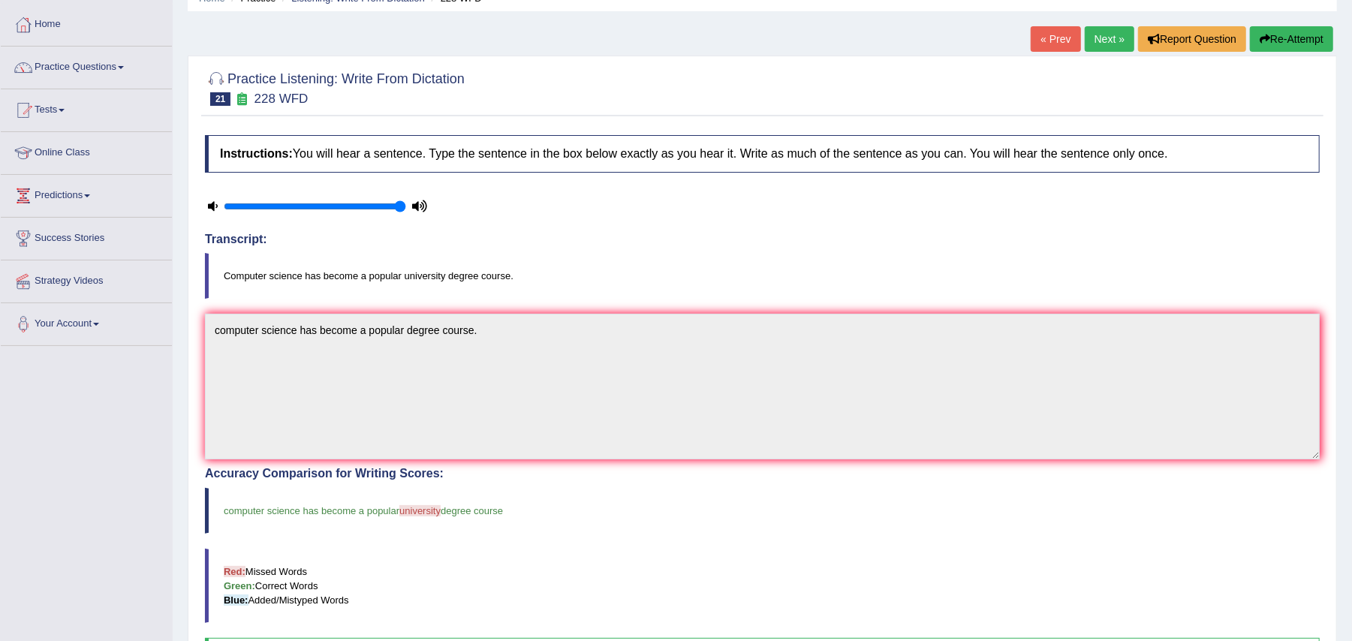
scroll to position [0, 0]
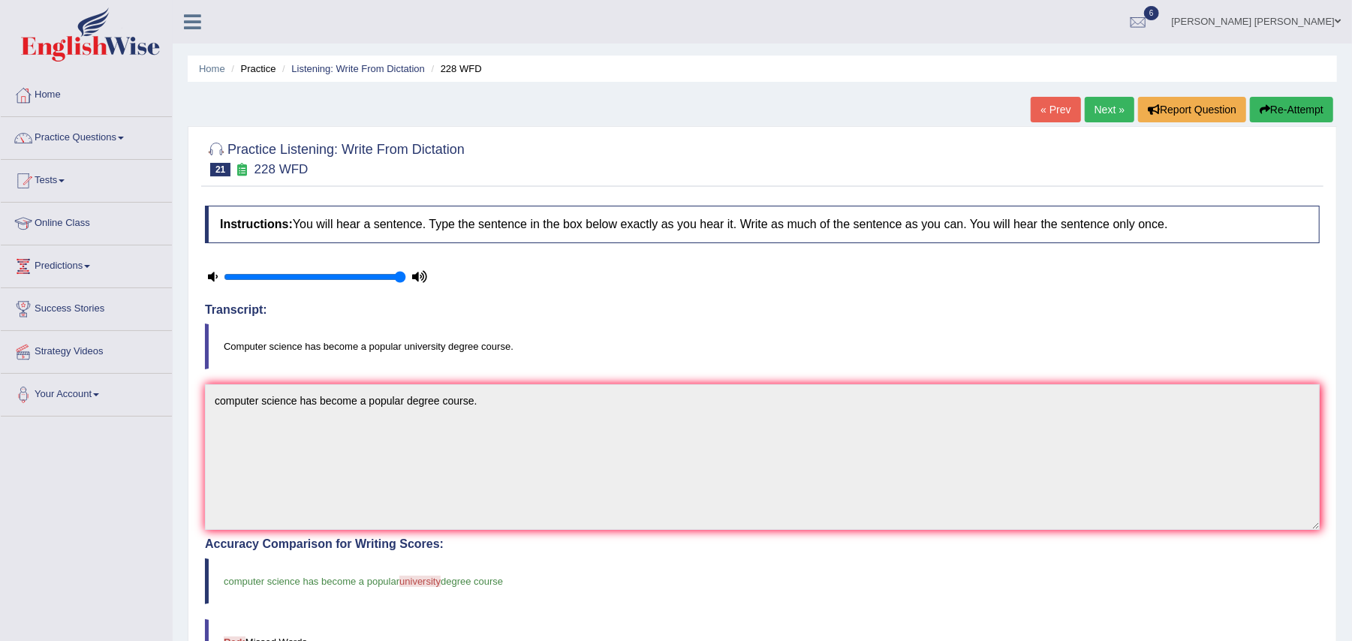
click at [1103, 105] on link "Next »" at bounding box center [1109, 110] width 50 height 26
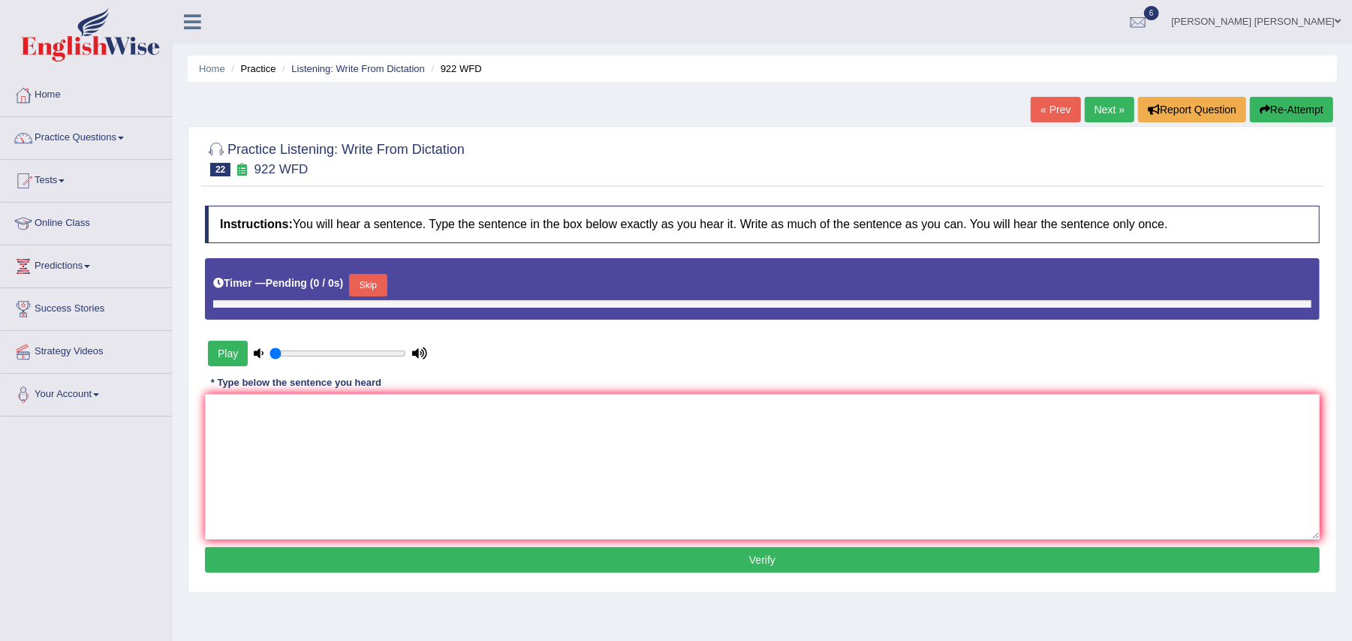
type input "1"
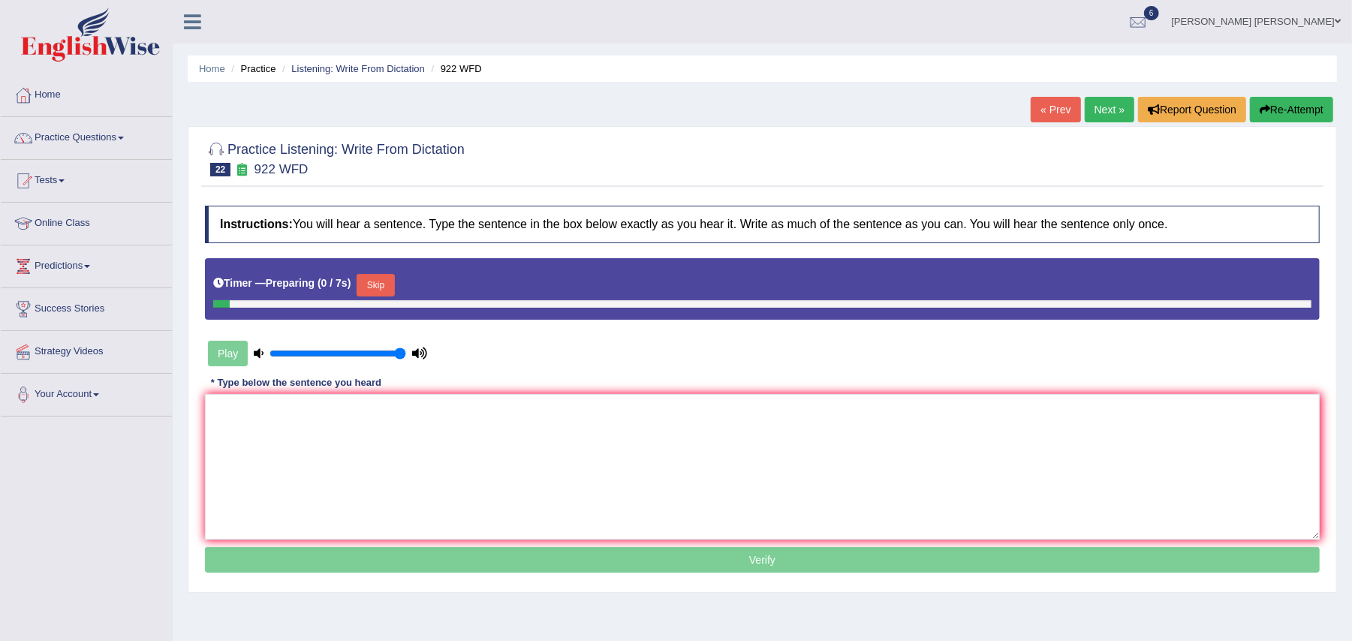
click at [368, 292] on button "Skip" at bounding box center [375, 285] width 38 height 23
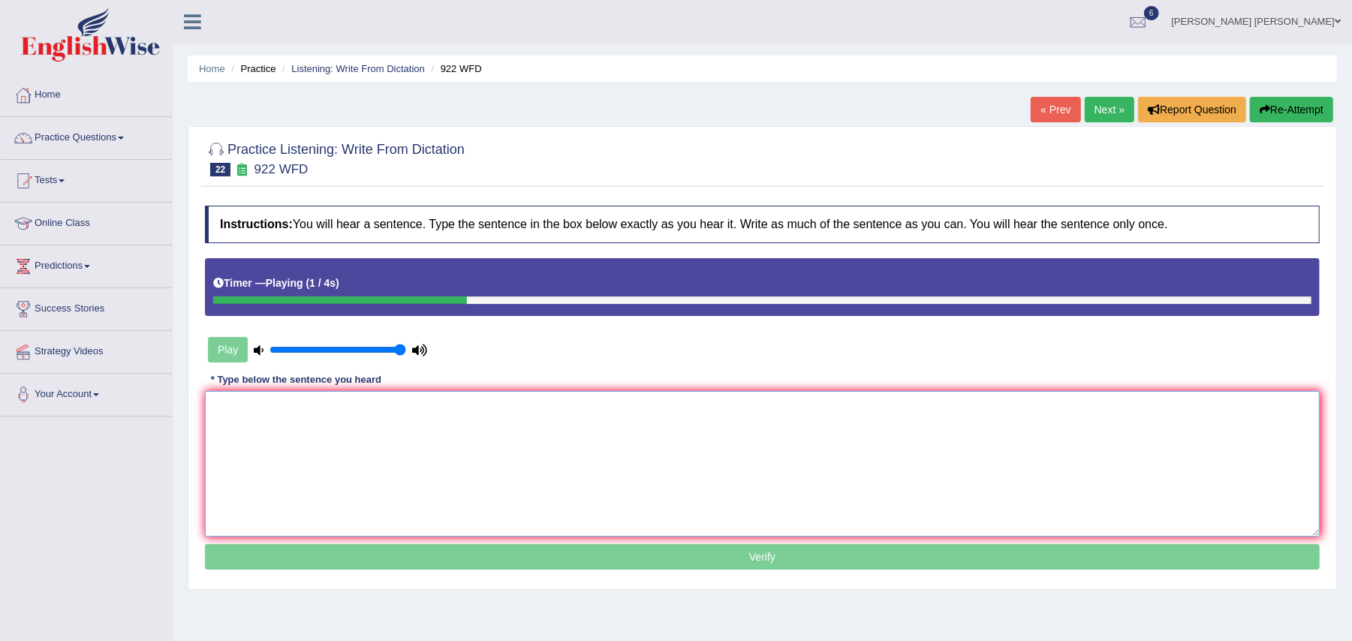
click at [307, 465] on textarea at bounding box center [762, 464] width 1114 height 146
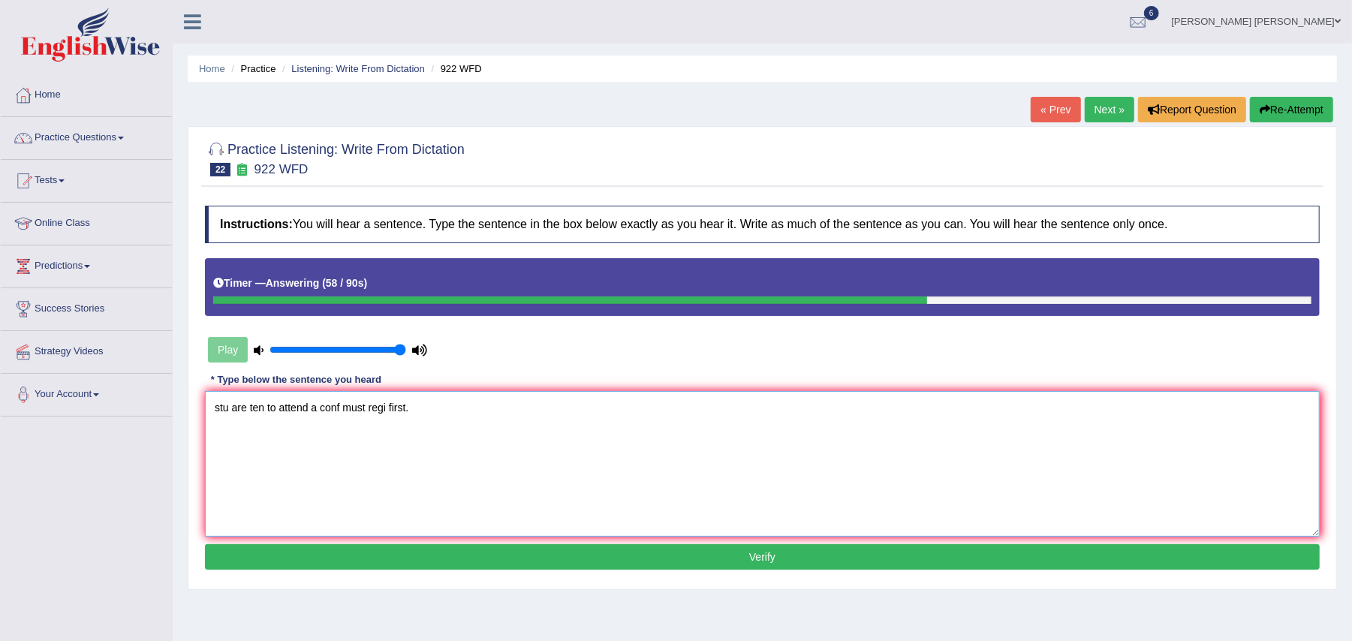
click at [227, 412] on textarea "stu are ten to attend a conf must regi first." at bounding box center [762, 464] width 1114 height 146
click at [290, 409] on textarea "students are ten to attend a conf must regi first." at bounding box center [762, 464] width 1114 height 146
click at [387, 407] on textarea "students are tending to attend a conf must regi first." at bounding box center [762, 464] width 1114 height 146
click at [464, 408] on textarea "students are tending to attend a conference must regi first." at bounding box center [762, 464] width 1114 height 146
type textarea "students are tending to attend a conference must register themselves first."
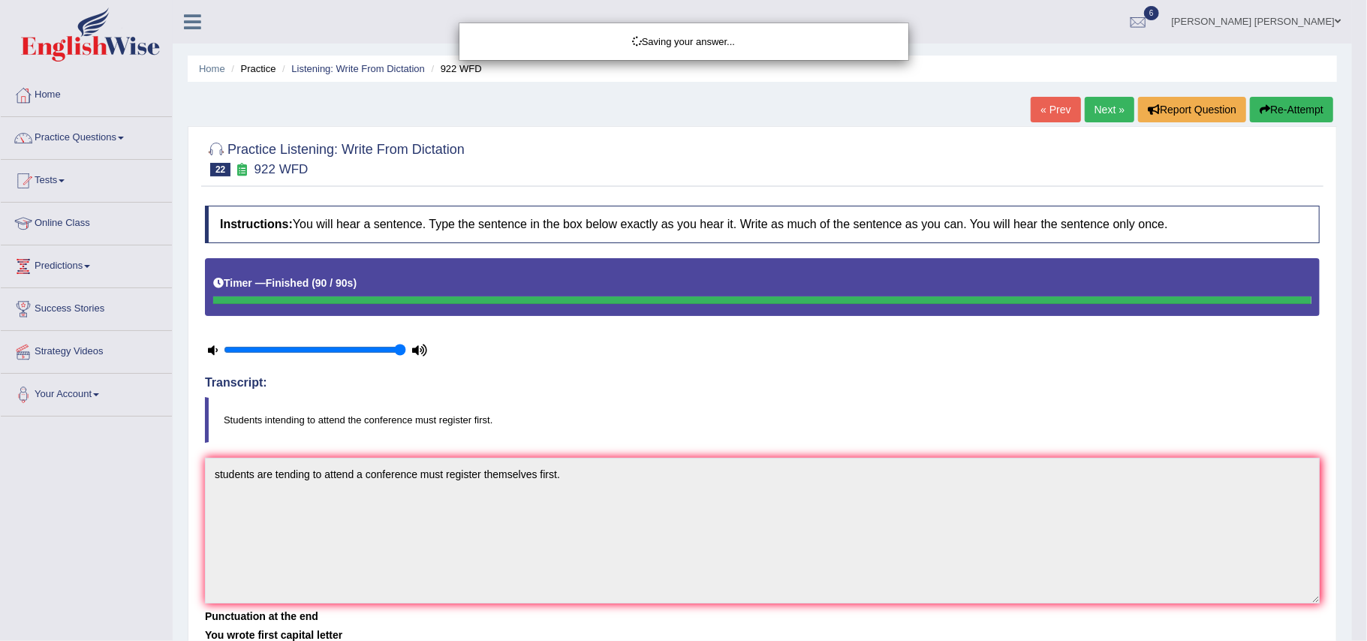
click at [1099, 110] on div "Saving your answer..." at bounding box center [683, 320] width 1367 height 641
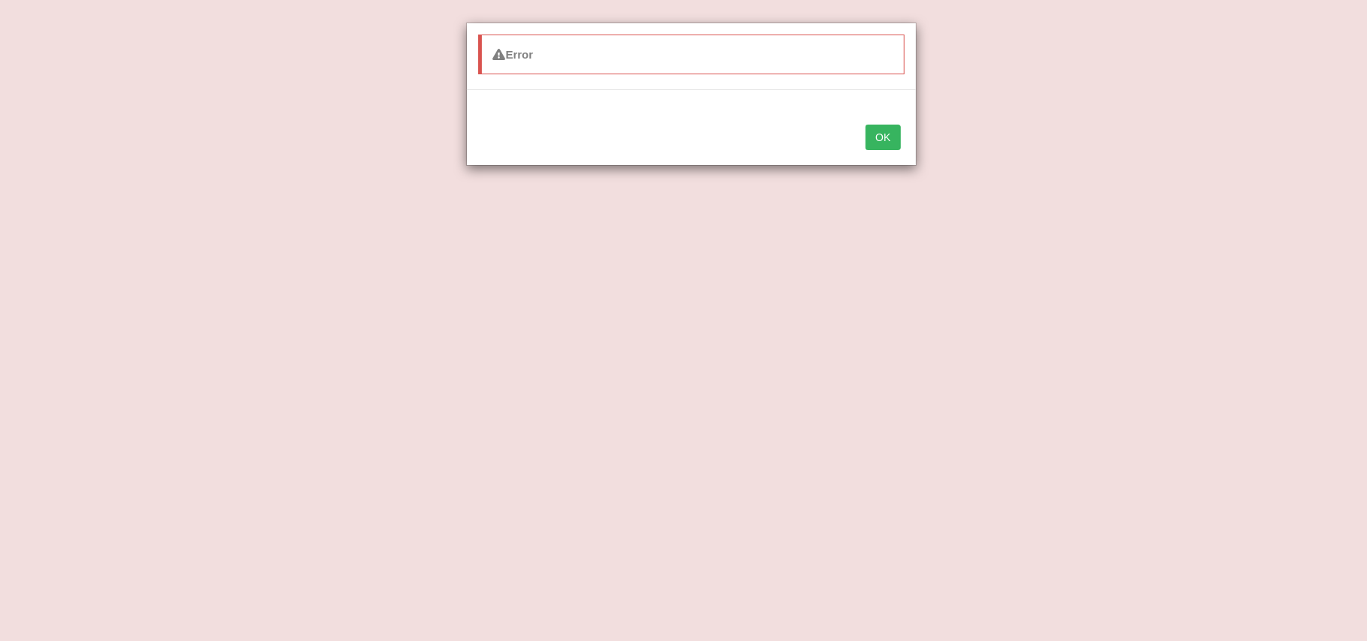
click at [875, 139] on button "OK" at bounding box center [882, 138] width 35 height 26
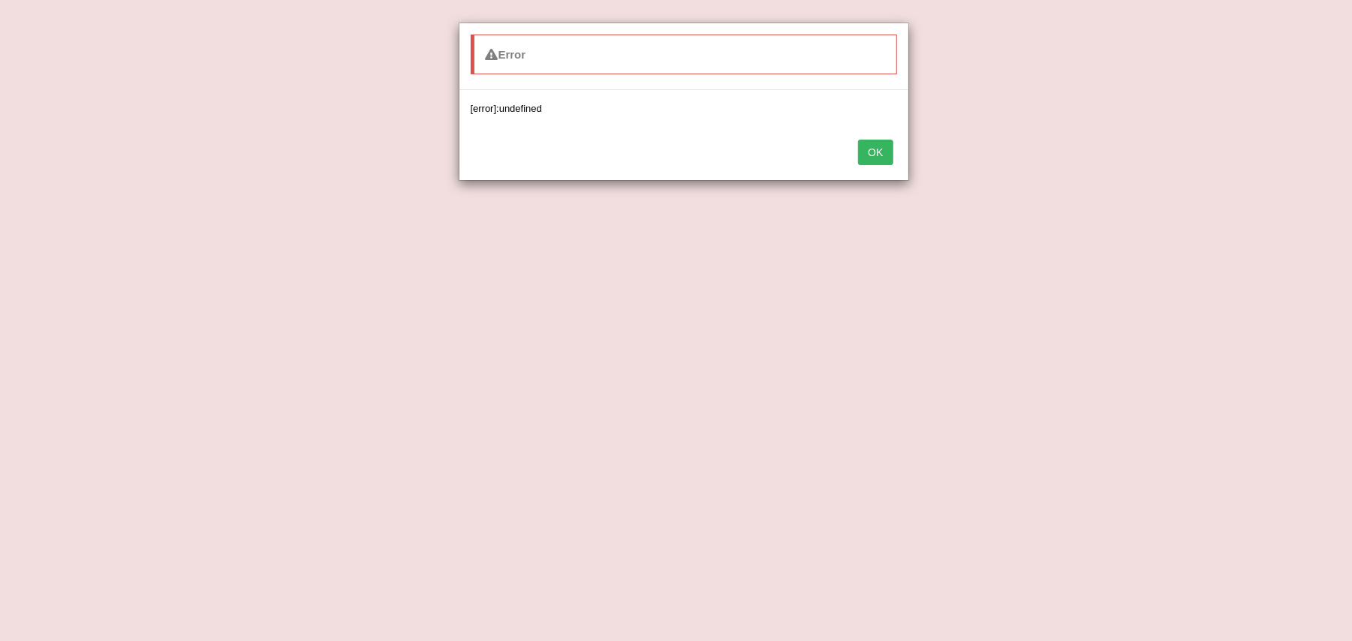
click at [880, 160] on button "OK" at bounding box center [875, 153] width 35 height 26
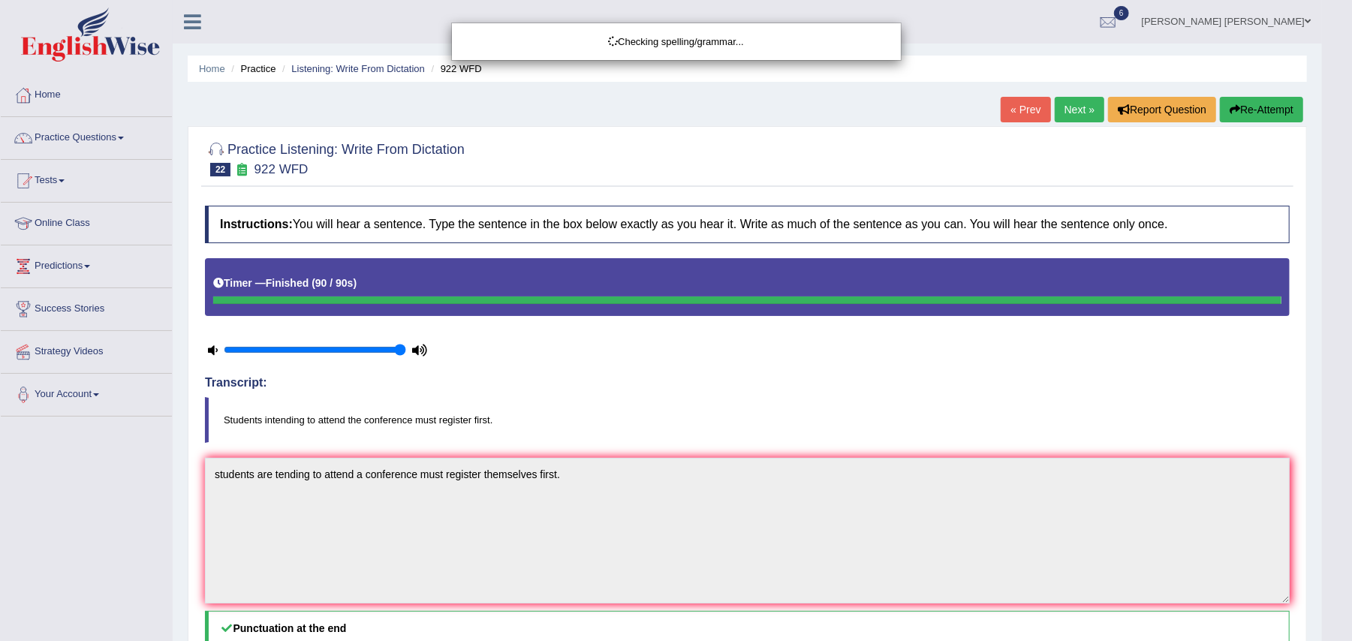
click at [1088, 97] on div "Checking spelling/grammar..." at bounding box center [676, 320] width 1352 height 641
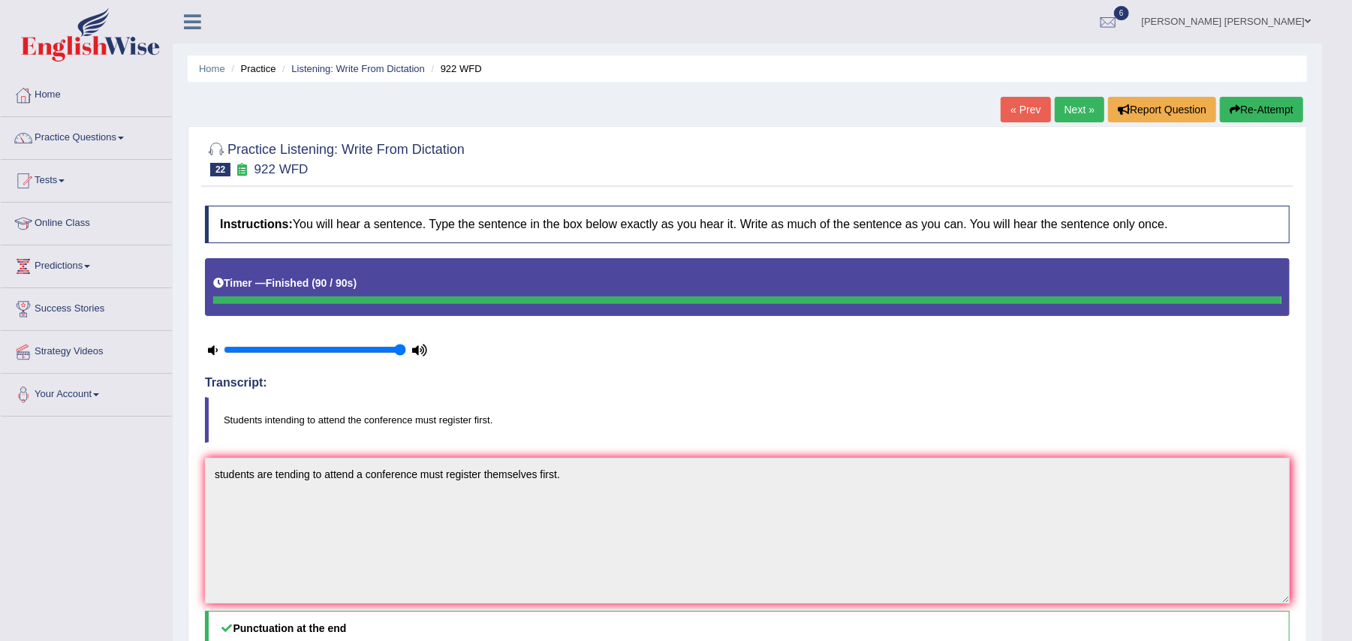
click at [1070, 110] on link "Next »" at bounding box center [1079, 110] width 50 height 26
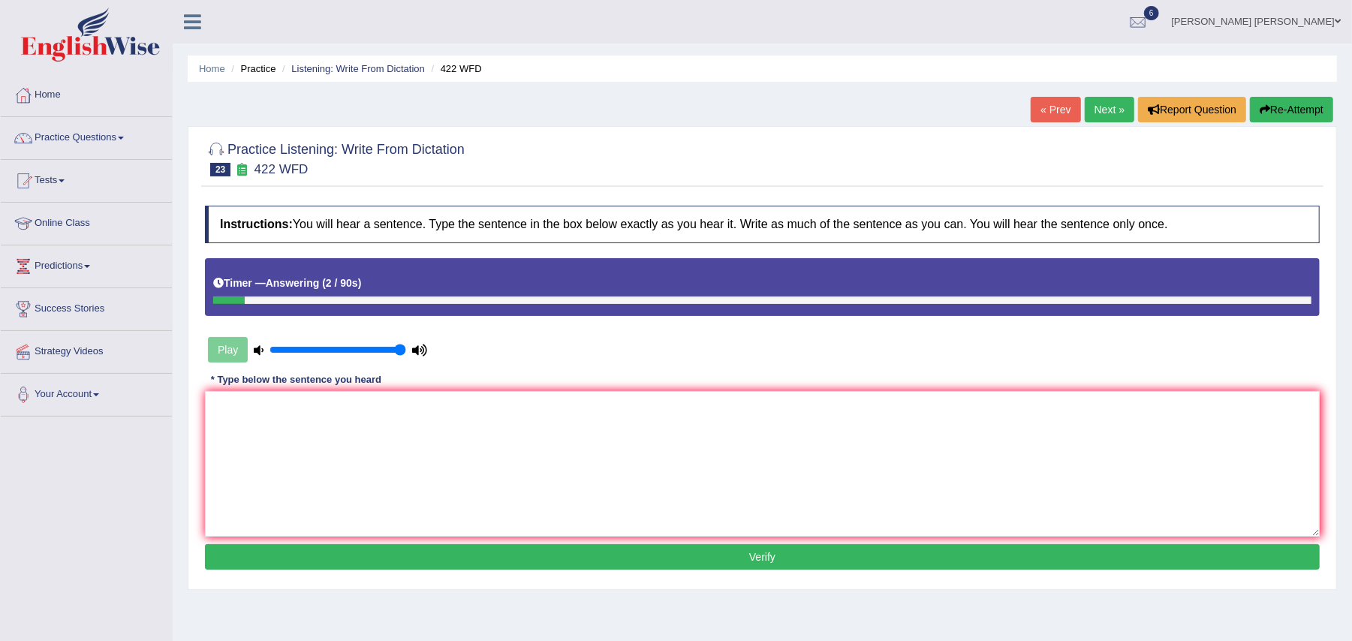
click at [1108, 118] on link "Next »" at bounding box center [1109, 110] width 50 height 26
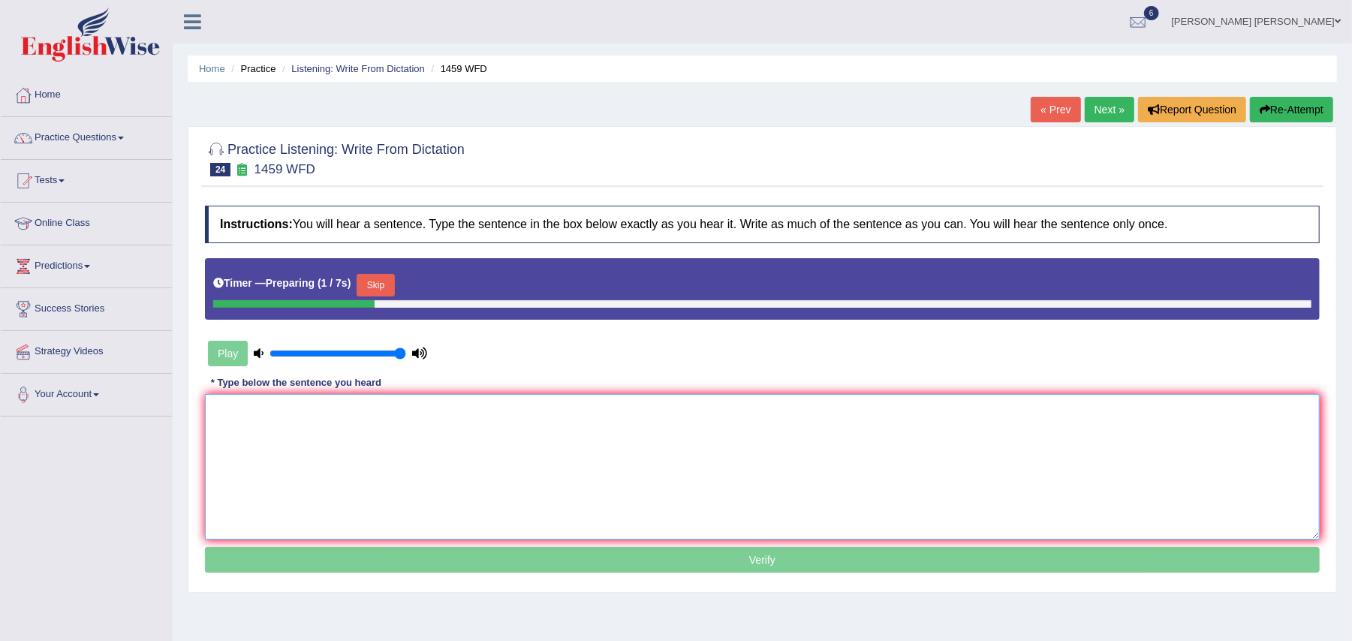
click at [434, 406] on textarea at bounding box center [762, 467] width 1114 height 146
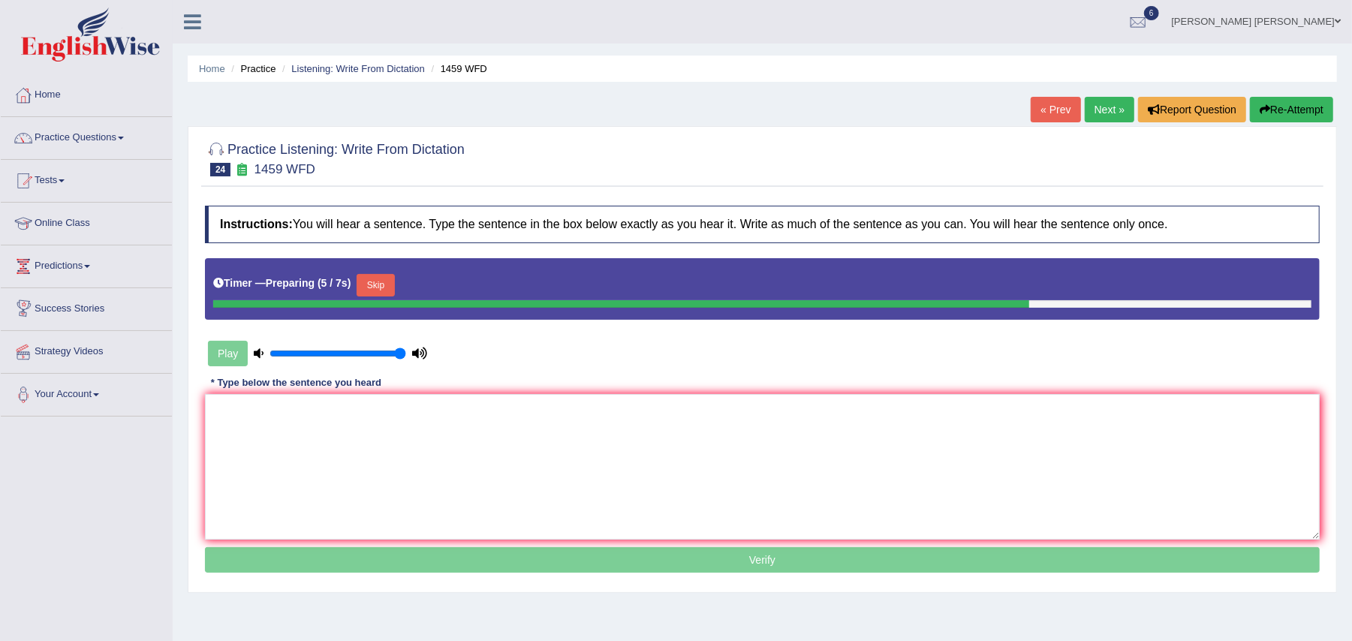
click at [380, 285] on button "Skip" at bounding box center [375, 285] width 38 height 23
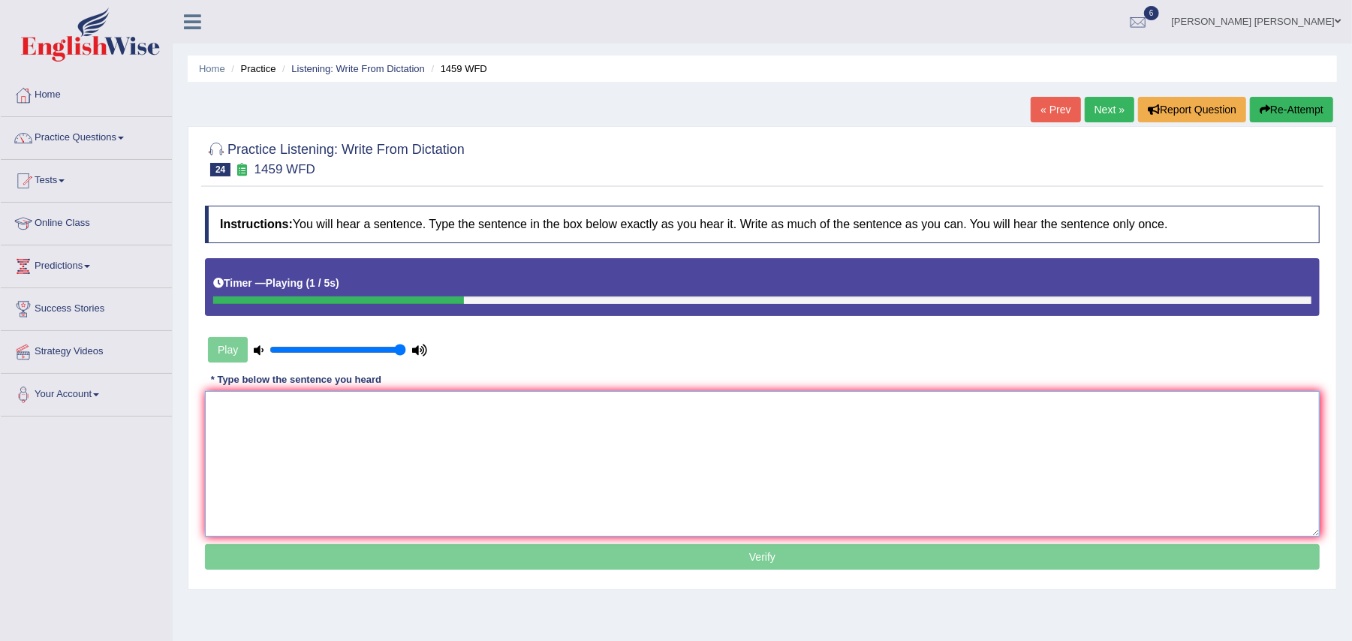
click at [319, 468] on textarea at bounding box center [762, 464] width 1114 height 146
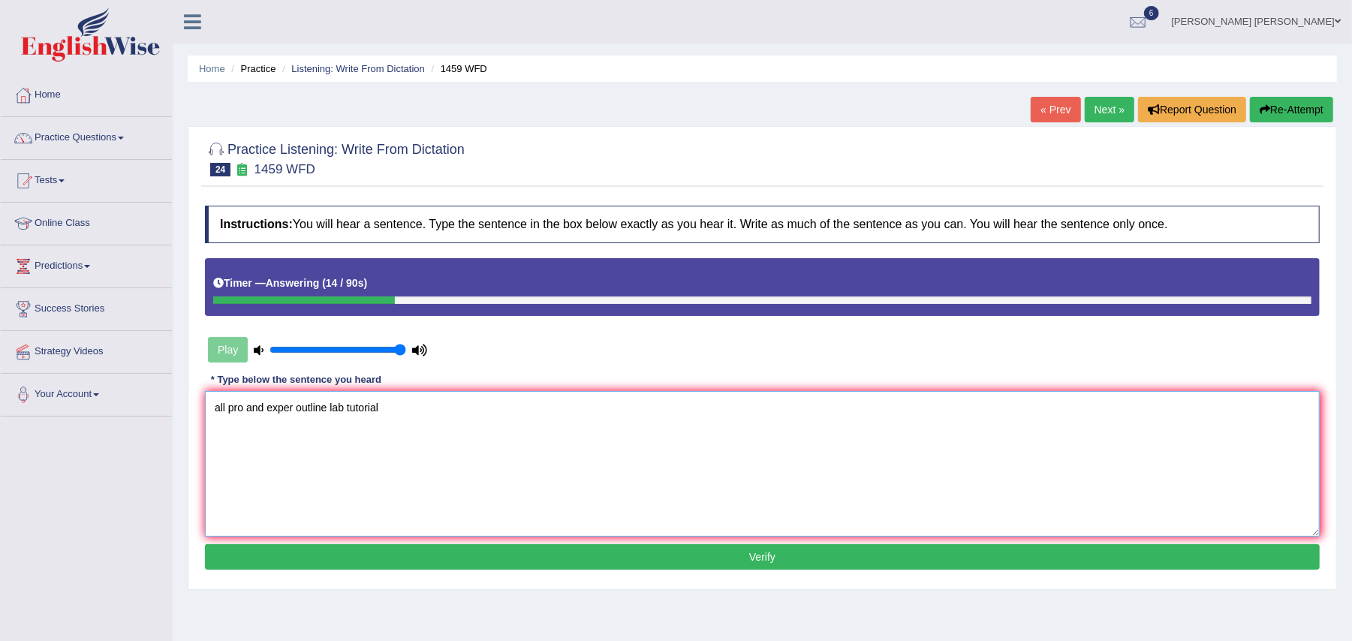
type textarea "all pro and exper outline lab tutorial"
click at [341, 554] on button "Verify" at bounding box center [762, 557] width 1114 height 26
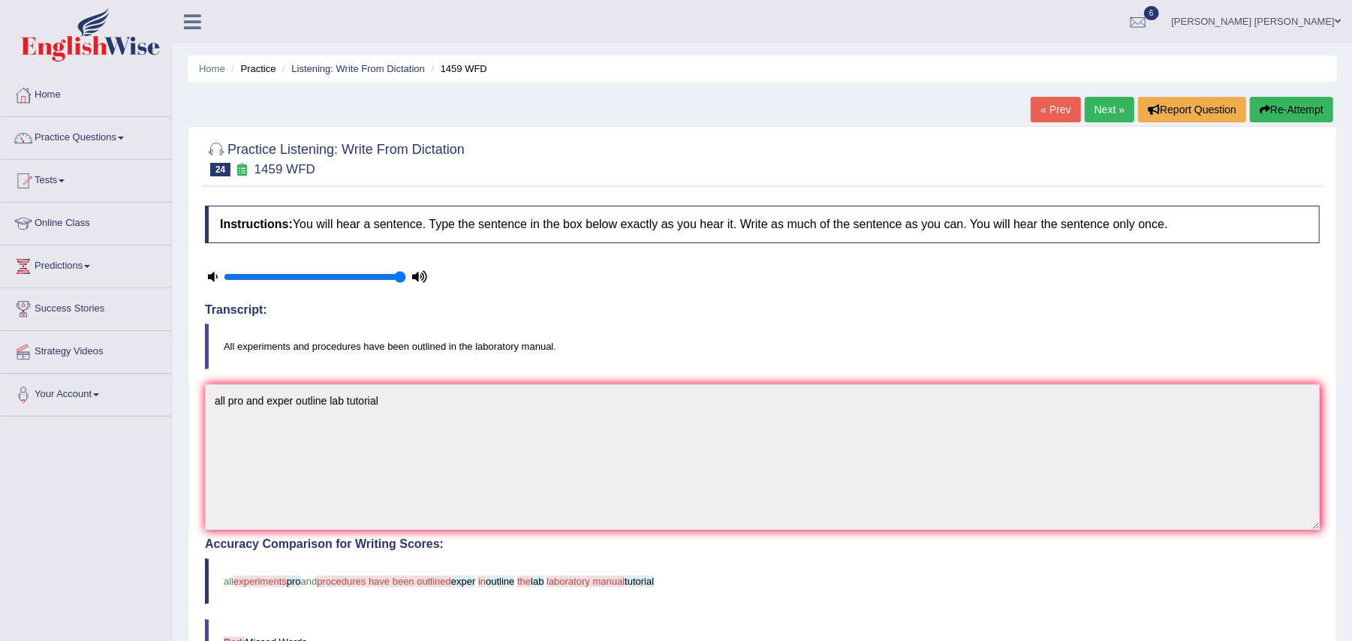
click at [1085, 110] on link "Next »" at bounding box center [1109, 110] width 50 height 26
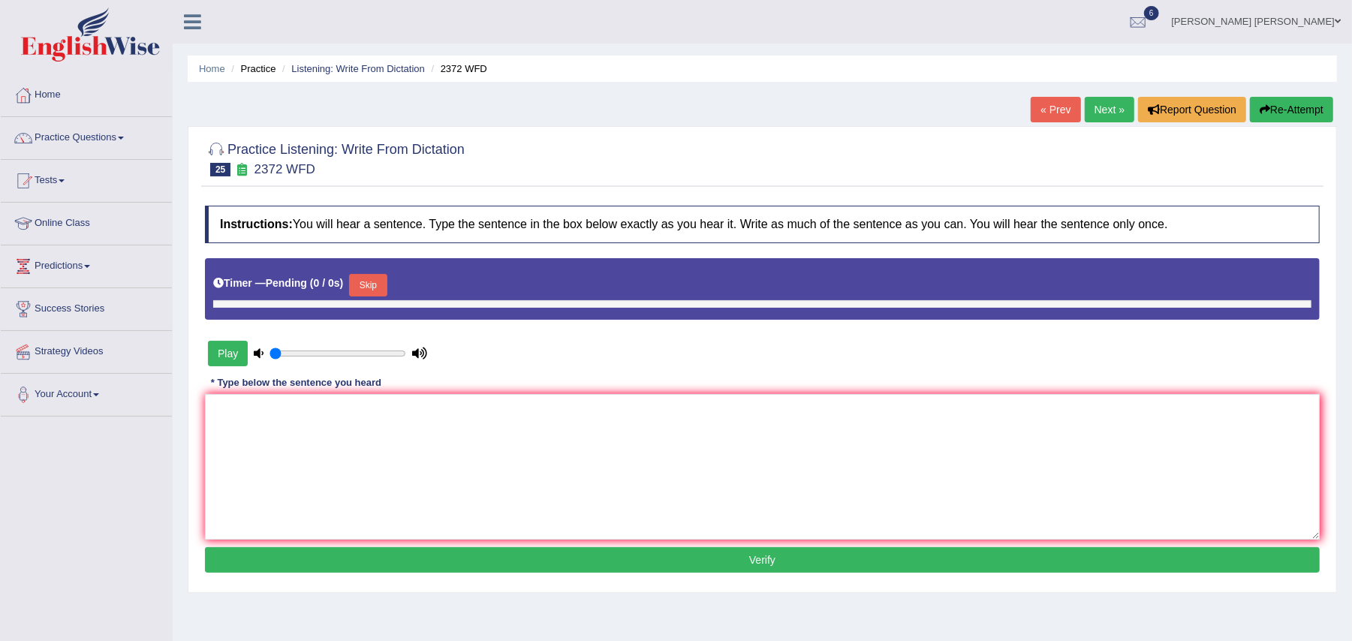
click at [374, 281] on button "Skip" at bounding box center [368, 285] width 38 height 23
type input "0.75"
click at [370, 354] on input "range" at bounding box center [337, 353] width 137 height 12
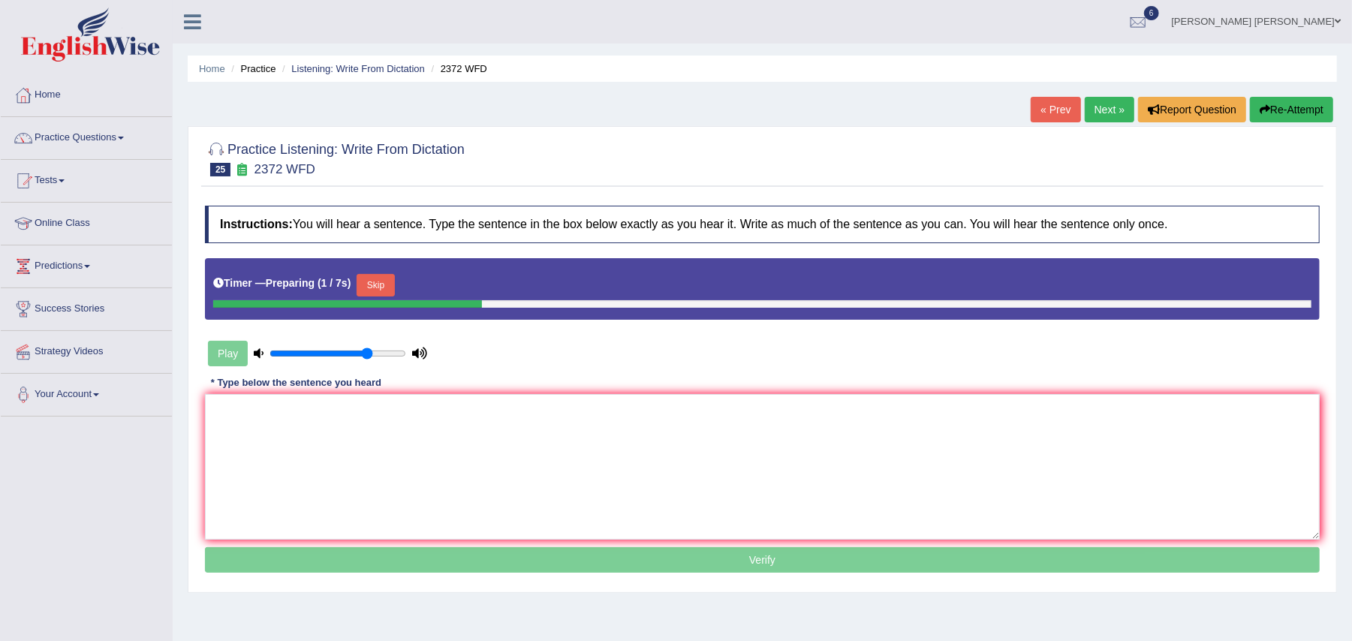
click at [390, 282] on button "Skip" at bounding box center [375, 285] width 38 height 23
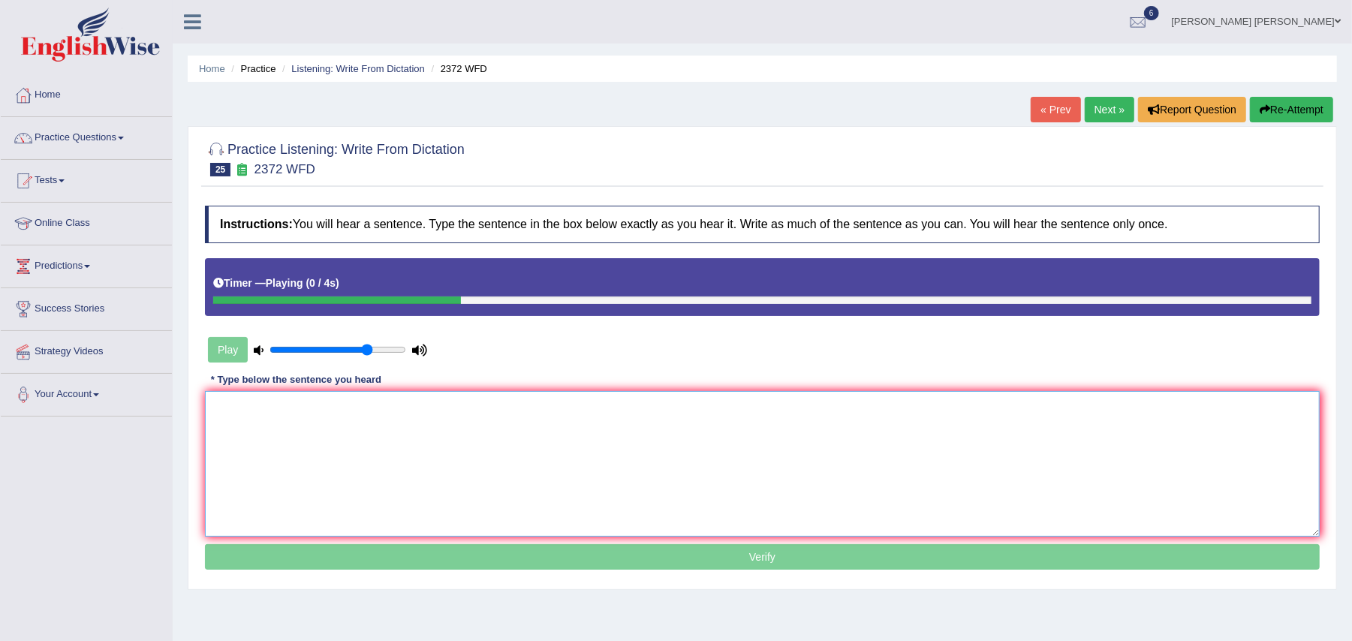
click at [367, 412] on textarea at bounding box center [762, 464] width 1114 height 146
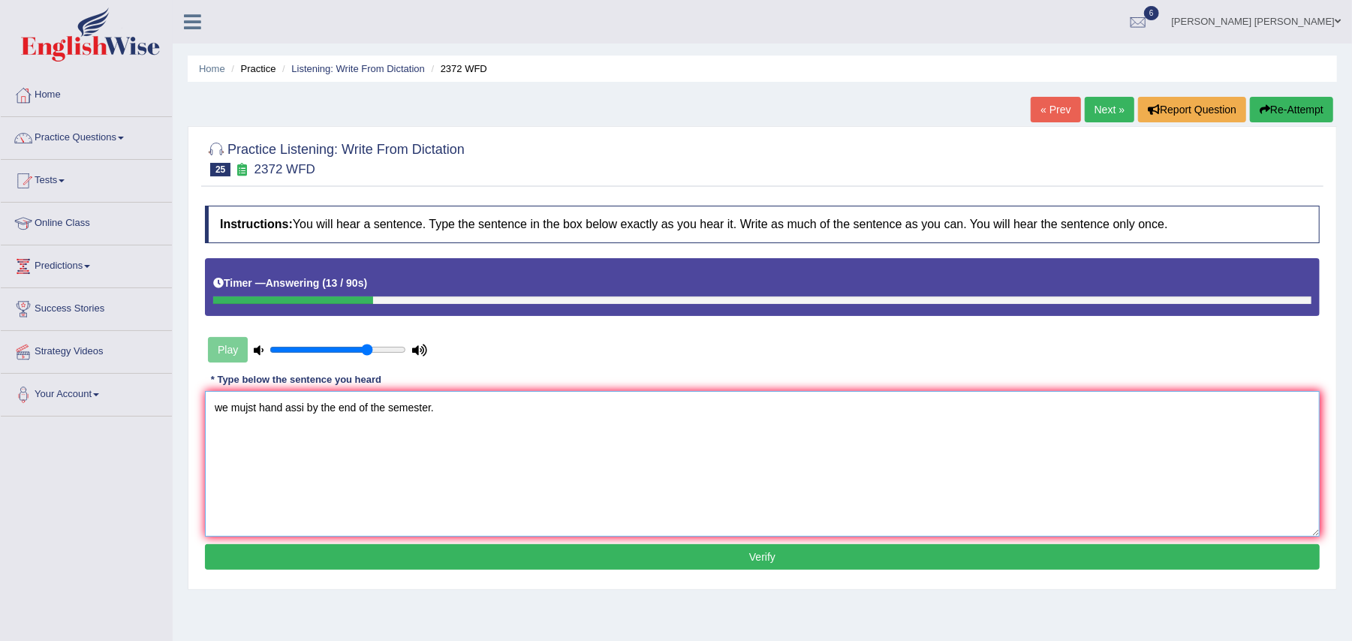
click at [249, 406] on textarea "we mujst hand assi by the end of the semester." at bounding box center [762, 464] width 1114 height 146
click at [231, 408] on textarea "we must hand assi by the end of the semester." at bounding box center [762, 464] width 1114 height 146
click at [304, 405] on textarea "we you must hand assi by the end of the semester." at bounding box center [762, 464] width 1114 height 146
click at [343, 404] on textarea "we you must hand your assi by the end of the semester." at bounding box center [762, 464] width 1114 height 146
click at [347, 407] on textarea "we you must hand your assi by the end of the semester." at bounding box center [762, 464] width 1114 height 146
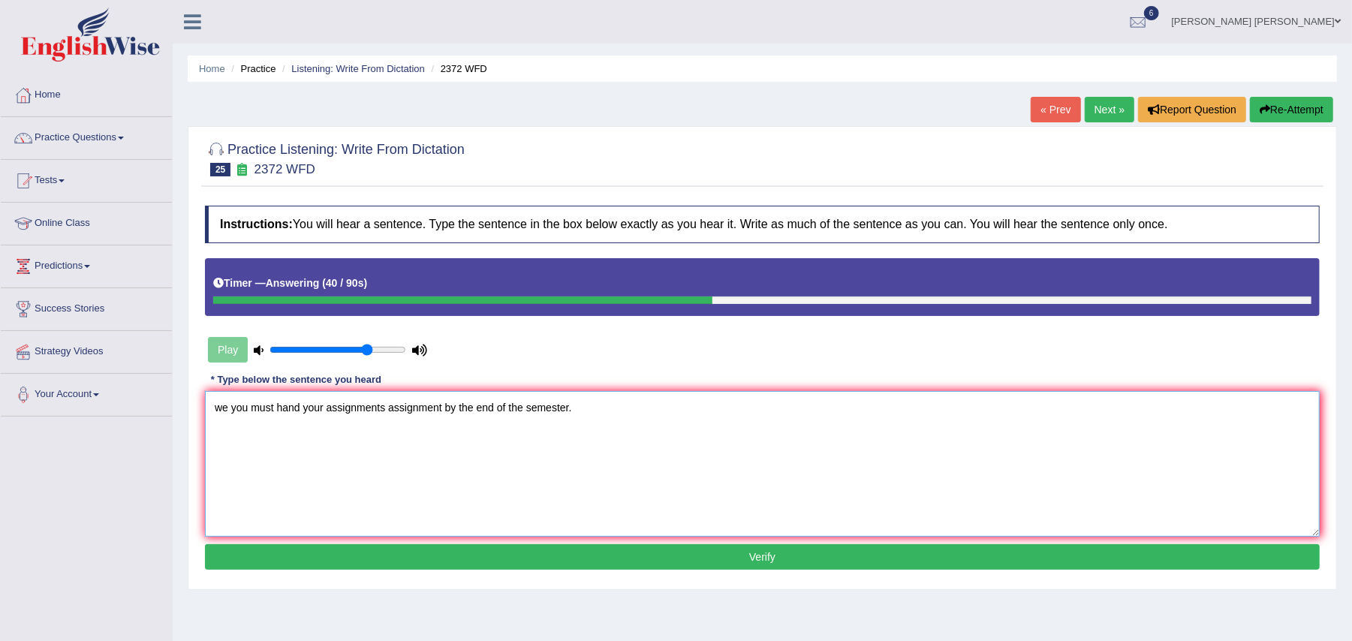
click at [525, 406] on textarea "we you must hand your assignments assignment by the end of the semester." at bounding box center [762, 464] width 1114 height 146
type textarea "we you must hand your assignments assignment by the end of the this semester."
click at [489, 552] on button "Verify" at bounding box center [762, 557] width 1114 height 26
